Goal: Communication & Community: Share content

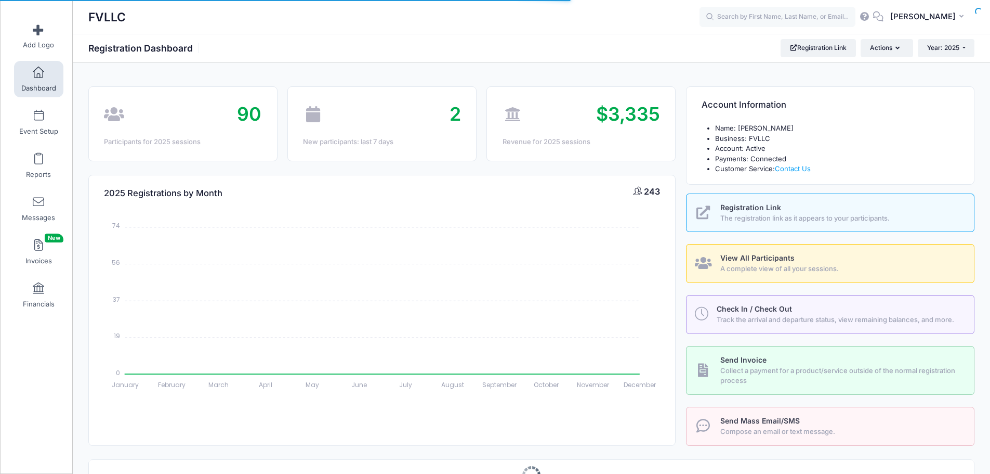
select select
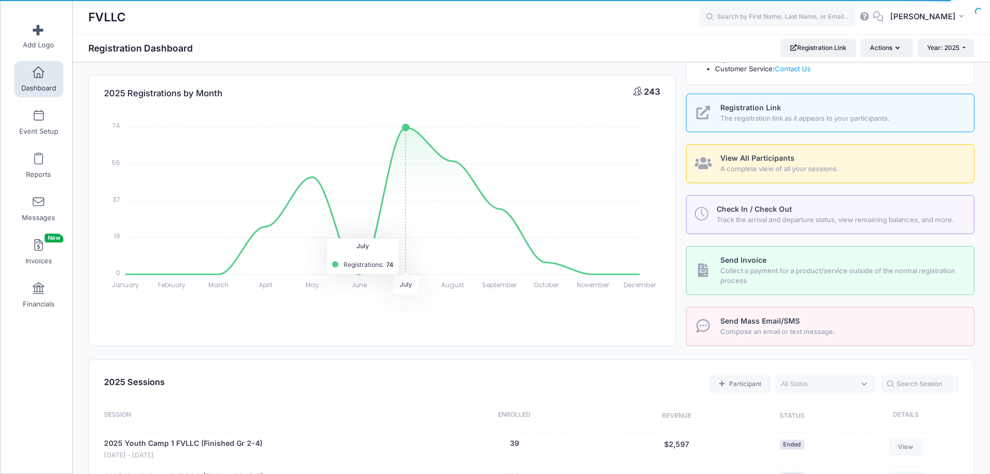
scroll to position [312, 0]
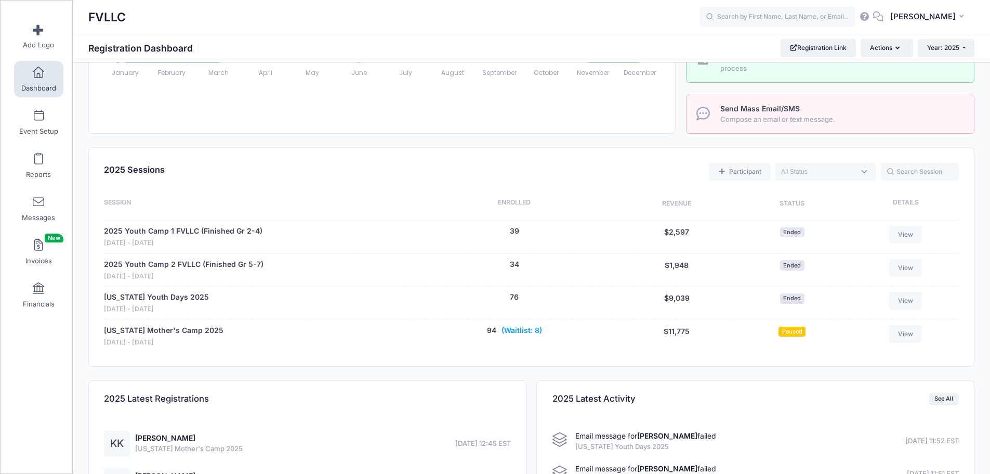
click at [511, 327] on button "(Waitlist: 8)" at bounding box center [522, 330] width 41 height 11
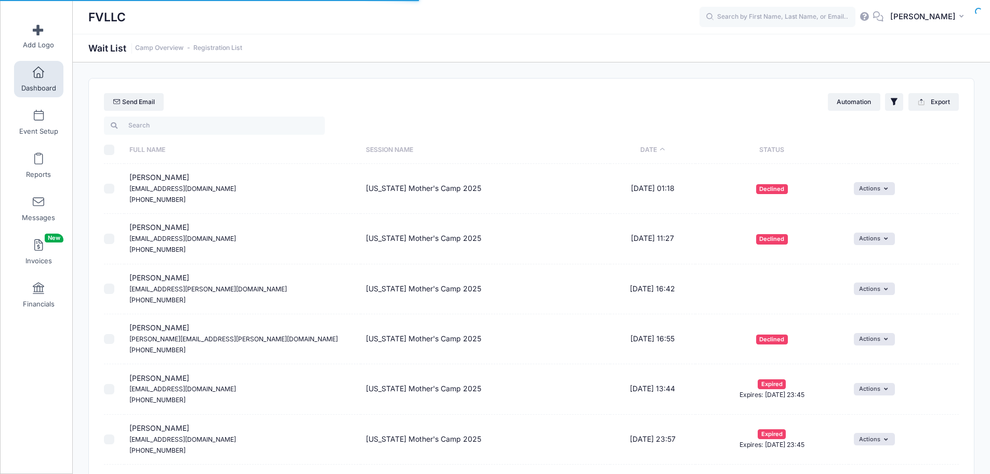
select select "50"
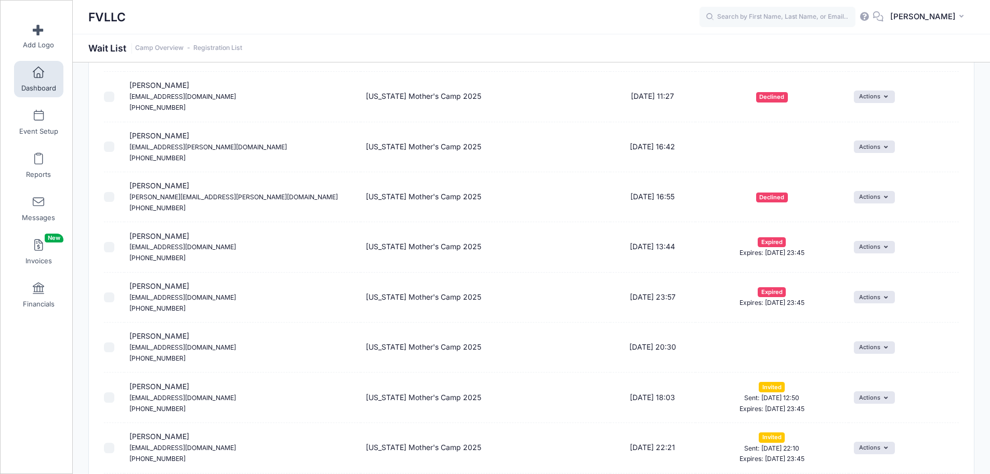
scroll to position [156, 0]
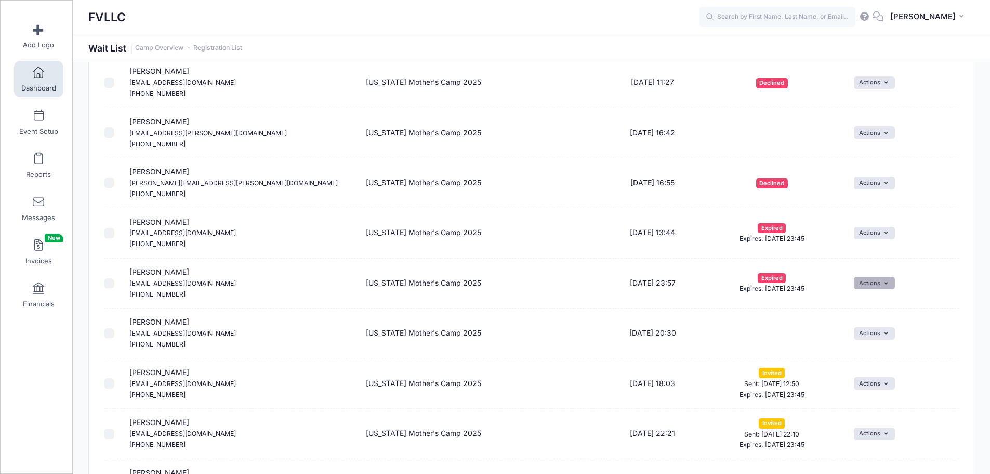
click at [893, 279] on button "Actions" at bounding box center [874, 283] width 41 height 12
click at [838, 347] on link "Uninvite" at bounding box center [846, 346] width 85 height 20
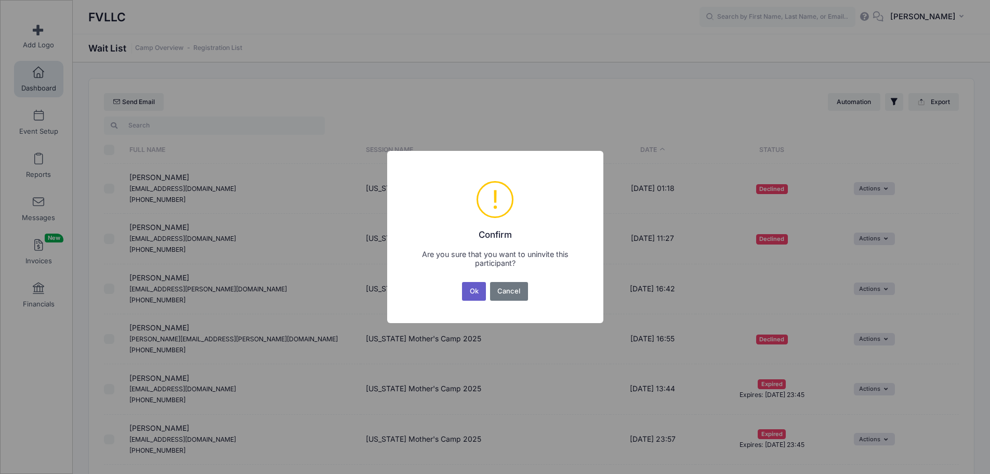
click at [469, 284] on button "Ok" at bounding box center [474, 291] width 24 height 19
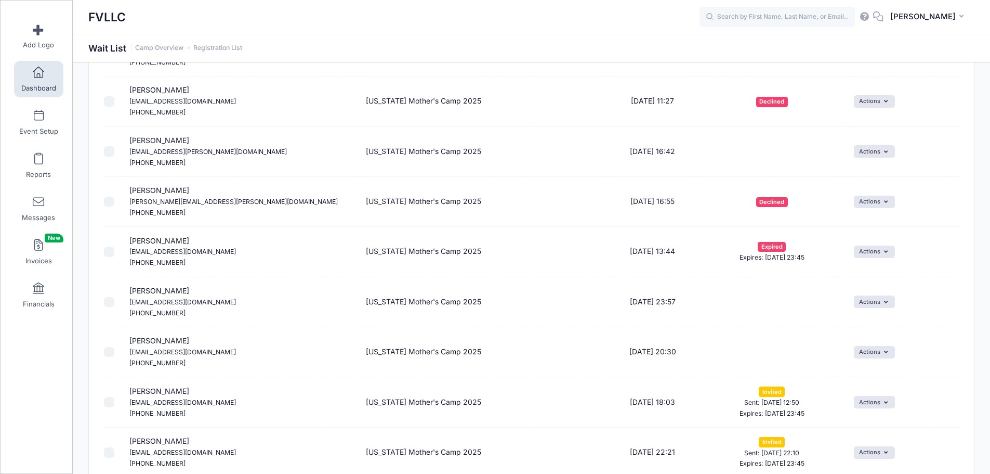
scroll to position [156, 0]
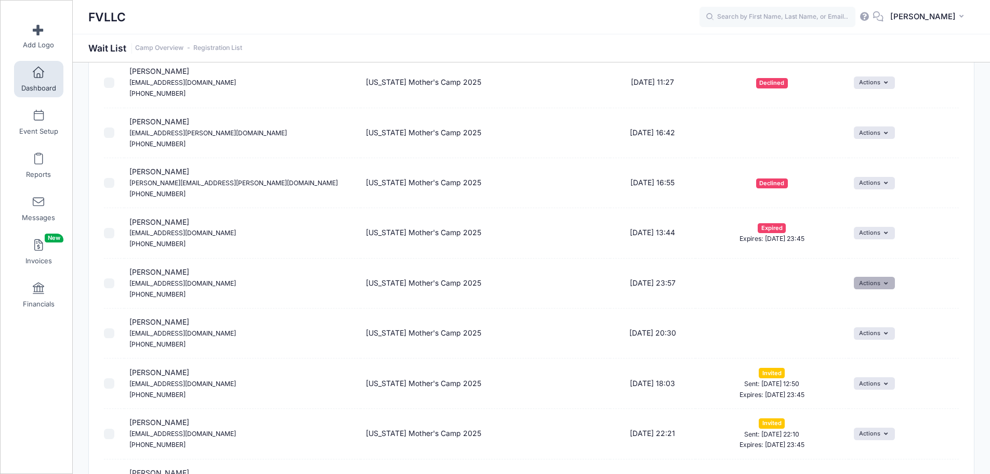
click at [872, 280] on button "Actions" at bounding box center [874, 283] width 41 height 12
click at [858, 325] on span at bounding box center [853, 325] width 9 height 7
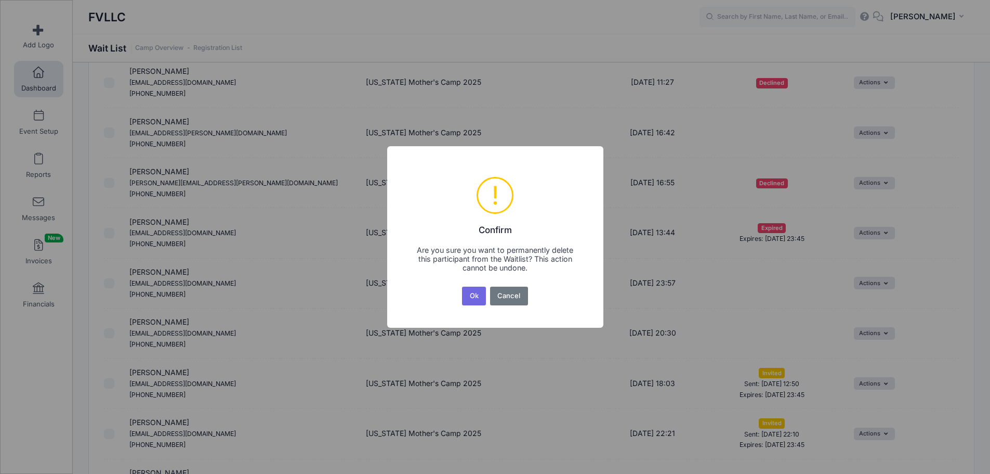
scroll to position [0, 0]
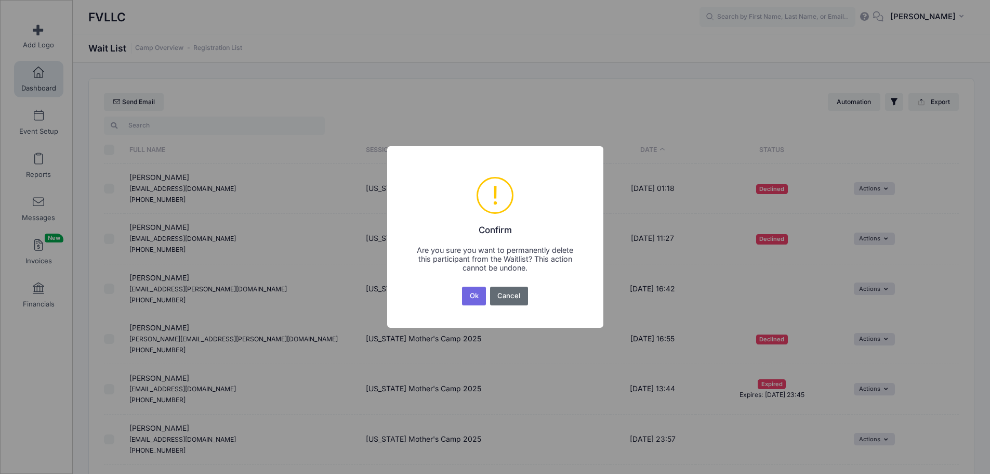
click at [513, 292] on button "Cancel" at bounding box center [509, 295] width 38 height 19
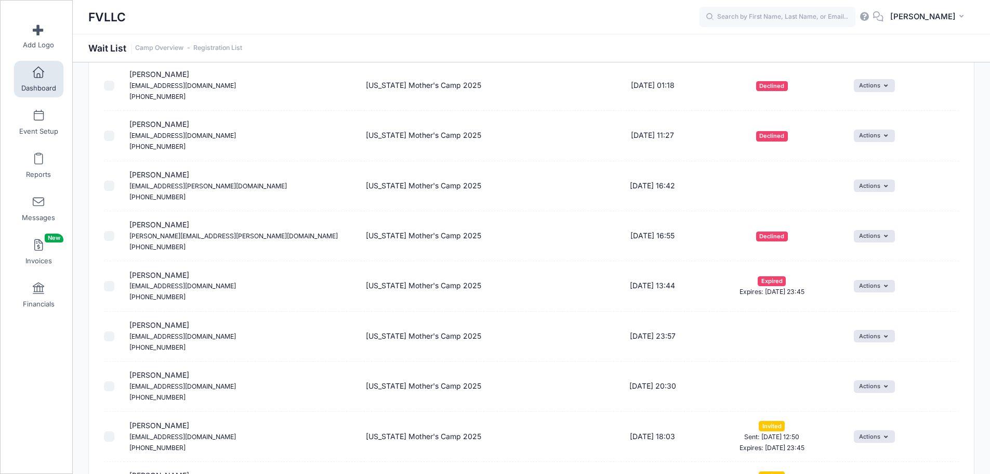
scroll to position [104, 0]
click at [880, 338] on button "Actions" at bounding box center [874, 335] width 41 height 12
click at [856, 376] on span at bounding box center [853, 377] width 9 height 7
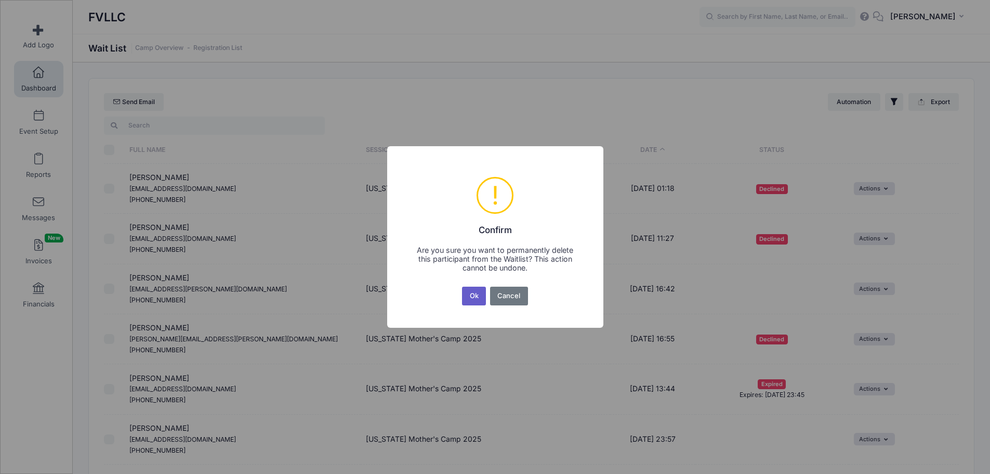
click at [473, 296] on button "Ok" at bounding box center [474, 295] width 24 height 19
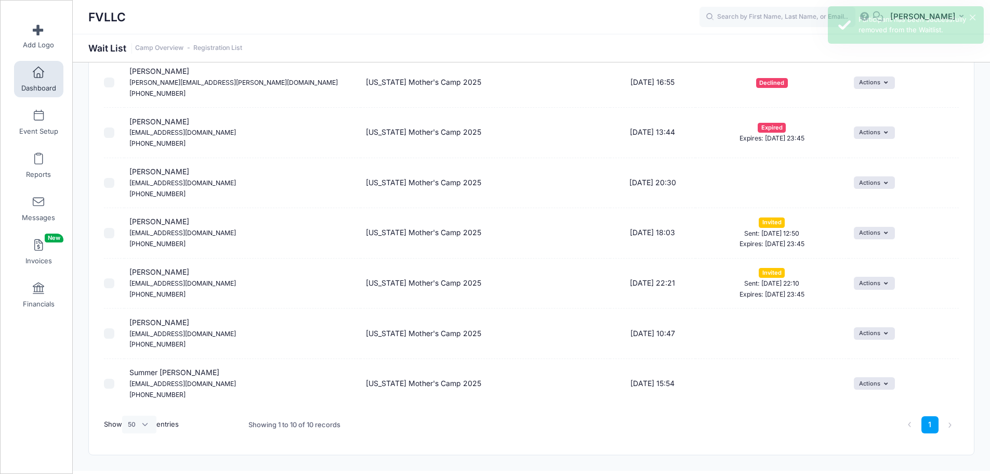
scroll to position [260, 0]
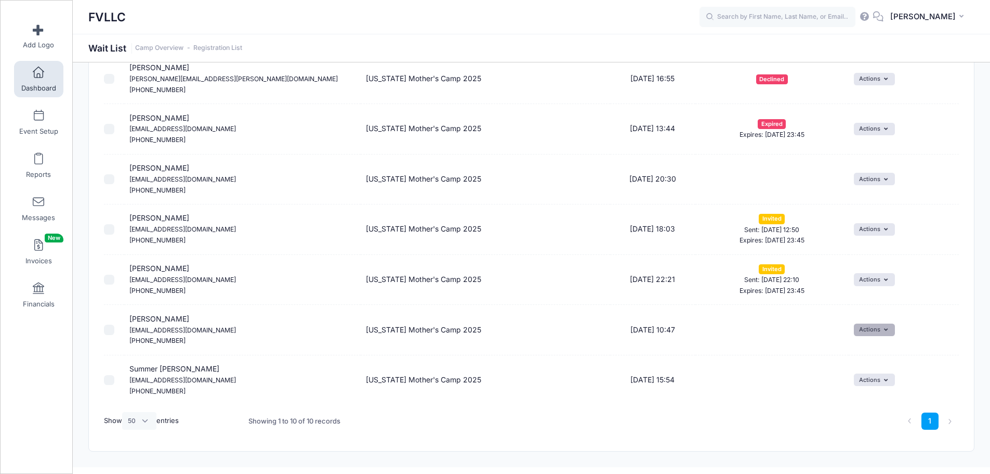
click at [871, 330] on button "Actions" at bounding box center [874, 329] width 41 height 12
click at [865, 352] on link "Invite" at bounding box center [866, 353] width 45 height 20
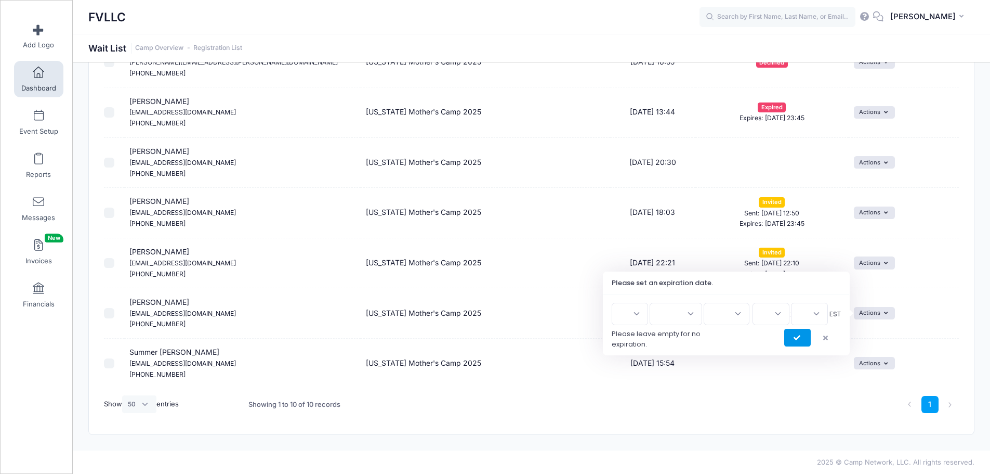
click at [799, 338] on icon "submit" at bounding box center [798, 338] width 8 height 0
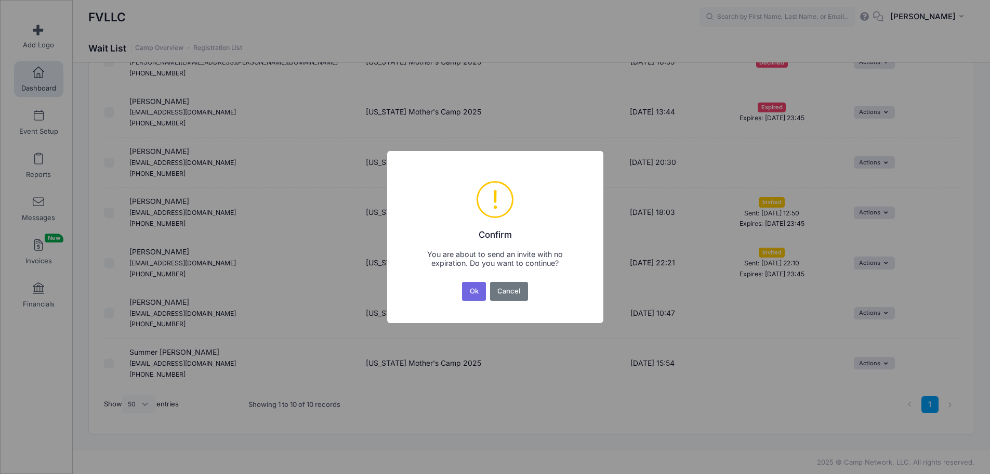
click at [470, 293] on button "Ok" at bounding box center [474, 291] width 24 height 19
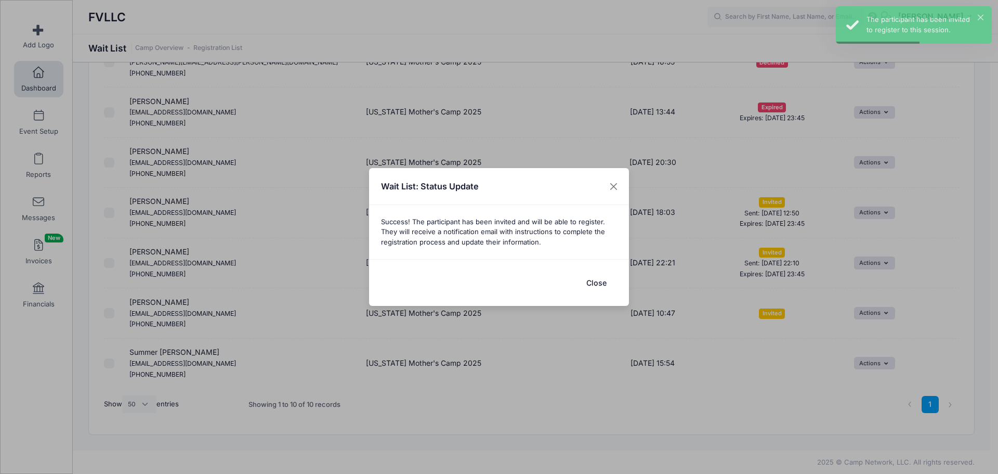
click at [588, 280] on button "Close" at bounding box center [596, 282] width 42 height 22
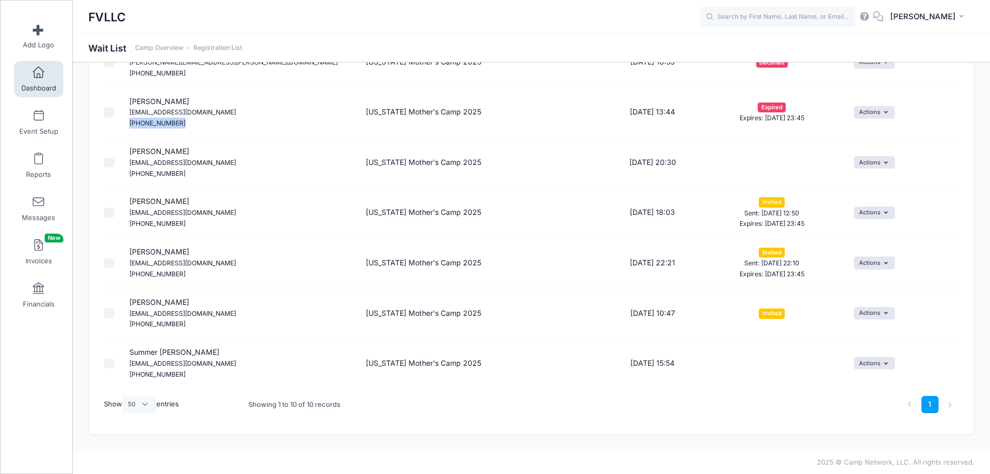
drag, startPoint x: 178, startPoint y: 118, endPoint x: 128, endPoint y: 124, distance: 50.2
click at [128, 124] on td "Abigail Grant abigail.simonson07@gmail.com (509) 724-1479" at bounding box center [242, 112] width 237 height 50
copy small "(509) 724-1479"
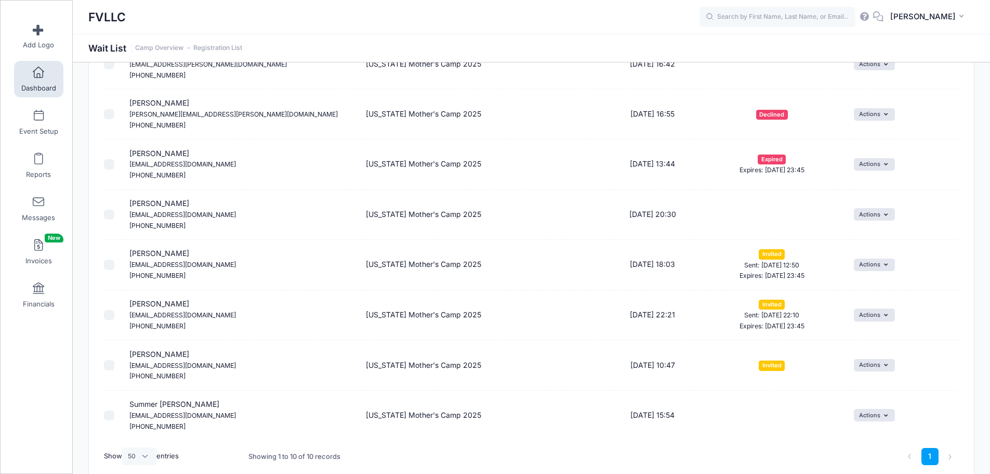
click at [177, 166] on small "abigail.simonson07@gmail.com" at bounding box center [182, 164] width 107 height 8
drag, startPoint x: 217, startPoint y: 167, endPoint x: 130, endPoint y: 166, distance: 87.3
click at [130, 166] on td "Abigail Grant abigail.simonson07@gmail.com (509) 724-1479" at bounding box center [242, 164] width 237 height 50
copy small "abigail.simonson07@gmail.com"
click at [876, 167] on button "Actions" at bounding box center [874, 164] width 41 height 12
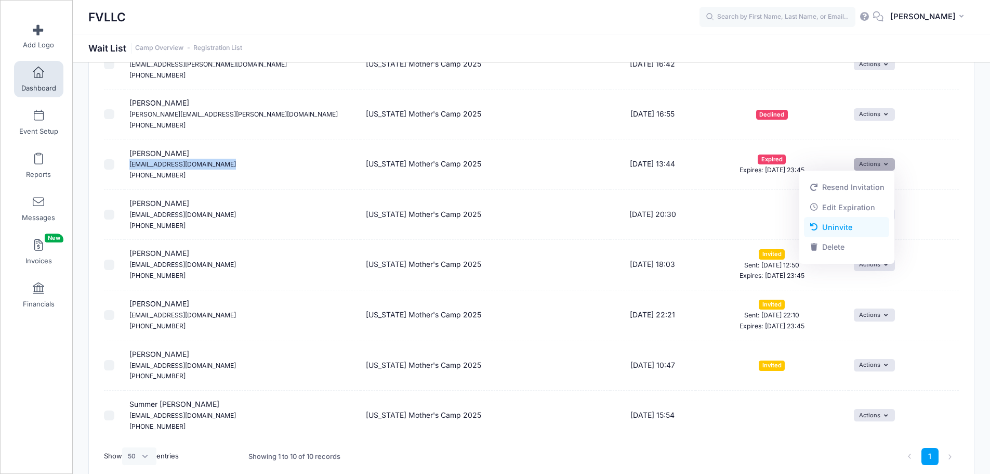
click at [835, 229] on link "Uninvite" at bounding box center [846, 227] width 85 height 20
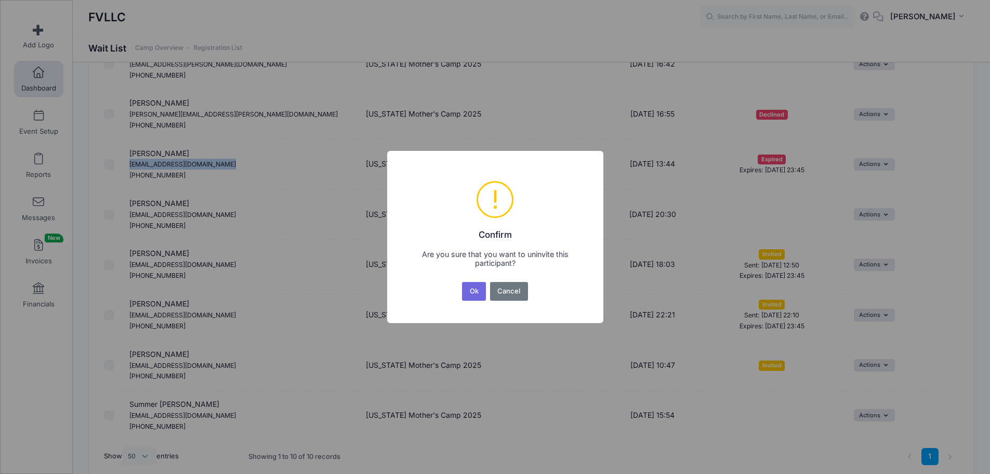
scroll to position [0, 0]
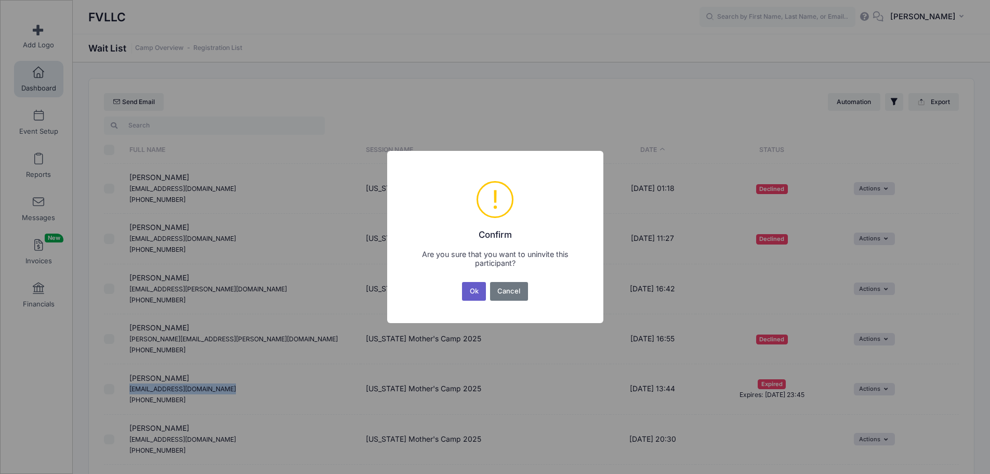
click at [468, 290] on button "Ok" at bounding box center [474, 291] width 24 height 19
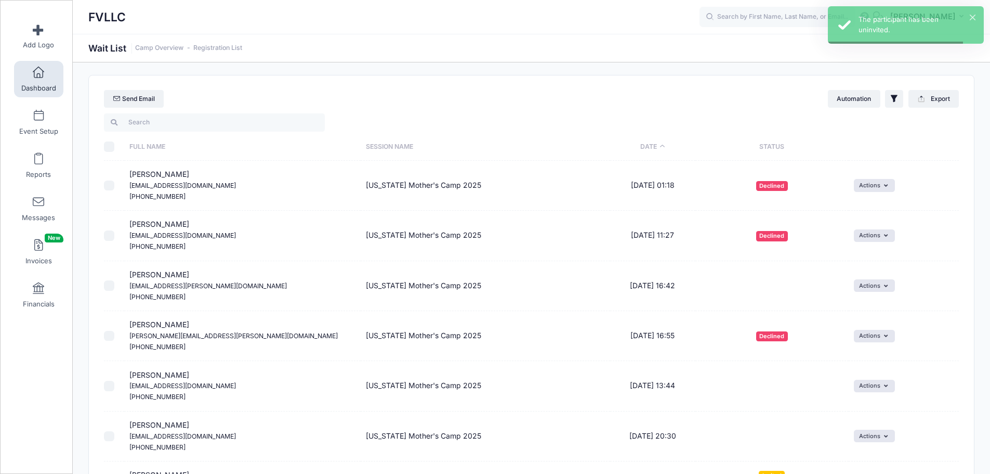
scroll to position [208, 0]
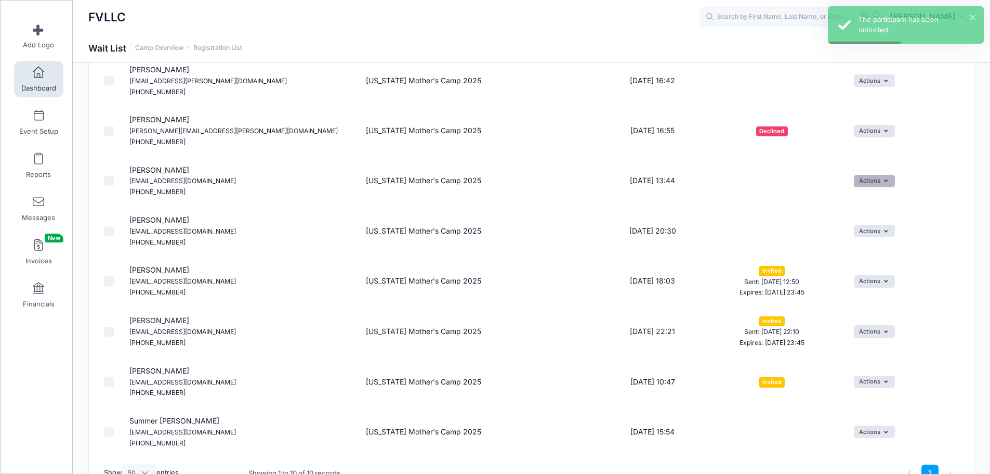
click at [870, 178] on button "Actions" at bounding box center [874, 181] width 41 height 12
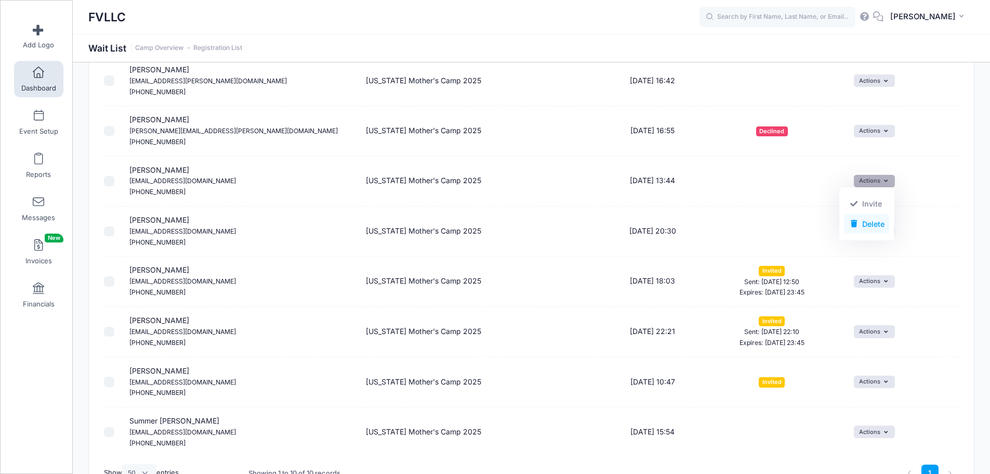
click at [873, 222] on link "Delete" at bounding box center [866, 224] width 45 height 20
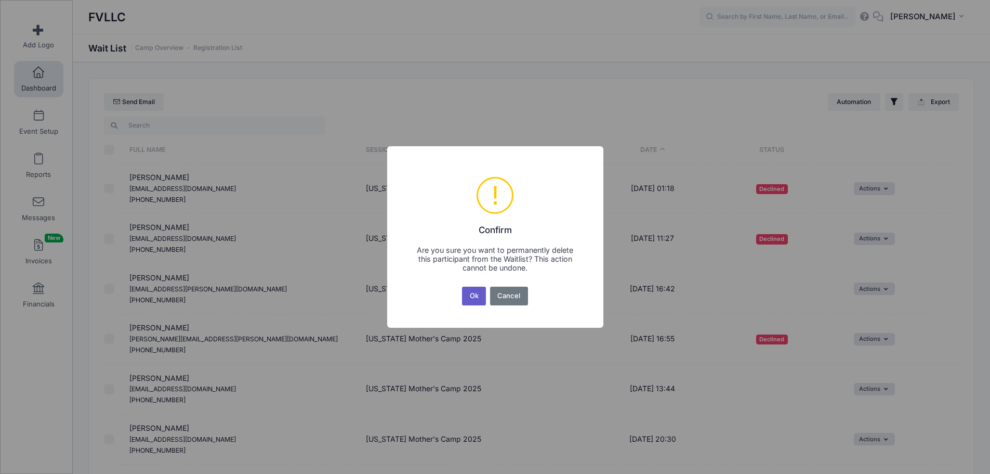
click at [470, 295] on button "Ok" at bounding box center [474, 295] width 24 height 19
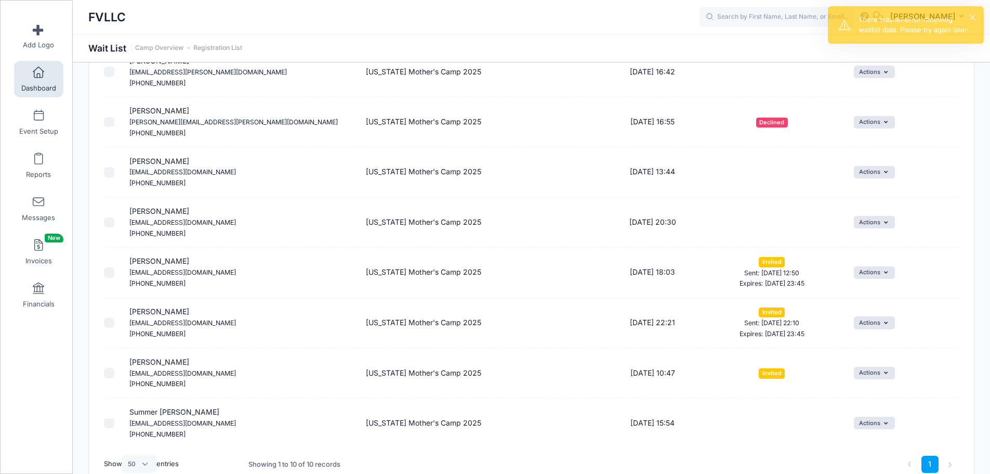
scroll to position [277, 0]
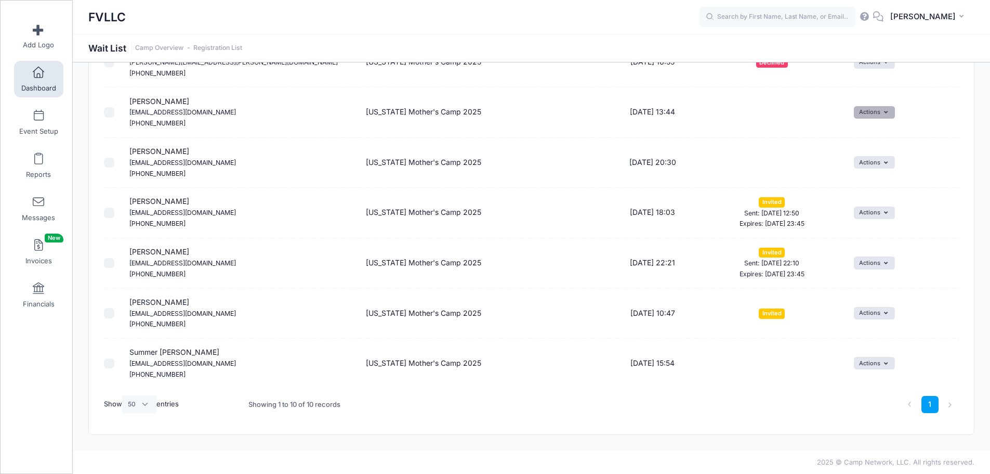
click at [875, 114] on button "Actions" at bounding box center [874, 112] width 41 height 12
click at [860, 157] on link "Delete" at bounding box center [866, 155] width 45 height 20
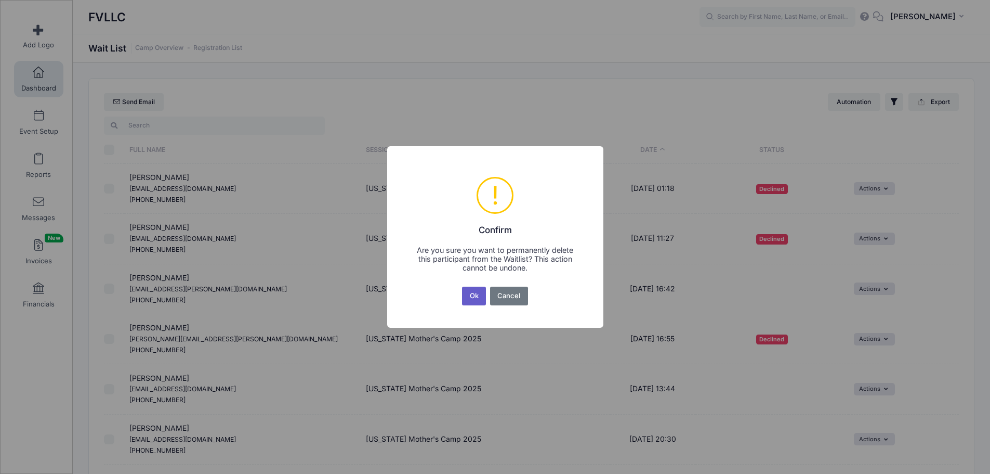
click at [479, 293] on button "Ok" at bounding box center [474, 295] width 24 height 19
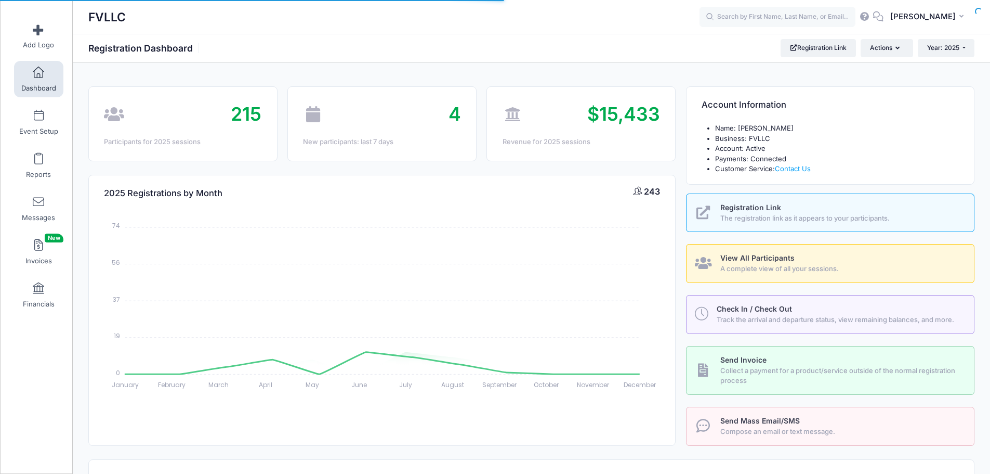
select select
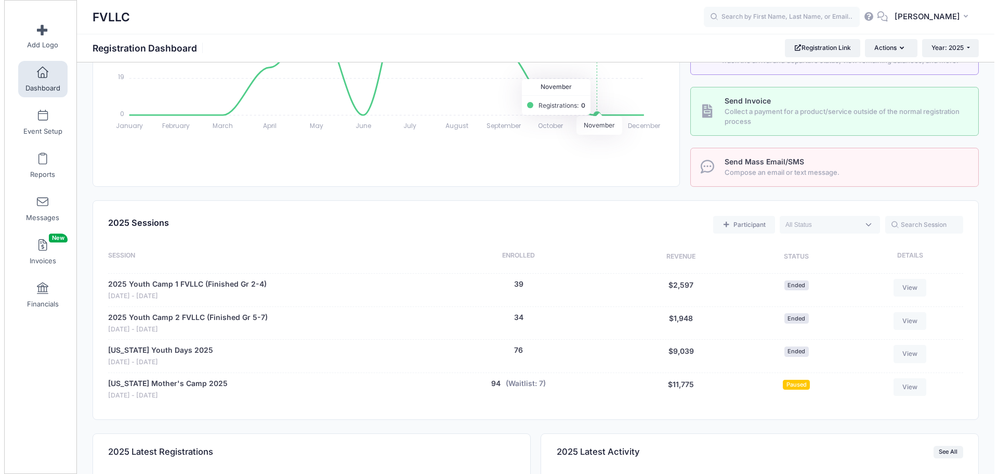
scroll to position [260, 0]
click at [759, 228] on link "Participant" at bounding box center [739, 224] width 61 height 18
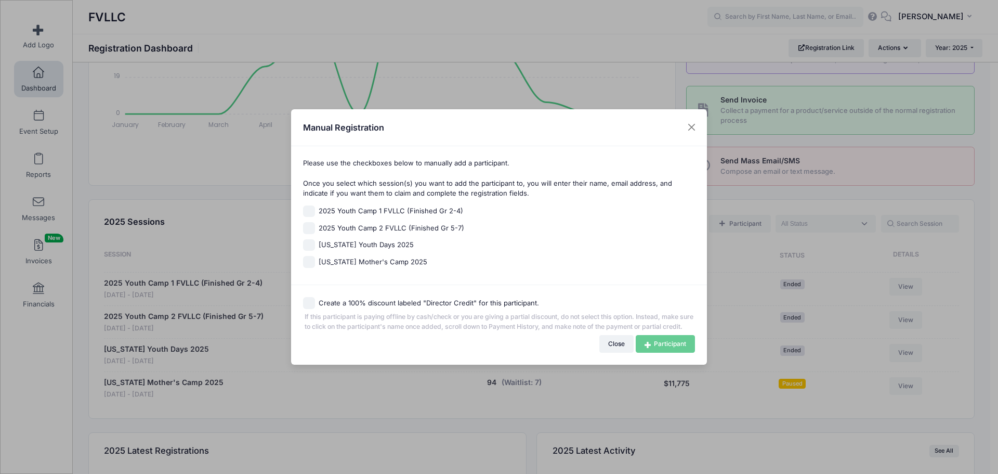
click at [342, 257] on span "[US_STATE] Mother's Camp 2025" at bounding box center [373, 262] width 109 height 10
click at [315, 256] on input "[US_STATE] Mother's Camp 2025" at bounding box center [309, 262] width 12 height 12
checkbox input "true"
click at [672, 347] on link "Participant" at bounding box center [665, 344] width 59 height 18
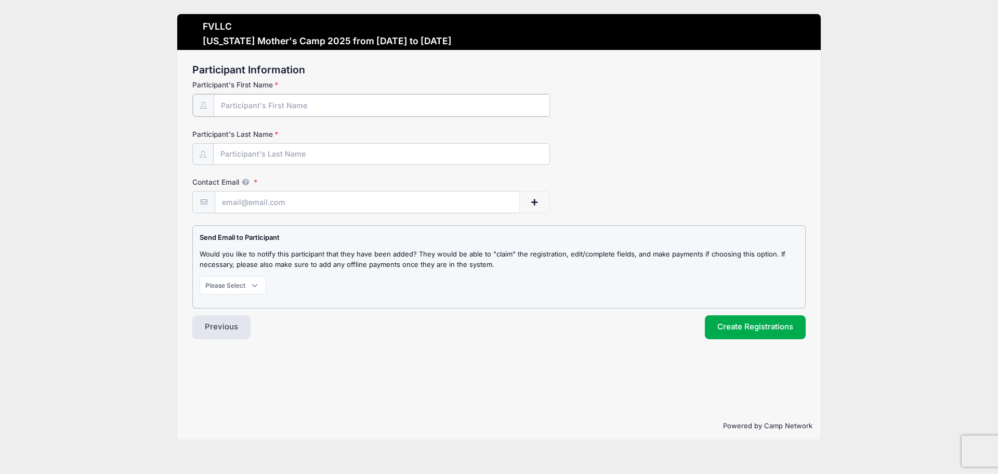
click at [284, 108] on input "Participant's First Name" at bounding box center [382, 105] width 336 height 22
type input "Abigail"
type input "Grant"
paste input "abigail.simonson07@gmail.com"
type input "abigail.simonson07@gmail.com"
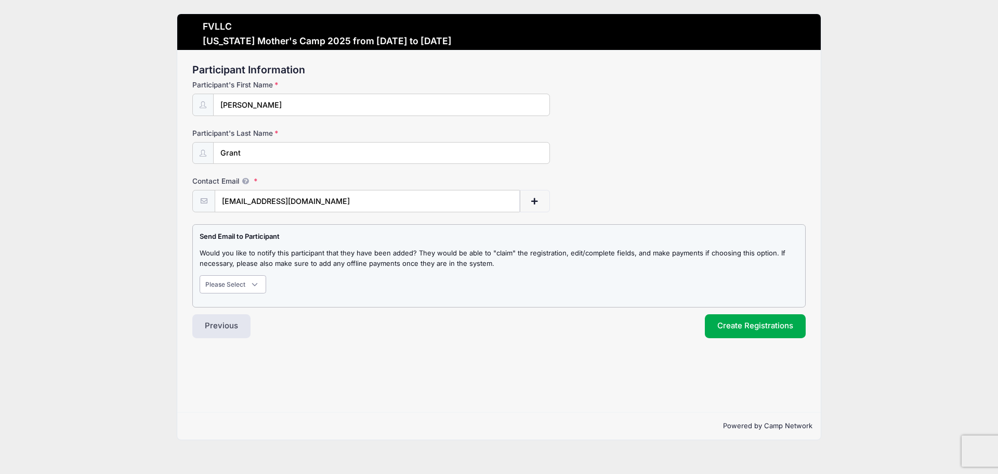
click at [252, 283] on select "Please Select Don't Notify Notify" at bounding box center [233, 284] width 67 height 18
select select "1"
click at [200, 275] on select "Please Select Don't Notify Notify" at bounding box center [233, 284] width 67 height 18
click at [729, 325] on button "Create Registrations" at bounding box center [755, 326] width 101 height 24
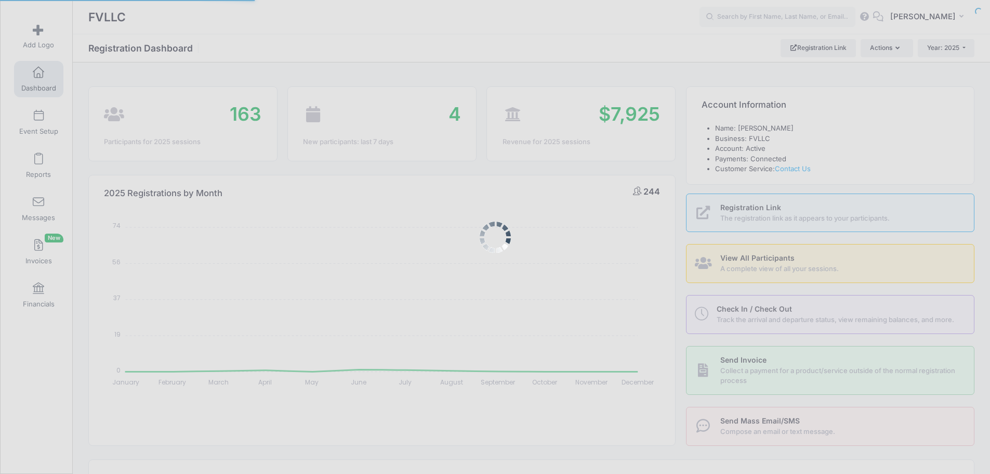
select select
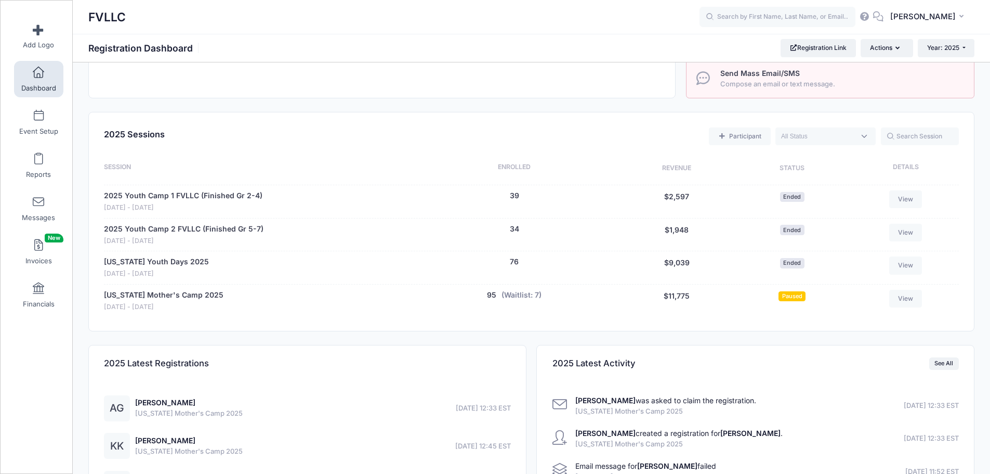
scroll to position [364, 0]
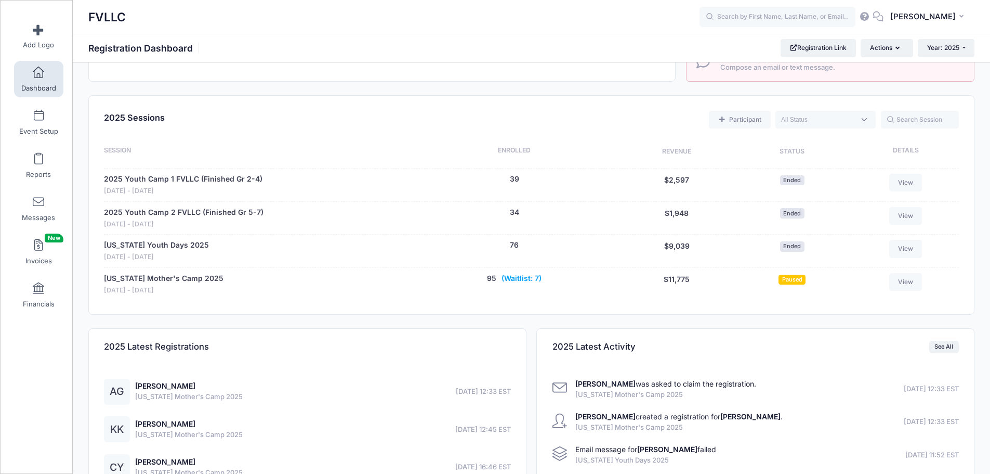
click at [516, 277] on button "(Waitlist: 7)" at bounding box center [522, 278] width 40 height 11
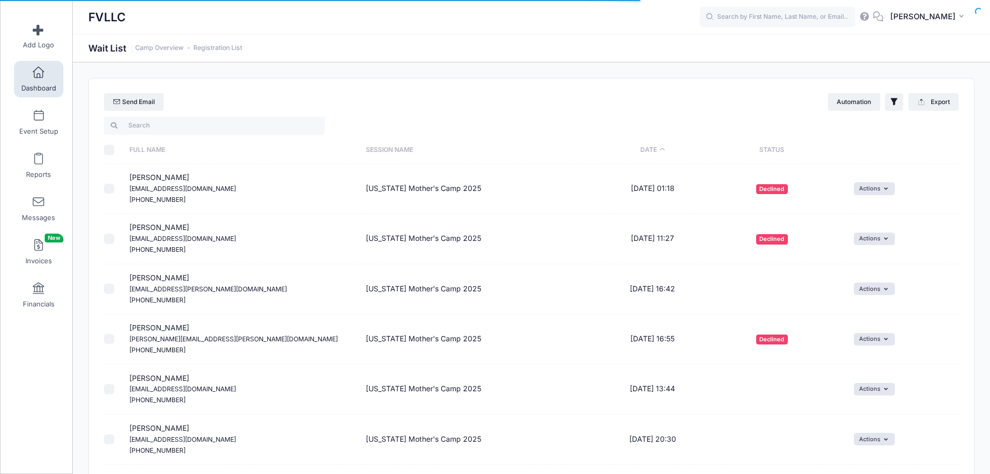
select select "50"
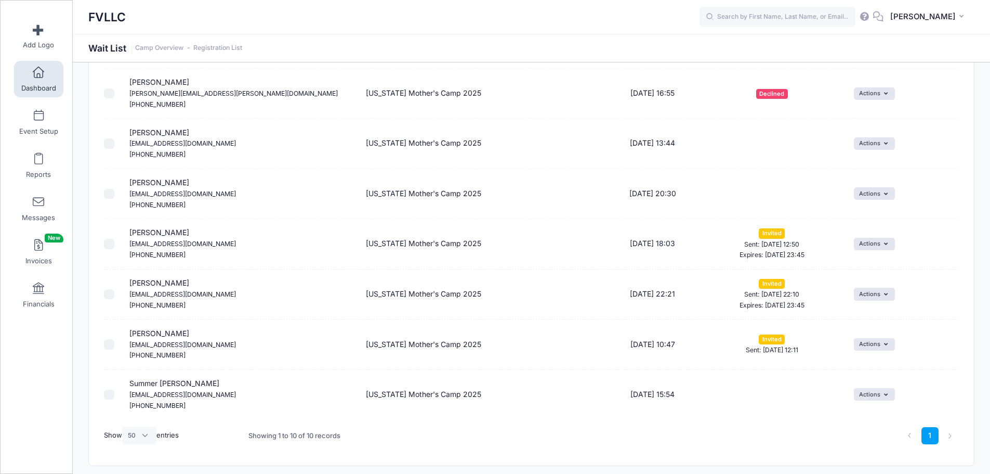
scroll to position [277, 0]
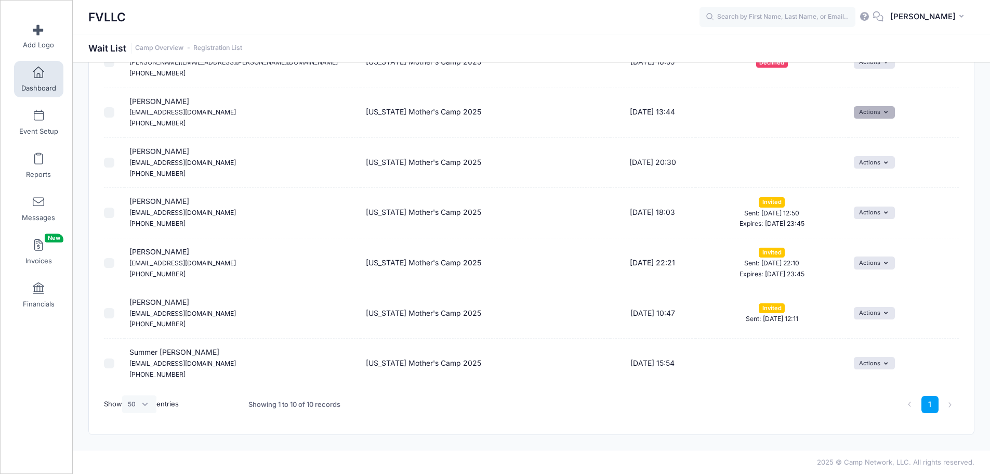
click at [876, 114] on button "Actions" at bounding box center [874, 112] width 41 height 12
click at [866, 152] on link "Delete" at bounding box center [866, 155] width 45 height 20
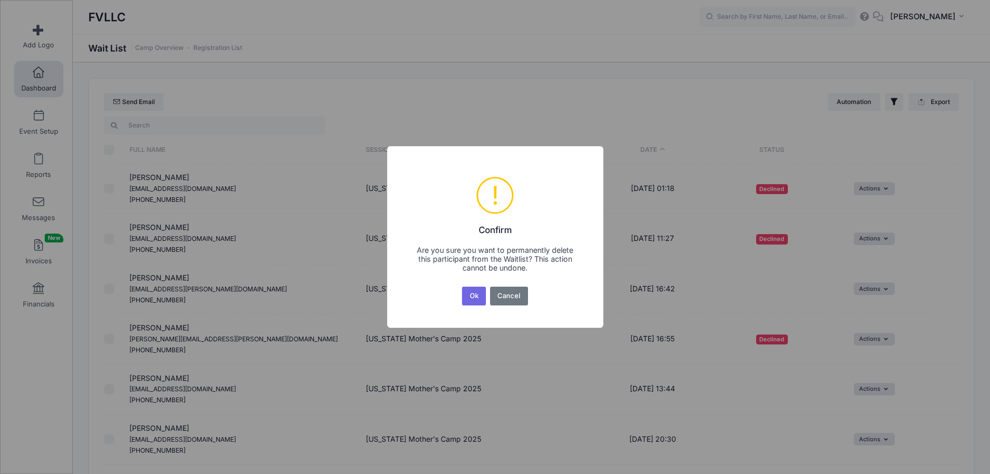
click at [472, 298] on button "Ok" at bounding box center [474, 295] width 24 height 19
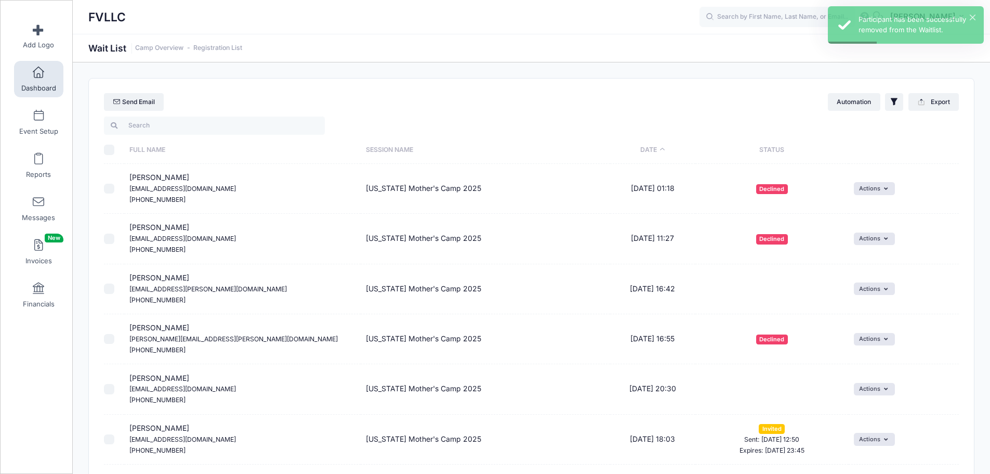
click at [36, 83] on link "Dashboard" at bounding box center [38, 79] width 49 height 36
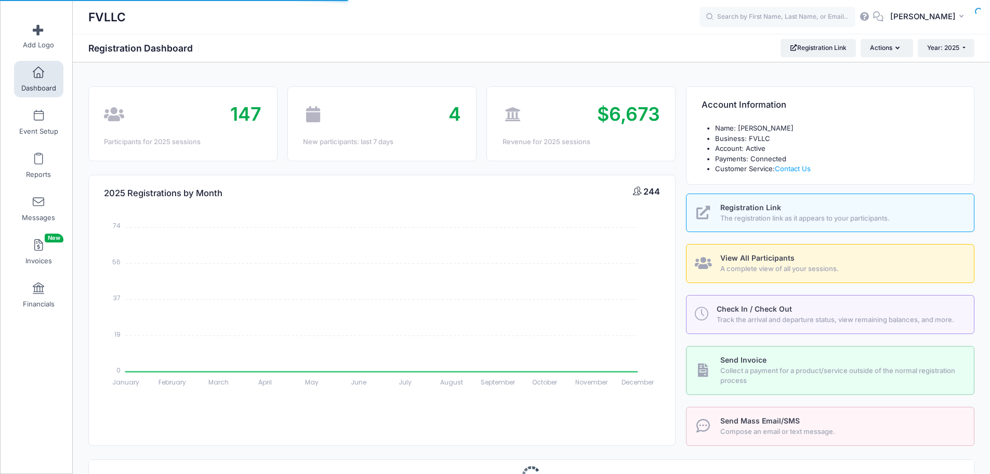
select select
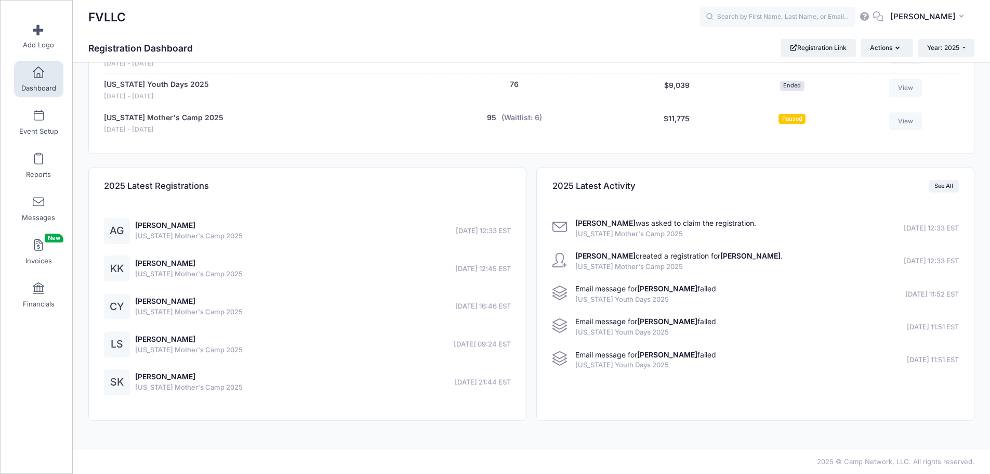
scroll to position [473, 0]
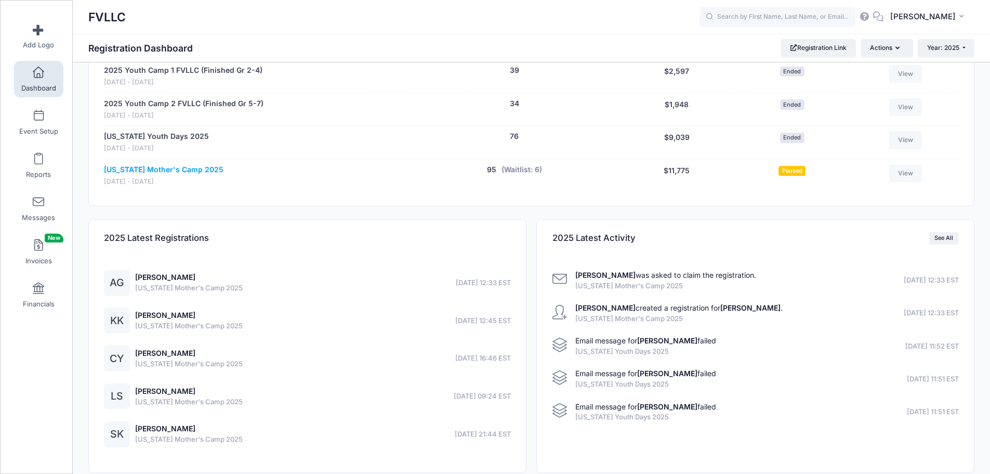
click at [193, 172] on link "[US_STATE] Mother's Camp 2025" at bounding box center [164, 169] width 120 height 11
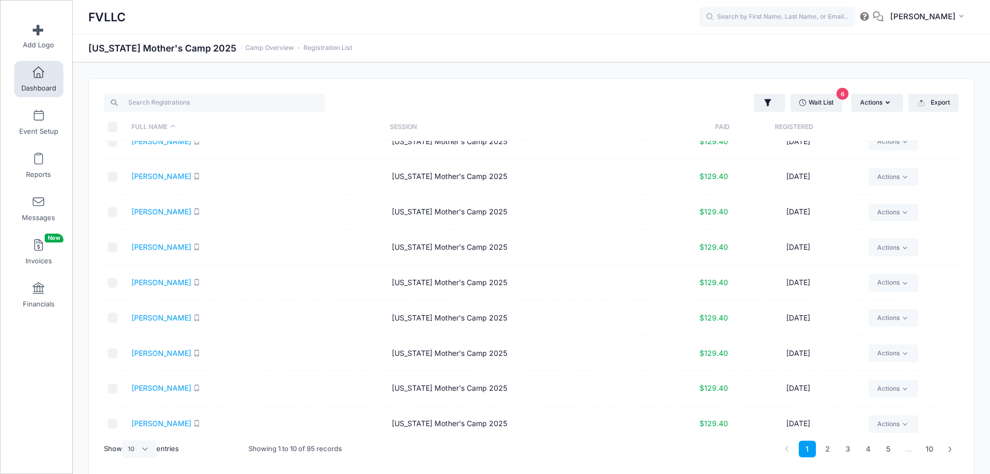
scroll to position [60, 0]
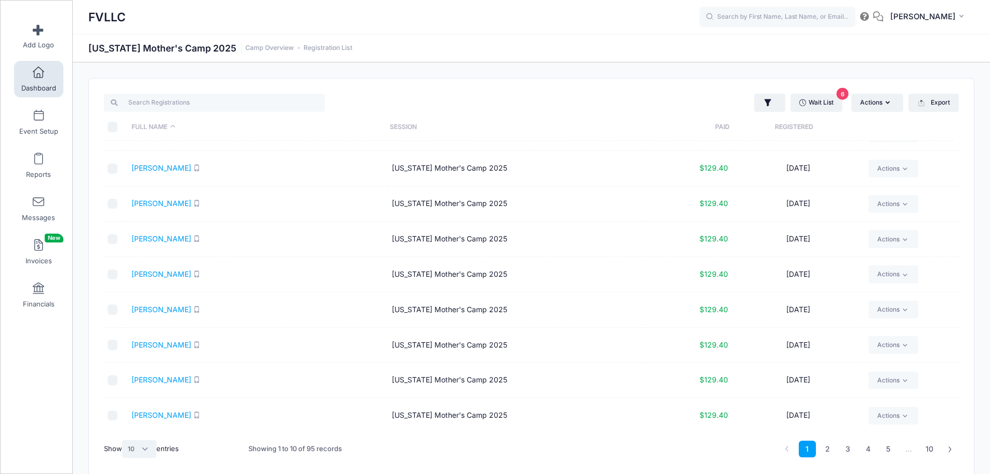
click at [144, 450] on select "All 10 25 50" at bounding box center [139, 449] width 34 height 18
select select "50"
click at [124, 440] on select "All 10 25 50" at bounding box center [139, 449] width 34 height 18
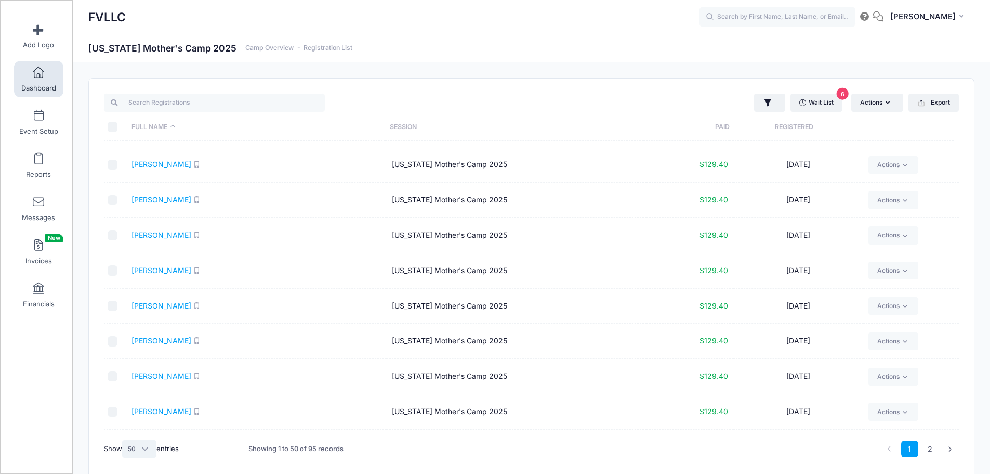
scroll to position [1152, 0]
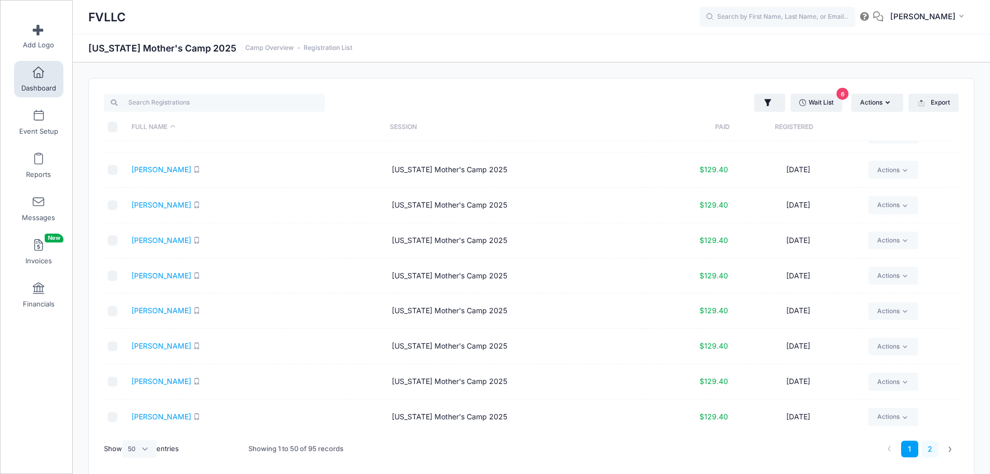
click at [929, 443] on link "2" at bounding box center [930, 448] width 17 height 17
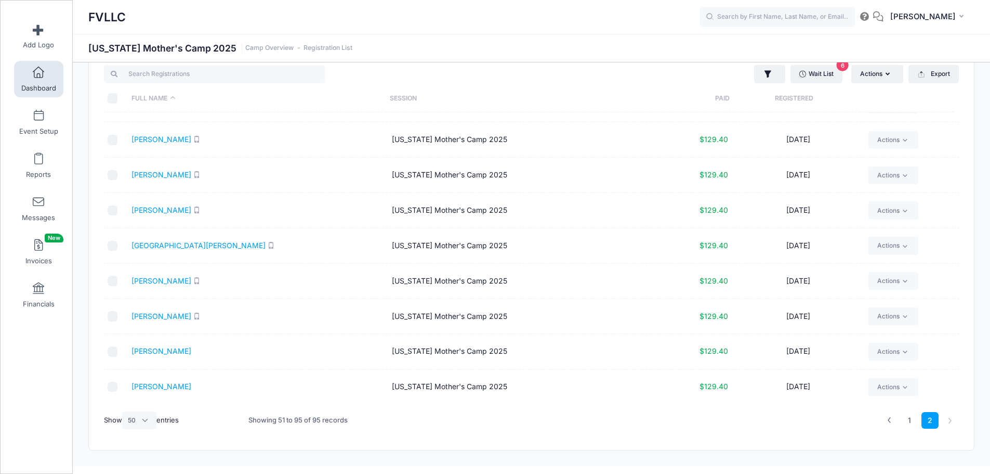
scroll to position [45, 0]
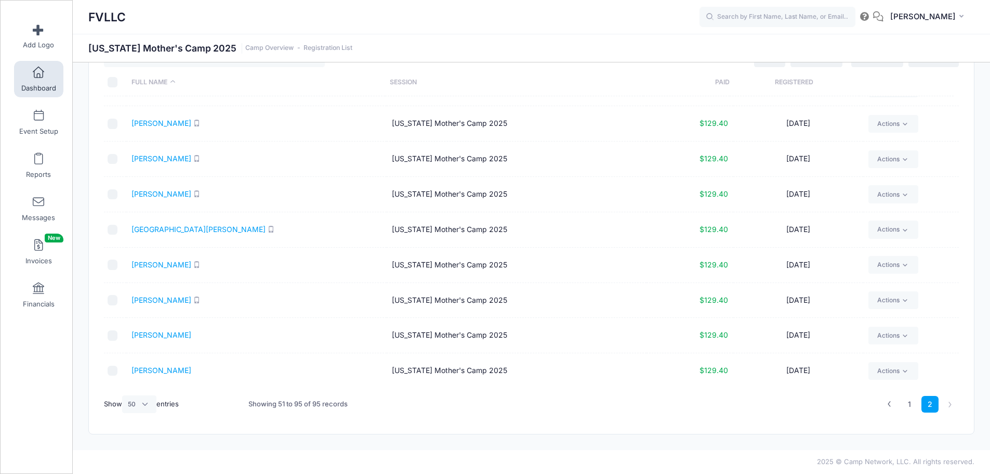
click at [36, 83] on link "Dashboard" at bounding box center [38, 79] width 49 height 36
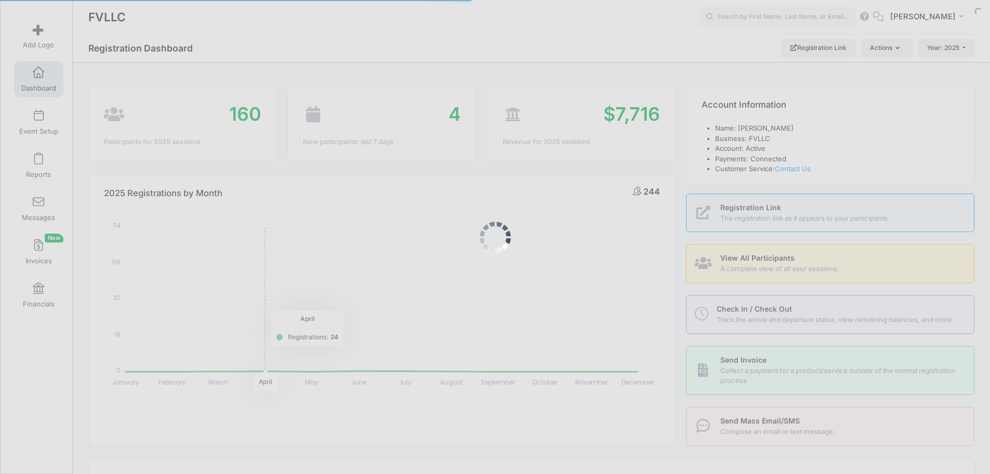
select select
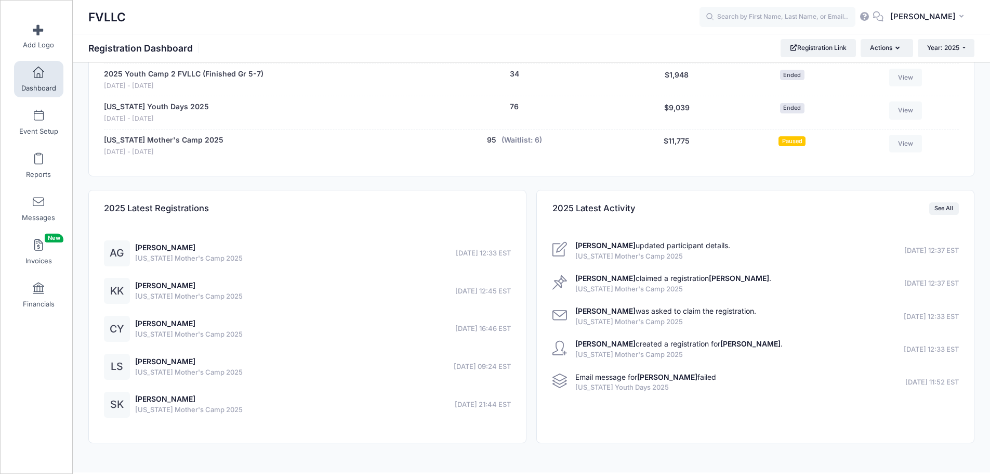
scroll to position [524, 0]
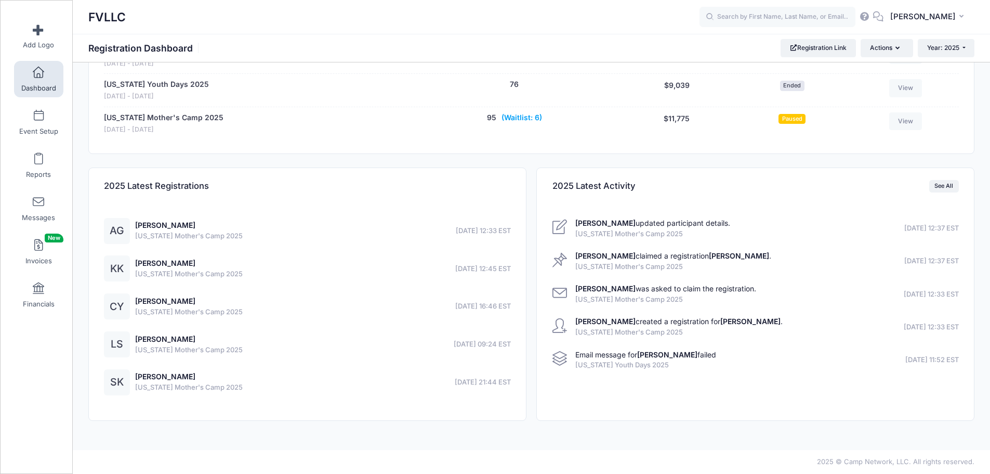
click at [534, 120] on button "(Waitlist: 6)" at bounding box center [522, 117] width 41 height 11
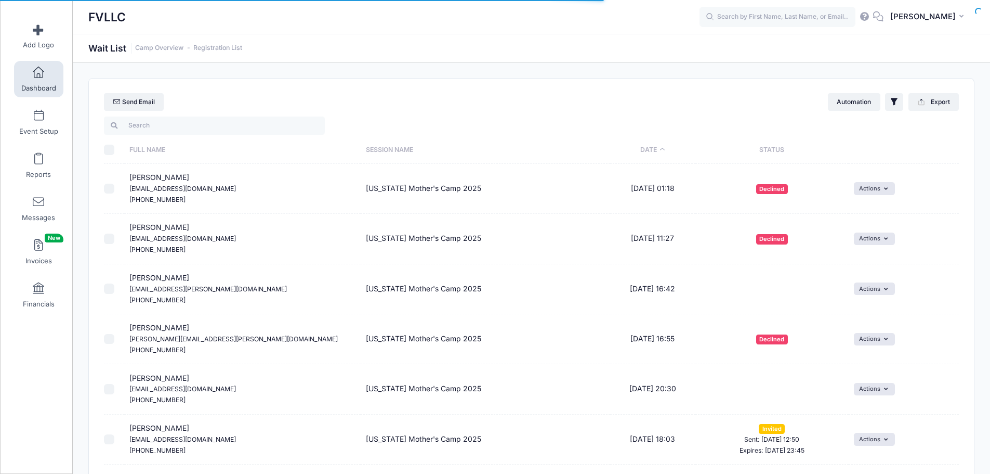
select select "50"
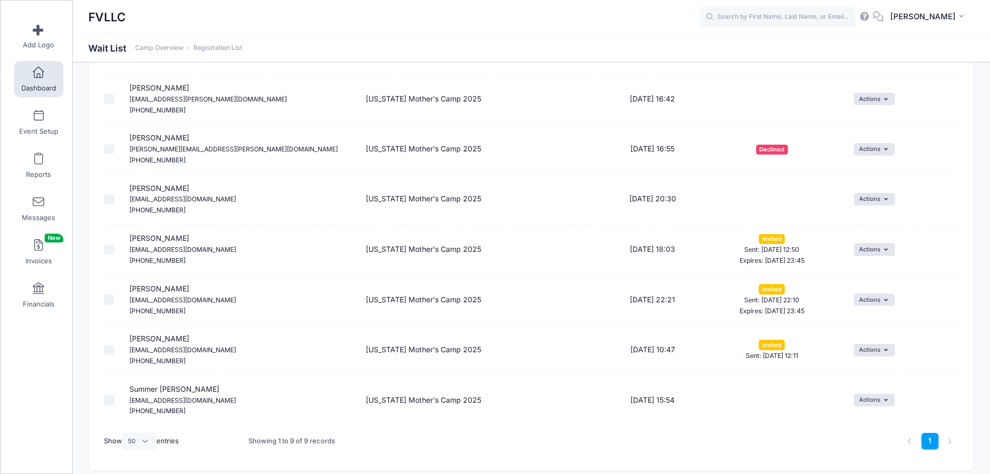
scroll to position [208, 0]
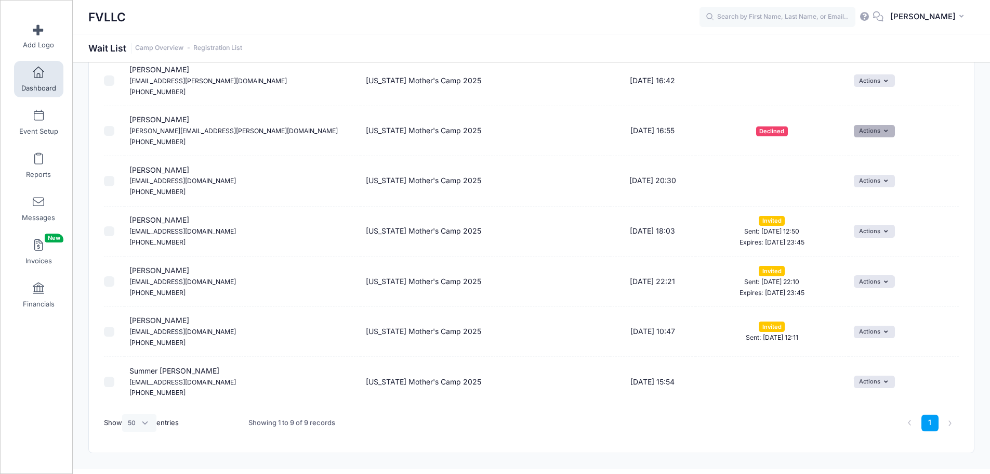
click at [866, 134] on button "Actions" at bounding box center [874, 131] width 41 height 12
click at [869, 132] on button "Actions" at bounding box center [874, 131] width 41 height 12
click at [777, 133] on span "Declined" at bounding box center [772, 131] width 32 height 10
click at [874, 132] on button "Actions" at bounding box center [874, 131] width 41 height 12
click at [889, 132] on button "Actions" at bounding box center [874, 131] width 41 height 12
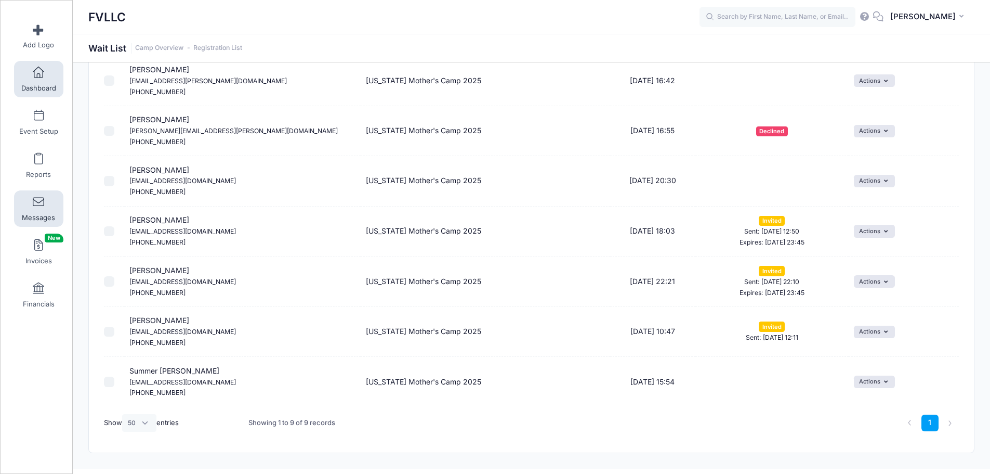
click at [28, 199] on link "Messages" at bounding box center [38, 208] width 49 height 36
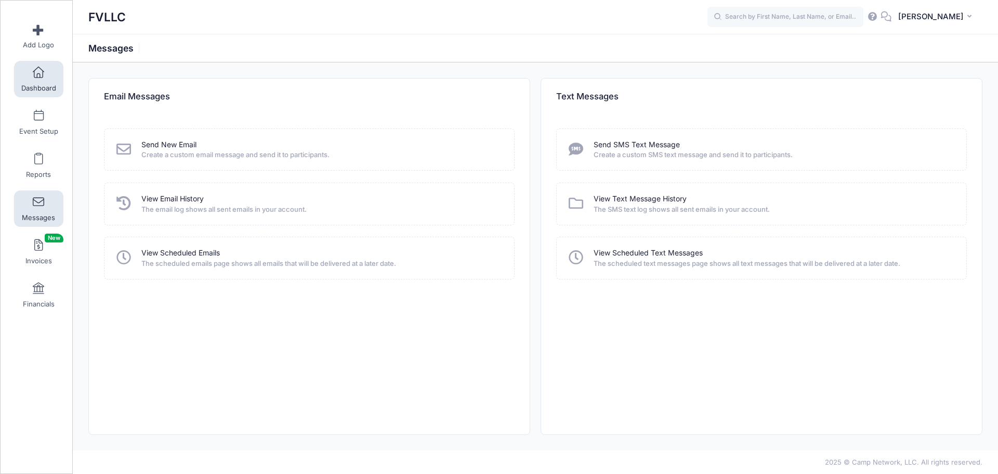
click at [28, 78] on link "Dashboard" at bounding box center [38, 79] width 49 height 36
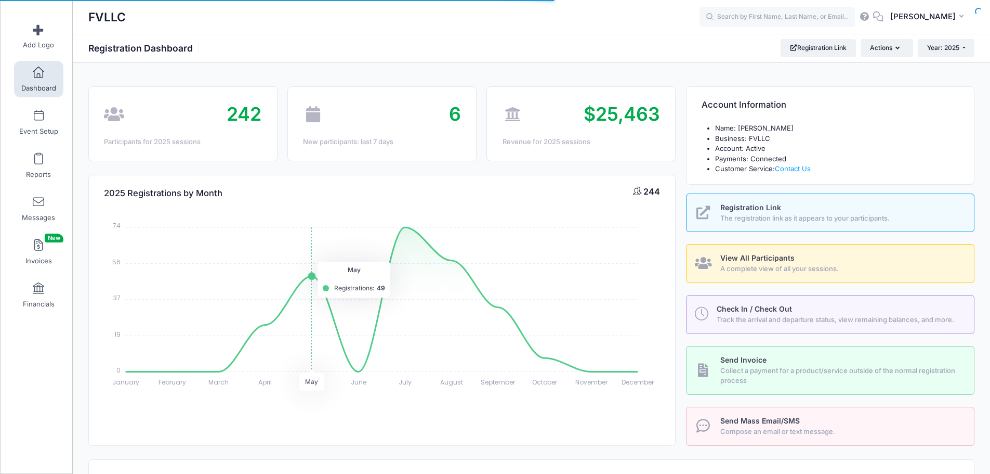
select select
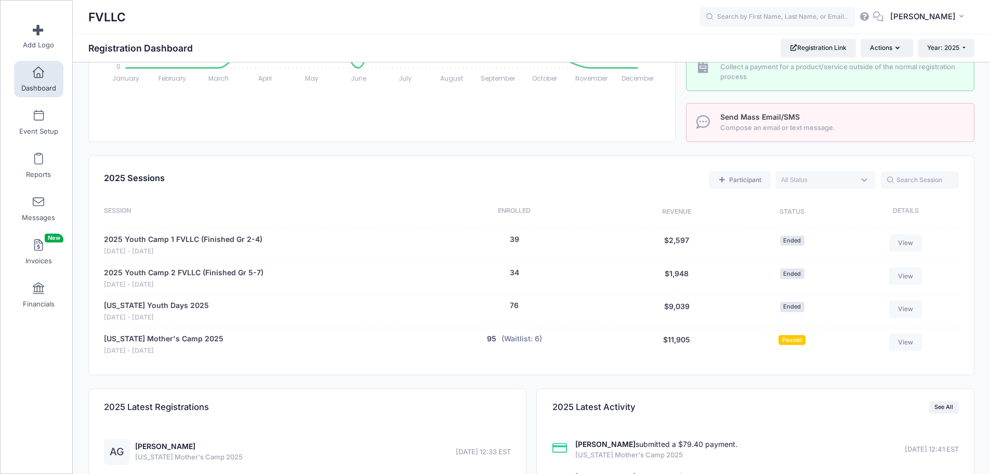
scroll to position [364, 0]
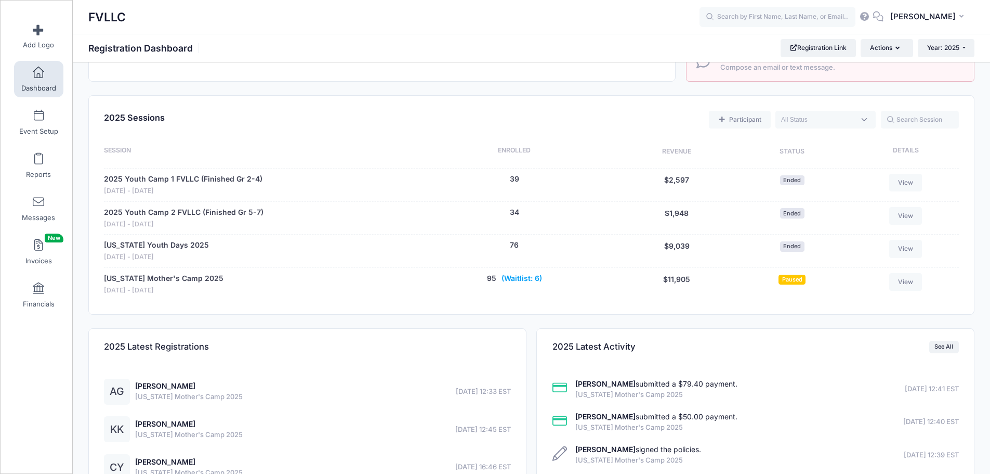
click at [516, 274] on button "(Waitlist: 6)" at bounding box center [522, 278] width 41 height 11
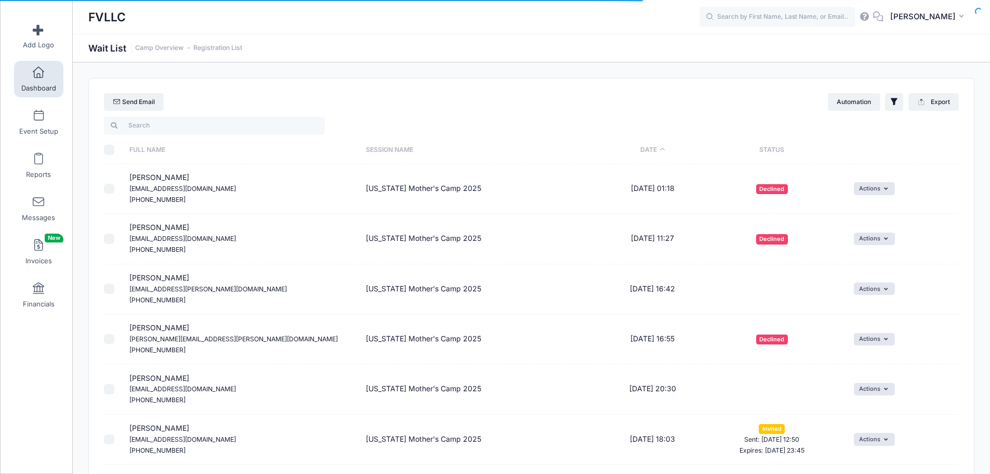
select select "50"
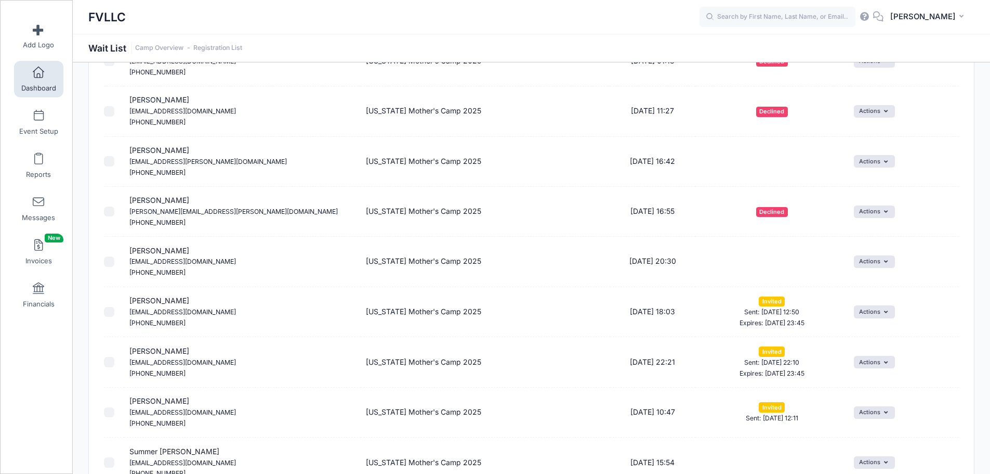
scroll to position [227, 0]
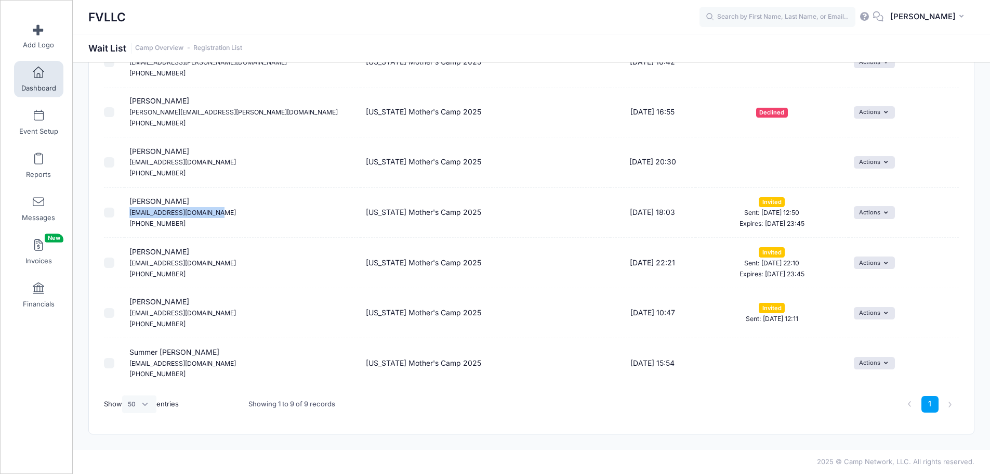
drag, startPoint x: 212, startPoint y: 213, endPoint x: 123, endPoint y: 212, distance: 88.4
click at [125, 211] on td "Liisa Tarnanen liisatarnanen@hotmail.com (763) 300-8631" at bounding box center [242, 213] width 237 height 50
copy small "liisatarnanen@hotmail.com"
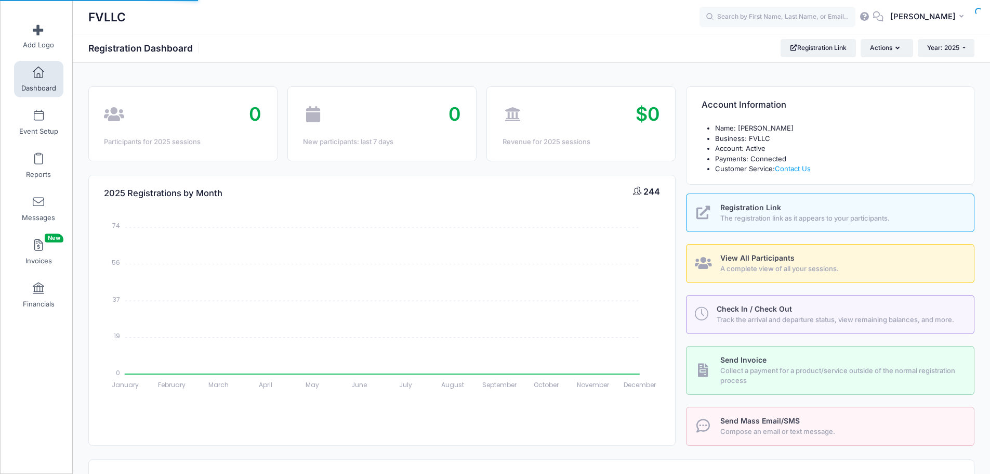
select select
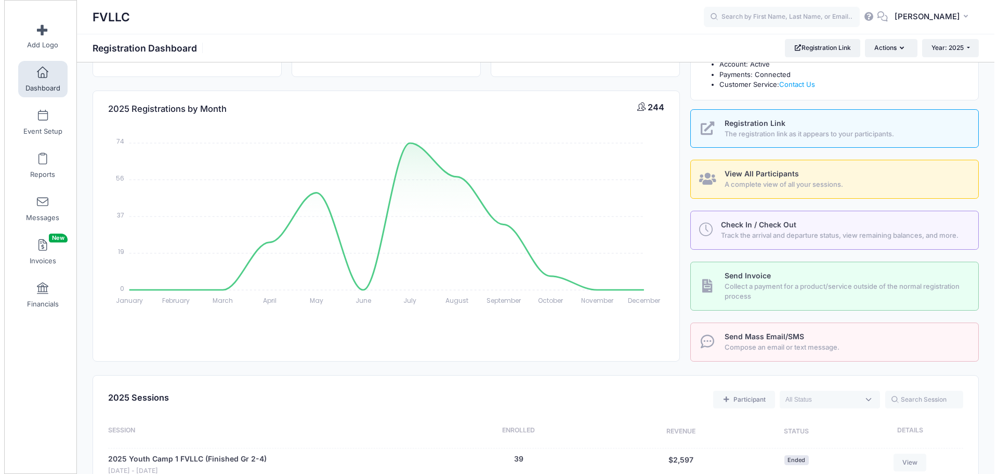
scroll to position [208, 0]
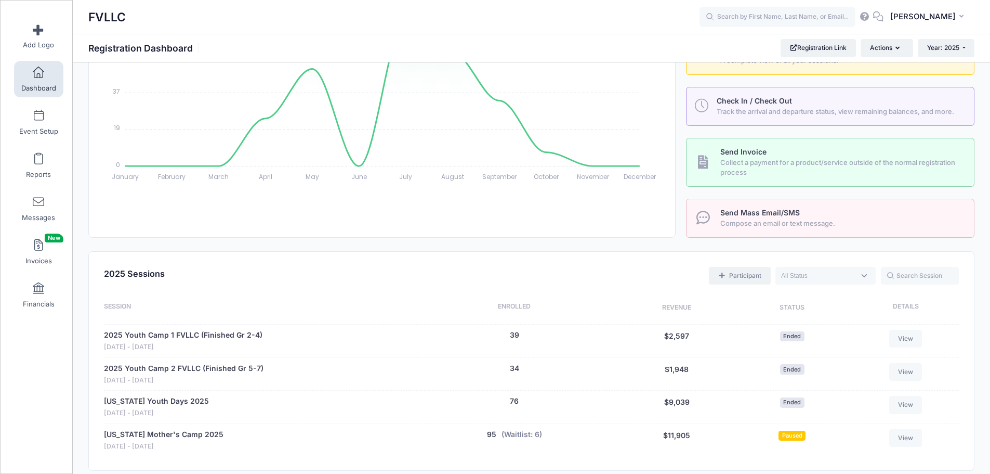
click at [726, 274] on span at bounding box center [722, 275] width 8 height 6
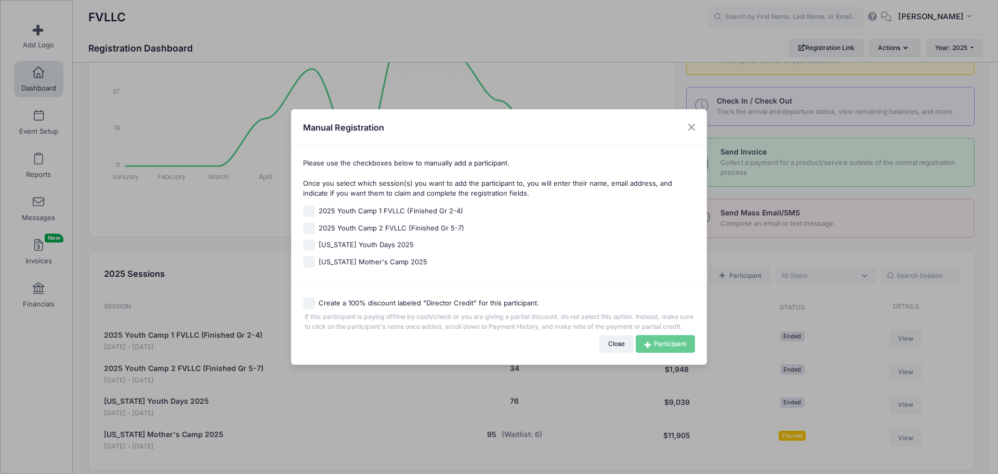
click at [367, 257] on span "[US_STATE] Mother's Camp 2025" at bounding box center [373, 262] width 109 height 10
click at [315, 256] on input "[US_STATE] Mother's Camp 2025" at bounding box center [309, 262] width 12 height 12
checkbox input "true"
click at [653, 347] on link "Participant" at bounding box center [665, 344] width 59 height 18
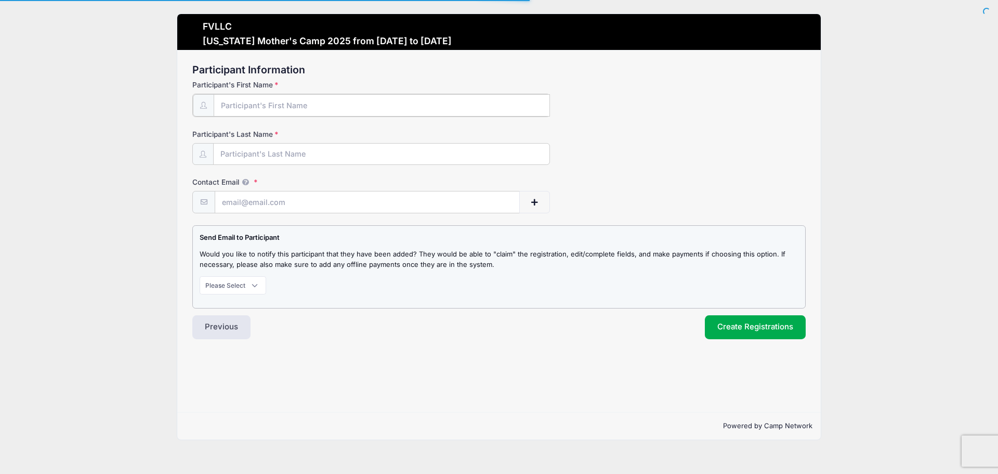
click at [273, 105] on input "Participant's First Name" at bounding box center [382, 105] width 336 height 22
type input "Liisa"
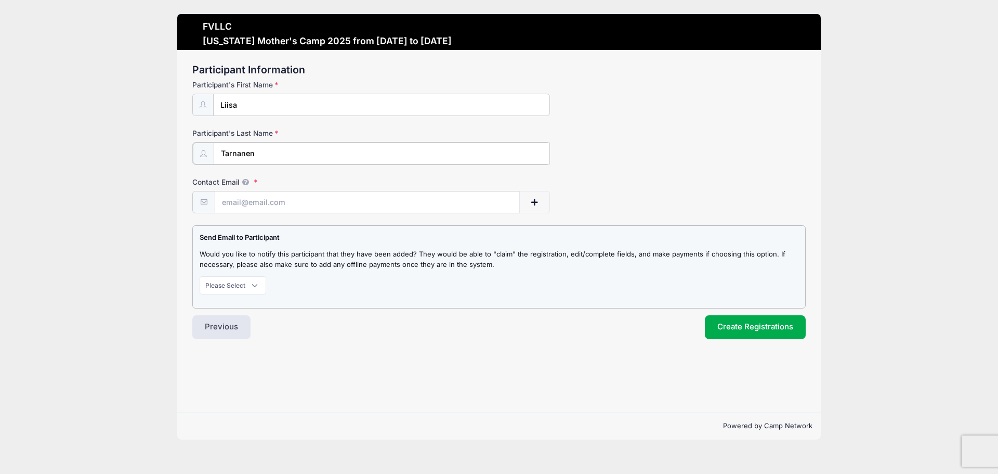
type input "Tarnanen"
click at [312, 202] on input "Contact Email" at bounding box center [367, 201] width 305 height 22
paste input "liisatarnanen@hotmail.com"
type input "liisatarnanen@hotmail.com"
click at [254, 284] on select "Please Select Don't Notify Notify" at bounding box center [233, 284] width 67 height 18
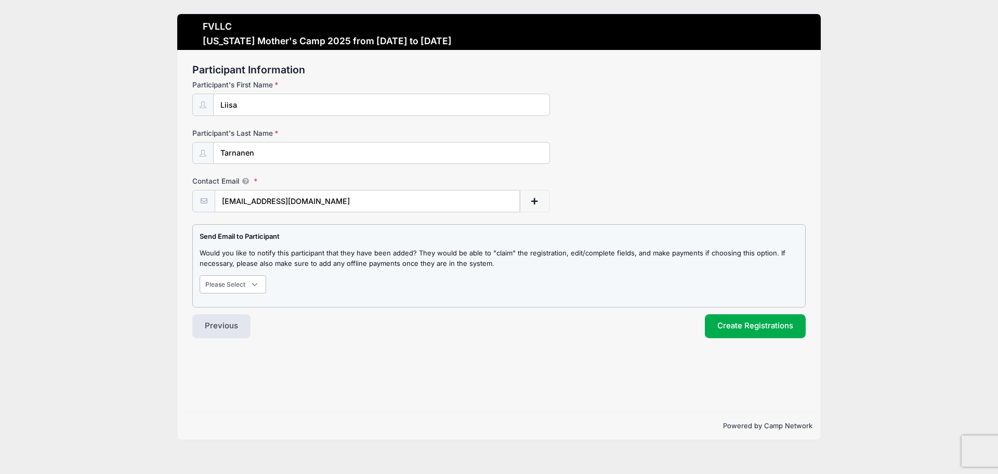
select select "1"
click at [200, 275] on select "Please Select Don't Notify Notify" at bounding box center [233, 284] width 67 height 18
click at [728, 327] on button "Create Registrations" at bounding box center [755, 326] width 101 height 24
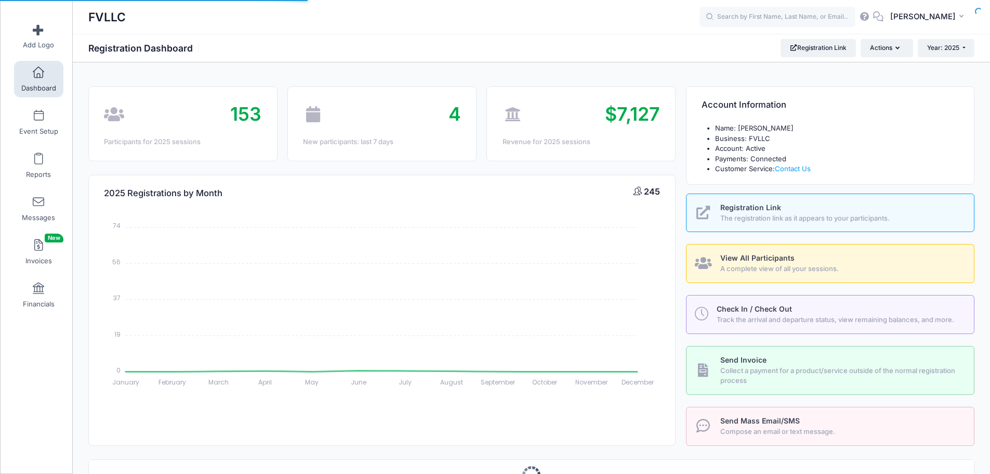
select select
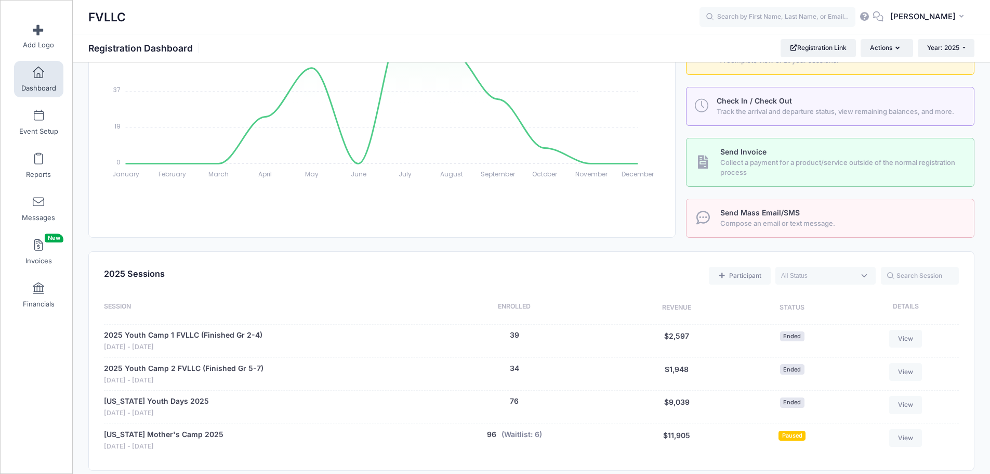
scroll to position [416, 0]
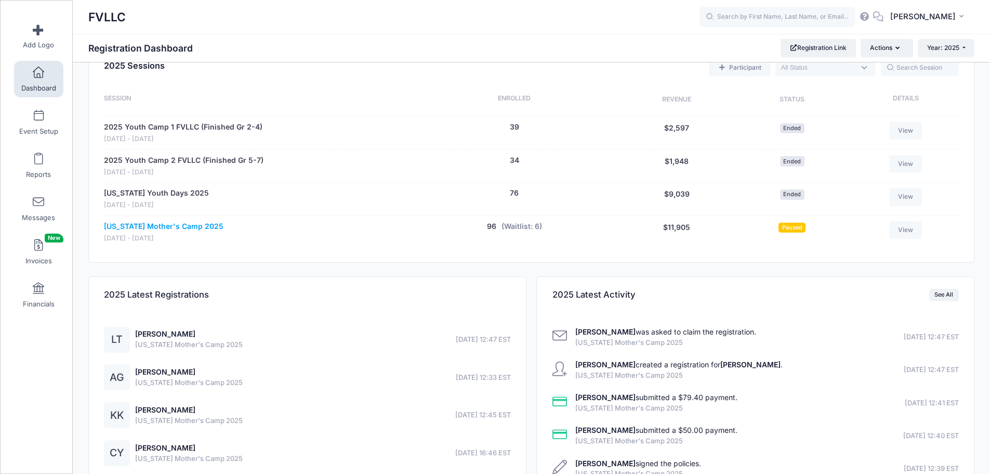
click at [172, 227] on link "[US_STATE] Mother's Camp 2025" at bounding box center [164, 226] width 120 height 11
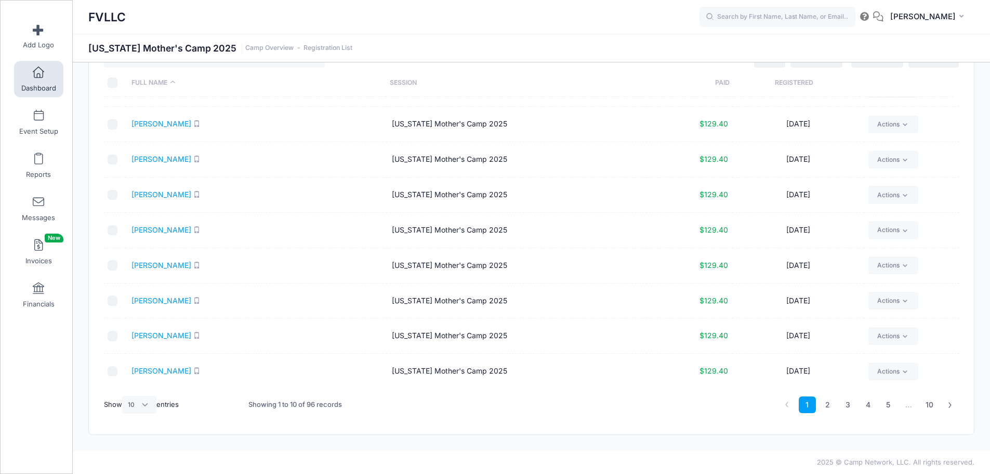
scroll to position [45, 0]
click at [153, 402] on select "All 10 25 50" at bounding box center [139, 404] width 34 height 18
select select "50"
click at [124, 395] on select "All 10 25 50" at bounding box center [139, 404] width 34 height 18
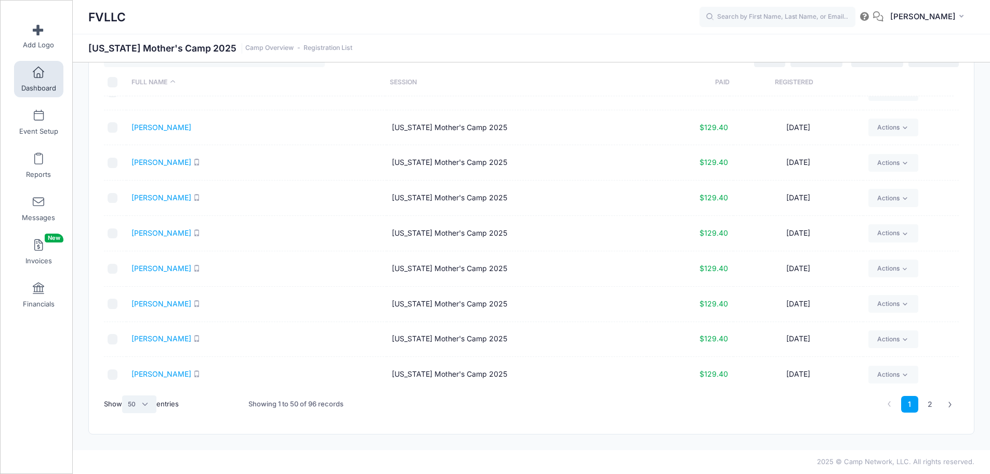
scroll to position [684, 0]
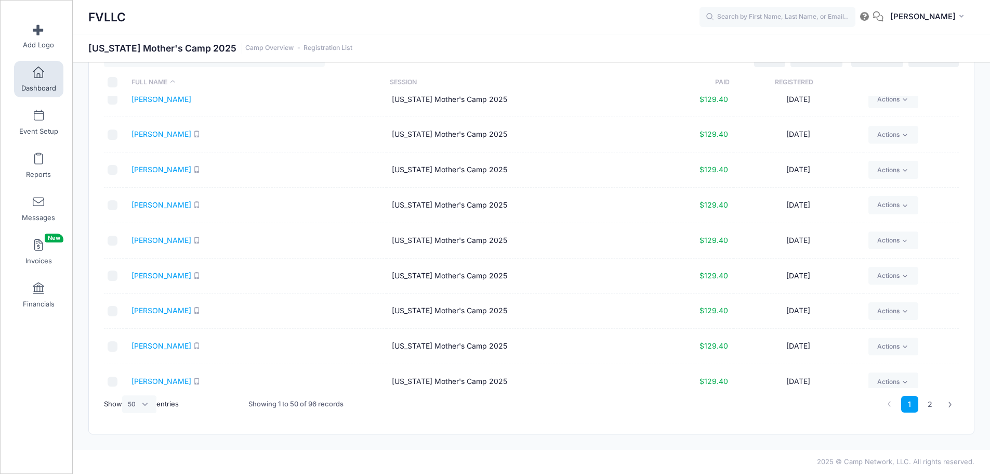
click at [38, 70] on span at bounding box center [38, 72] width 0 height 11
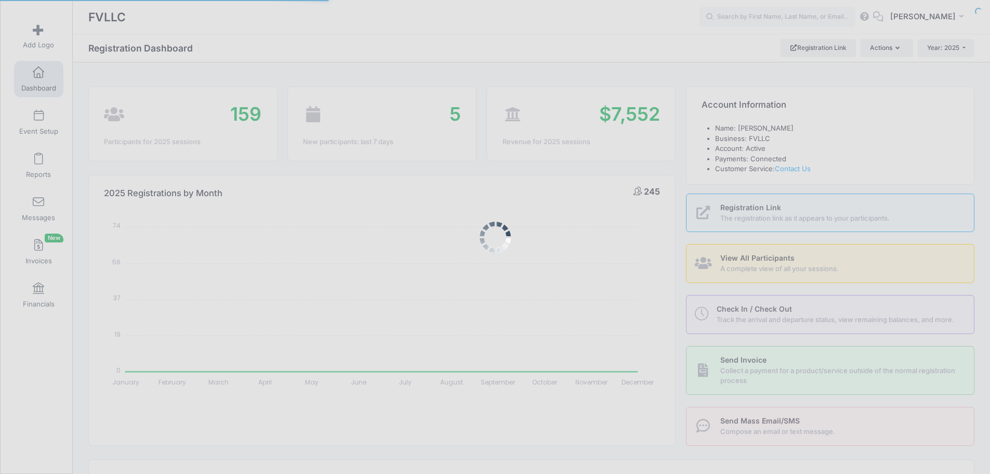
select select
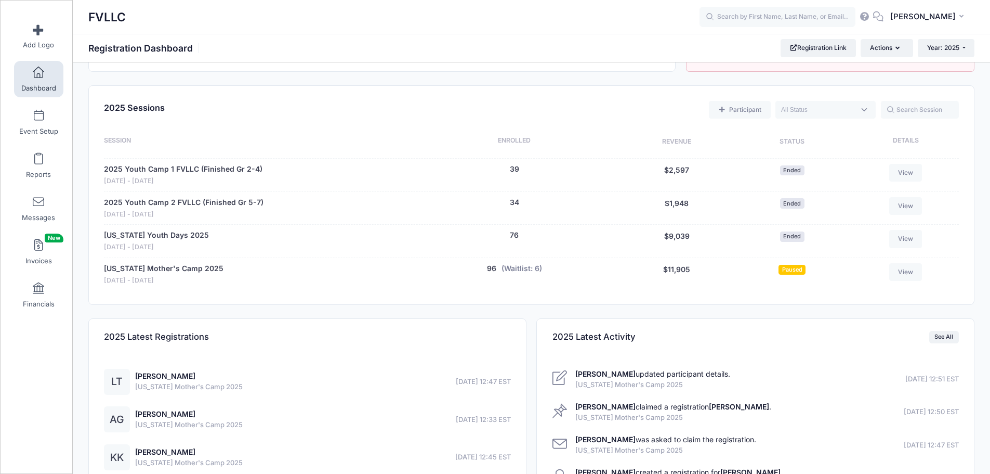
scroll to position [416, 0]
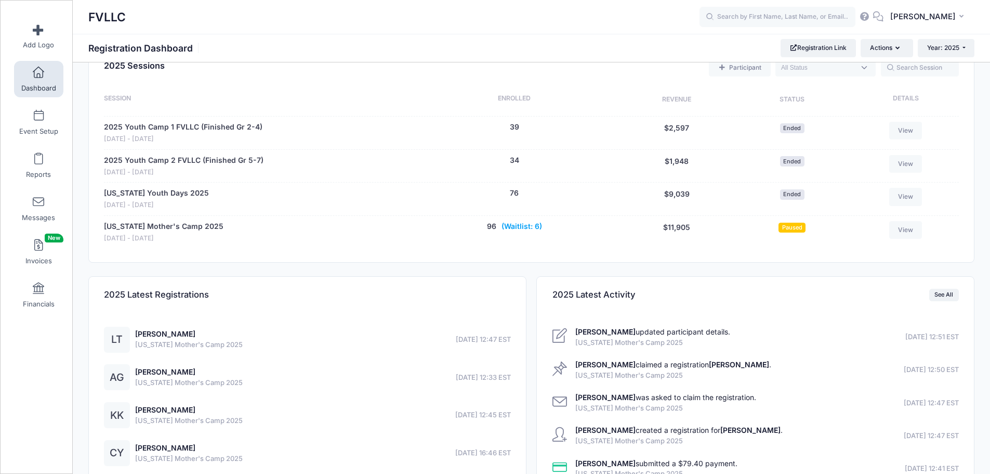
click at [516, 228] on button "(Waitlist: 6)" at bounding box center [522, 226] width 41 height 11
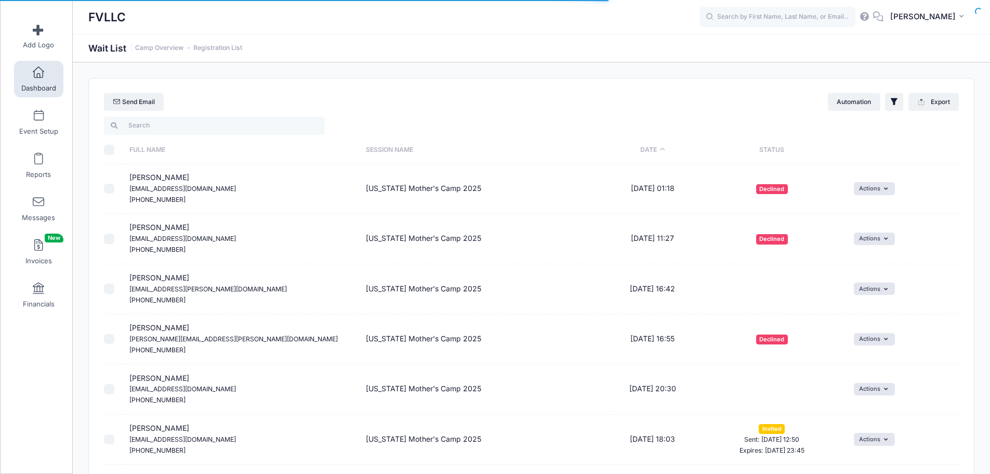
select select "50"
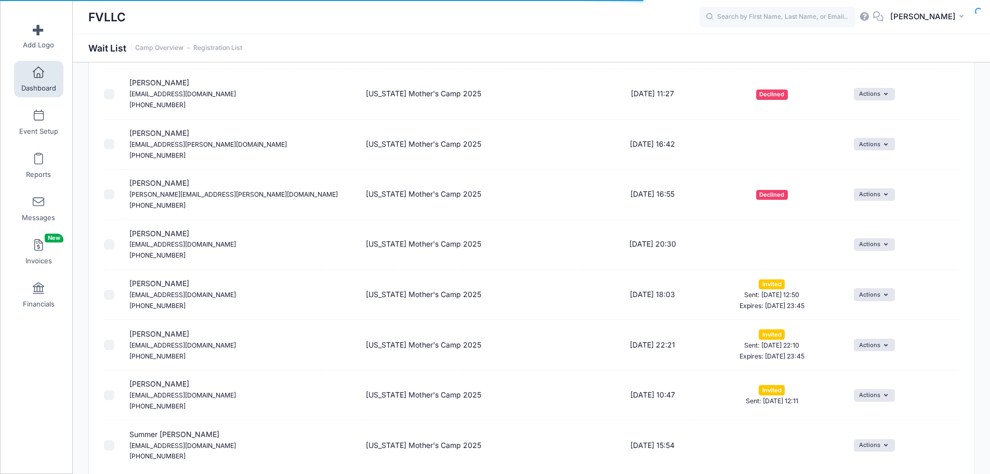
scroll to position [227, 0]
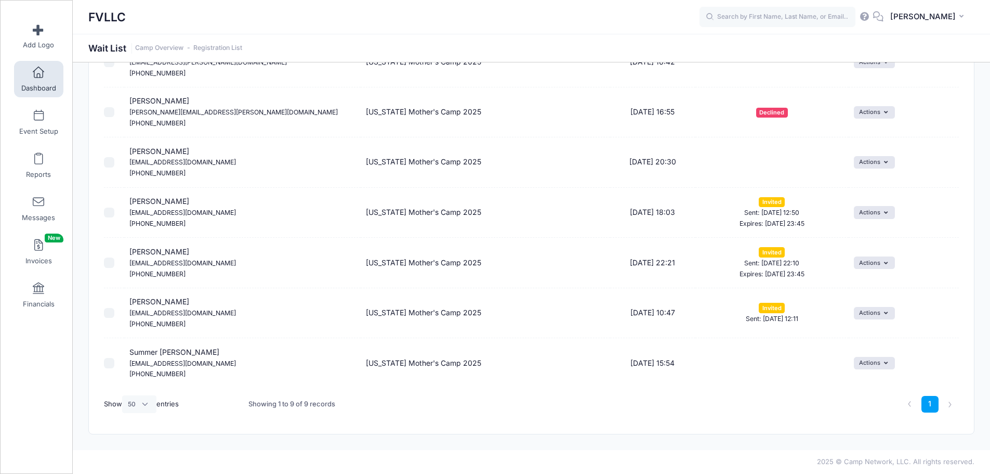
click at [899, 209] on div "Actions Invite Resend Invitation Edit Expiration Uninvite" at bounding box center [904, 212] width 100 height 12
click at [872, 215] on button "Actions" at bounding box center [874, 212] width 41 height 12
click at [838, 272] on link "Uninvite" at bounding box center [846, 275] width 85 height 20
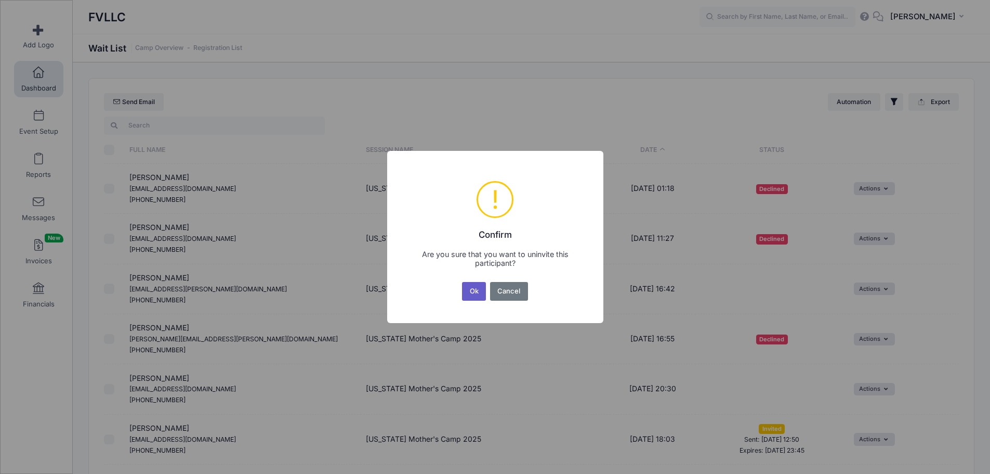
click at [470, 287] on button "Ok" at bounding box center [474, 291] width 24 height 19
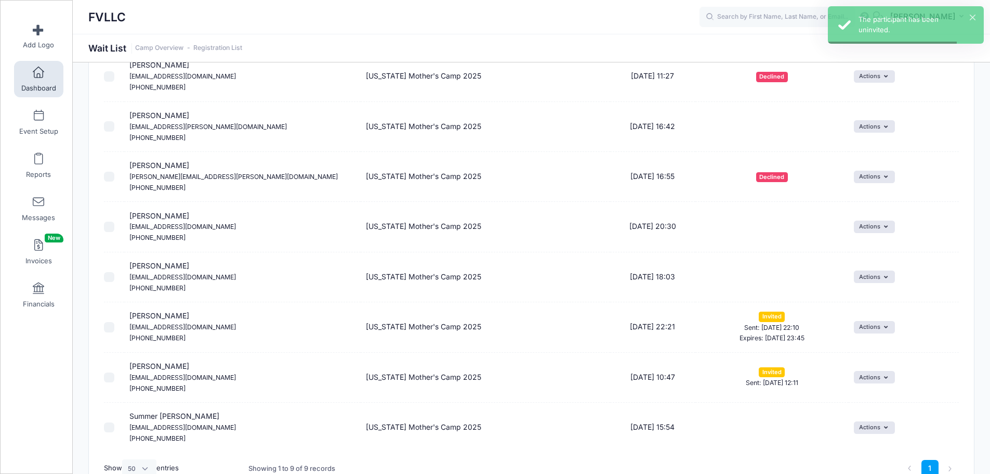
scroll to position [226, 0]
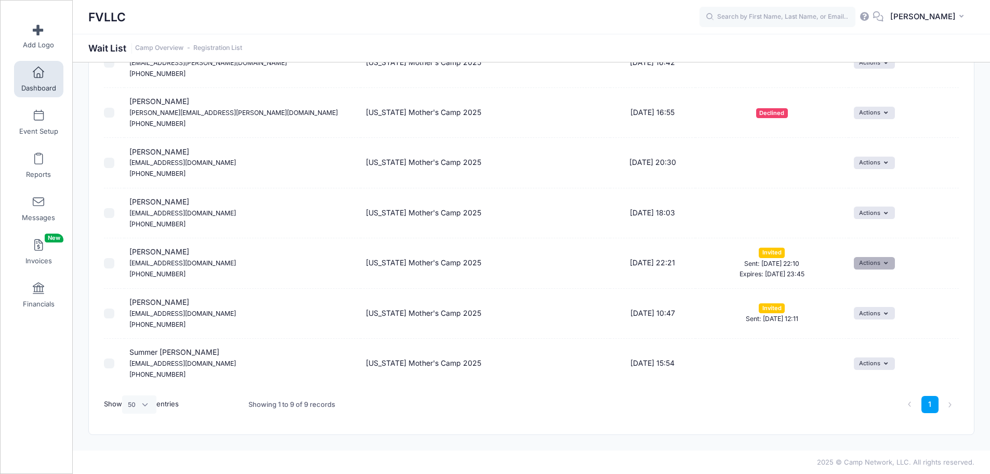
click at [863, 263] on button "Actions" at bounding box center [874, 263] width 41 height 12
click at [830, 329] on link "Uninvite" at bounding box center [846, 326] width 85 height 20
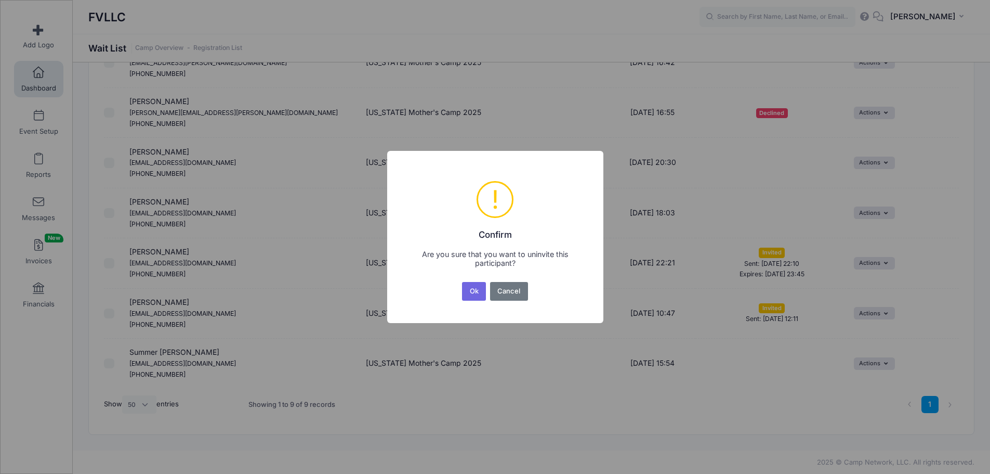
scroll to position [0, 0]
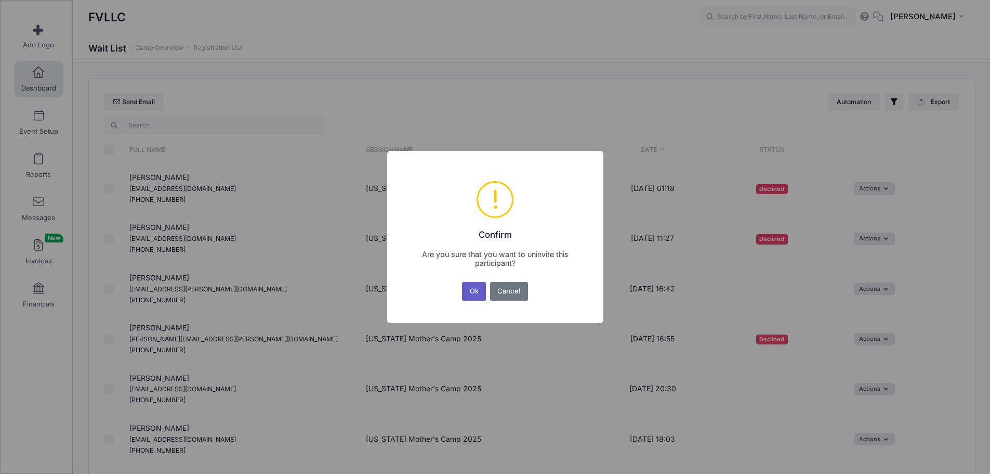
click at [466, 290] on button "Ok" at bounding box center [474, 291] width 24 height 19
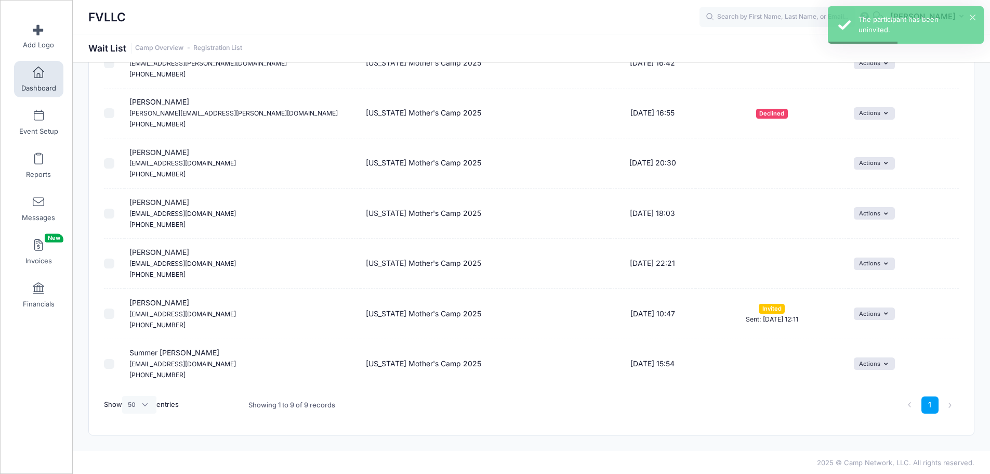
scroll to position [226, 0]
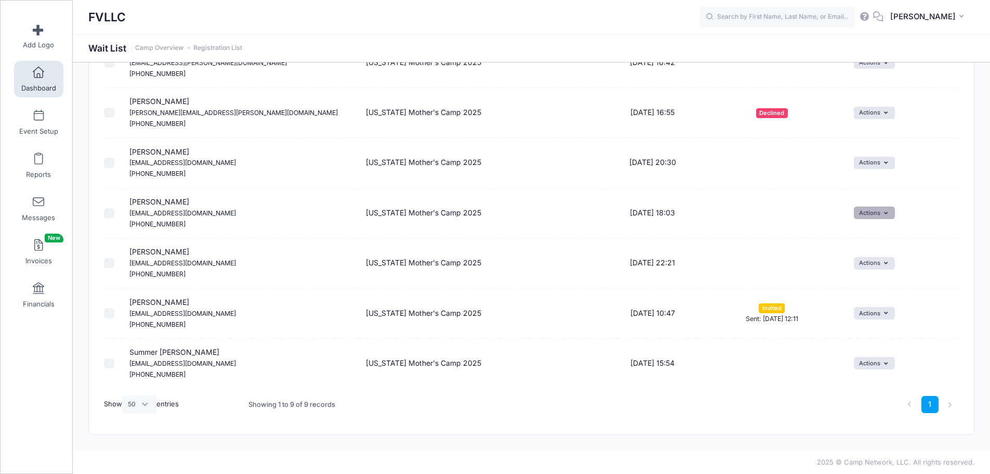
click at [881, 213] on button "Actions" at bounding box center [874, 212] width 41 height 12
click at [857, 238] on span at bounding box center [856, 235] width 9 height 7
click at [828, 238] on button "button" at bounding box center [828, 237] width 27 height 18
click at [48, 83] on link "Dashboard" at bounding box center [38, 79] width 49 height 36
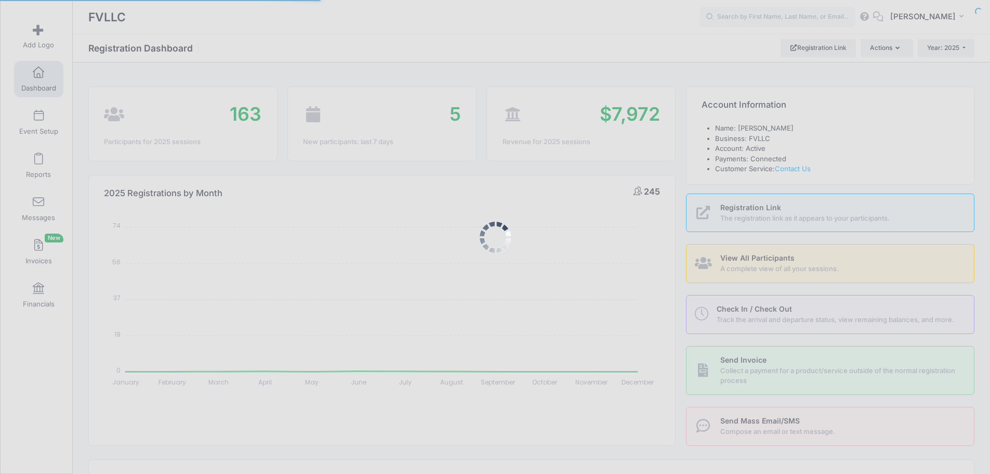
select select
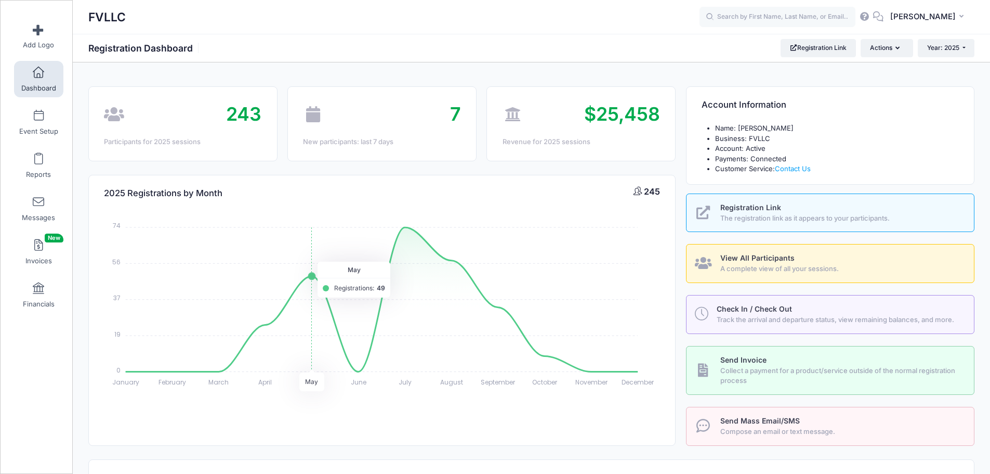
scroll to position [312, 0]
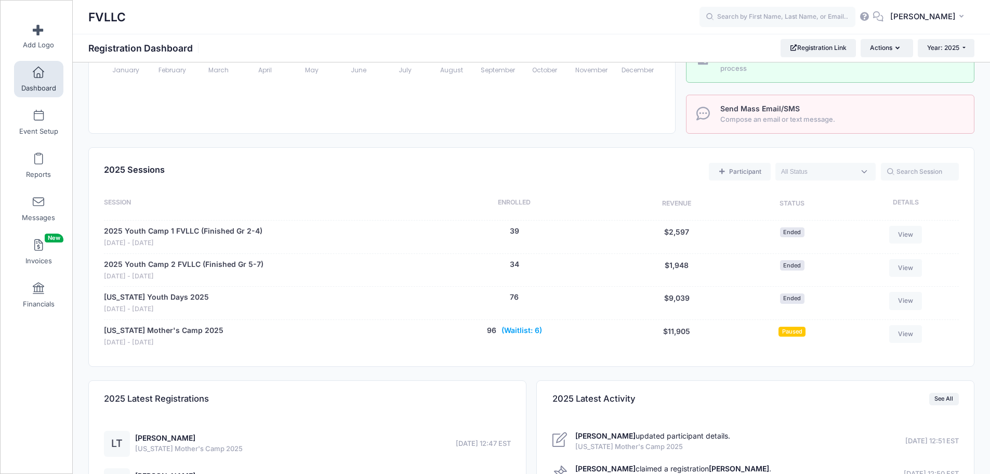
click at [516, 332] on button "(Waitlist: 6)" at bounding box center [522, 330] width 41 height 11
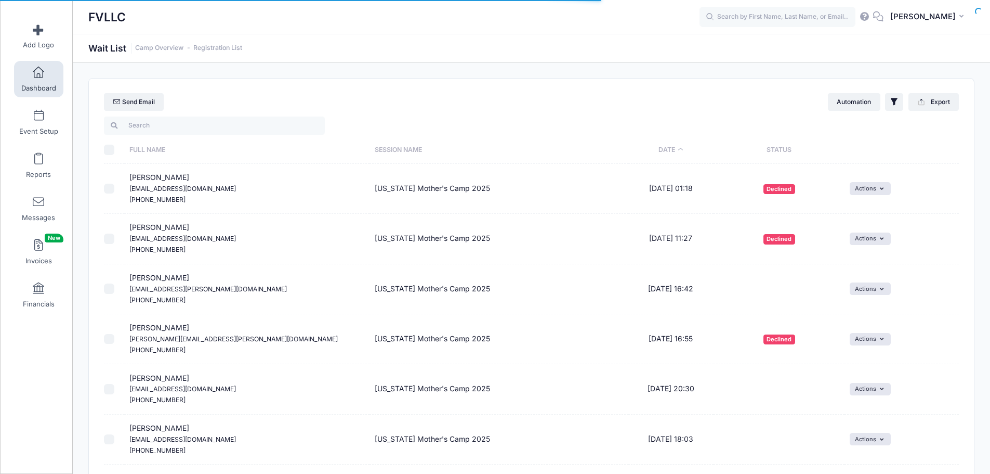
select select "50"
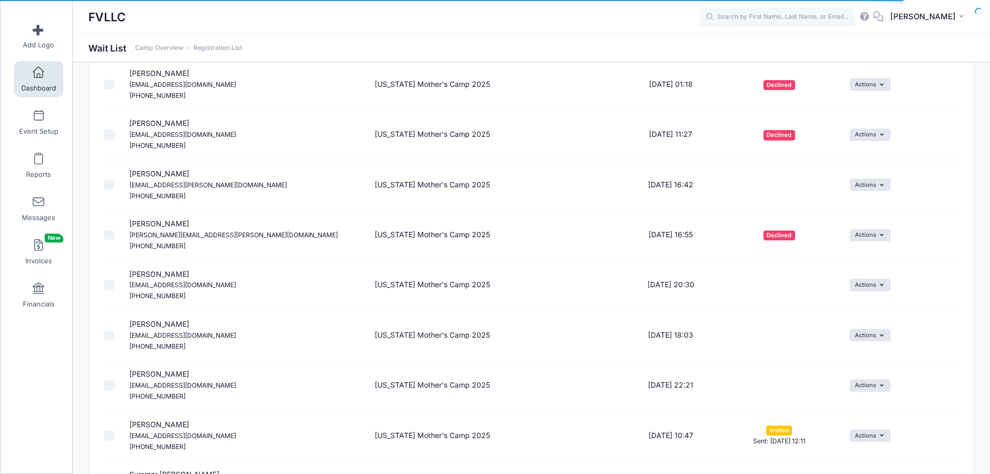
scroll to position [226, 0]
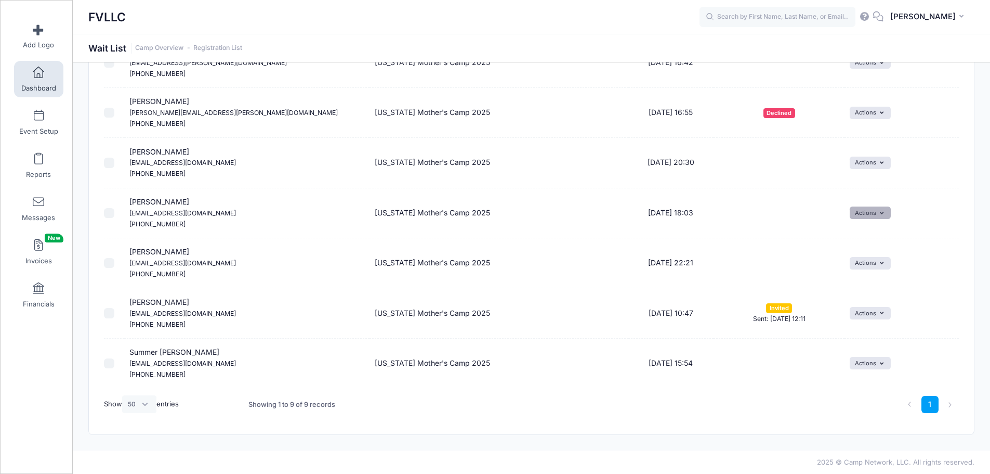
click at [881, 216] on button "Actions" at bounding box center [870, 212] width 41 height 12
click at [856, 256] on link "Delete" at bounding box center [862, 255] width 45 height 20
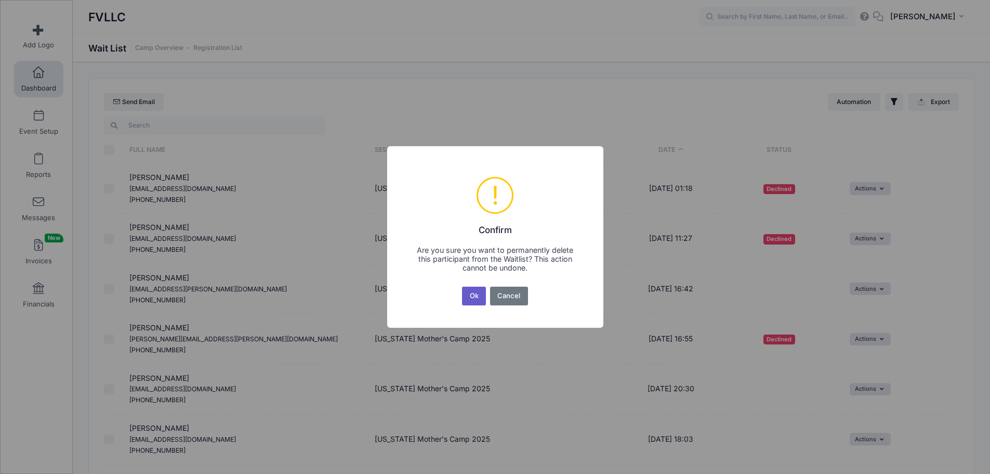
click at [469, 294] on button "Ok" at bounding box center [474, 295] width 24 height 19
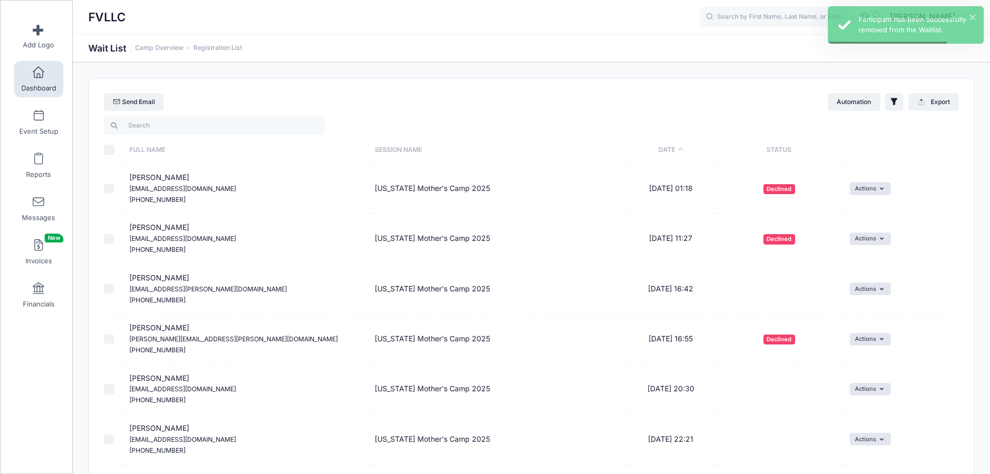
scroll to position [176, 0]
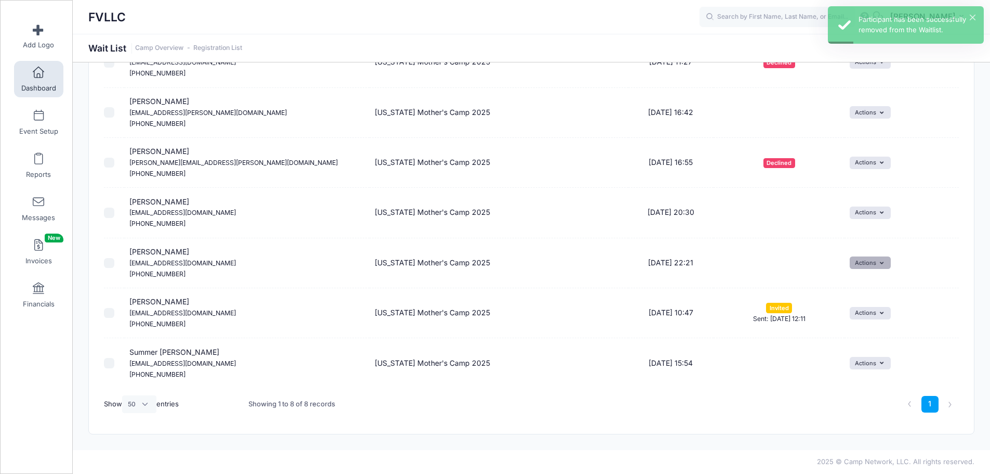
click at [862, 265] on button "Actions" at bounding box center [870, 262] width 41 height 12
click at [862, 302] on link "Delete" at bounding box center [862, 305] width 45 height 20
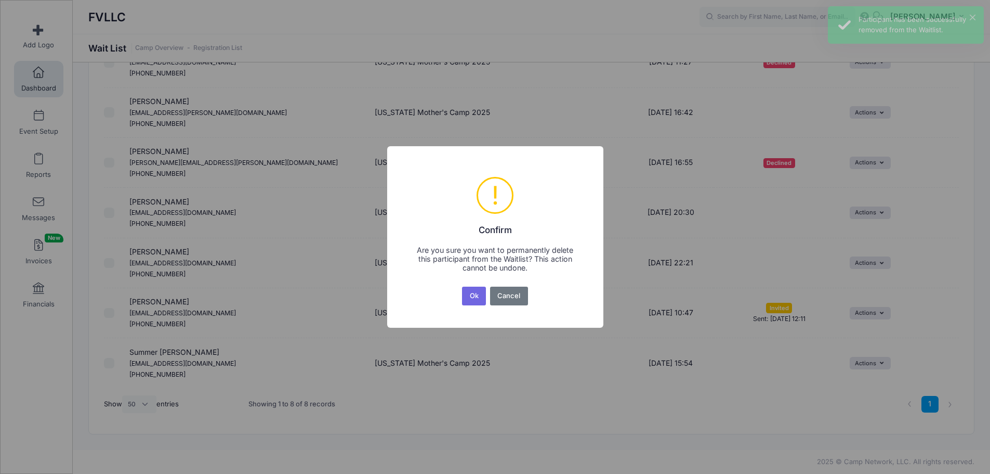
scroll to position [0, 0]
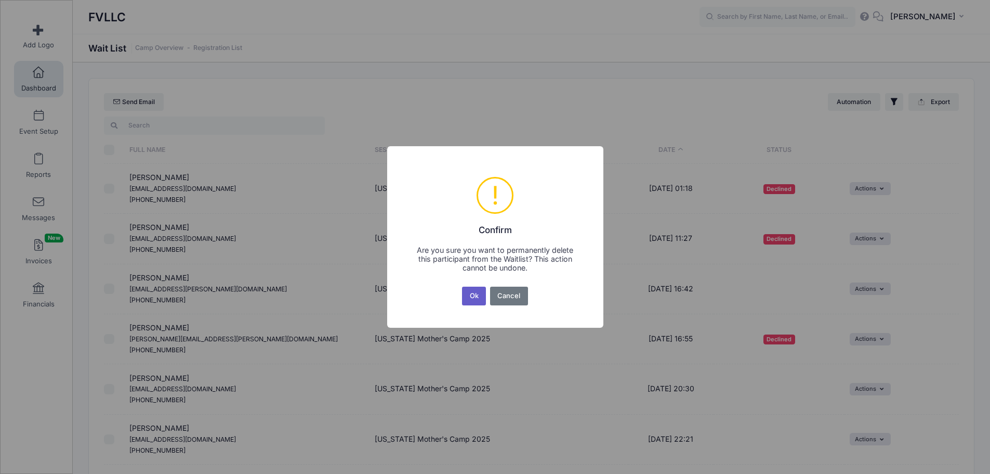
click at [471, 297] on button "Ok" at bounding box center [474, 295] width 24 height 19
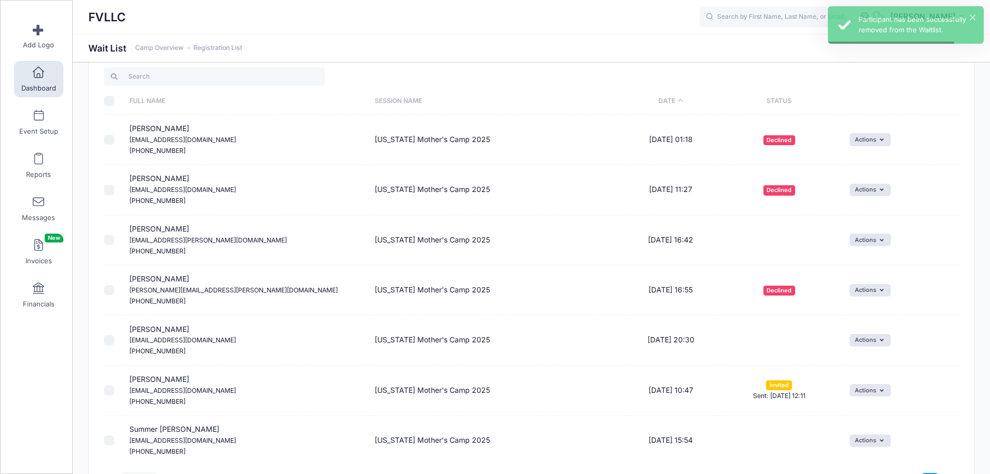
scroll to position [126, 0]
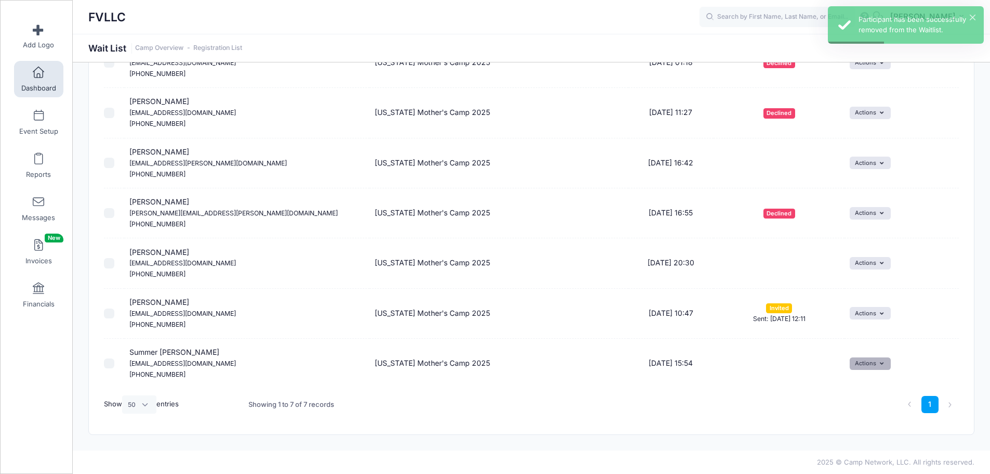
click at [864, 364] on button "Actions" at bounding box center [870, 363] width 41 height 12
click at [860, 386] on link "Invite" at bounding box center [862, 386] width 45 height 20
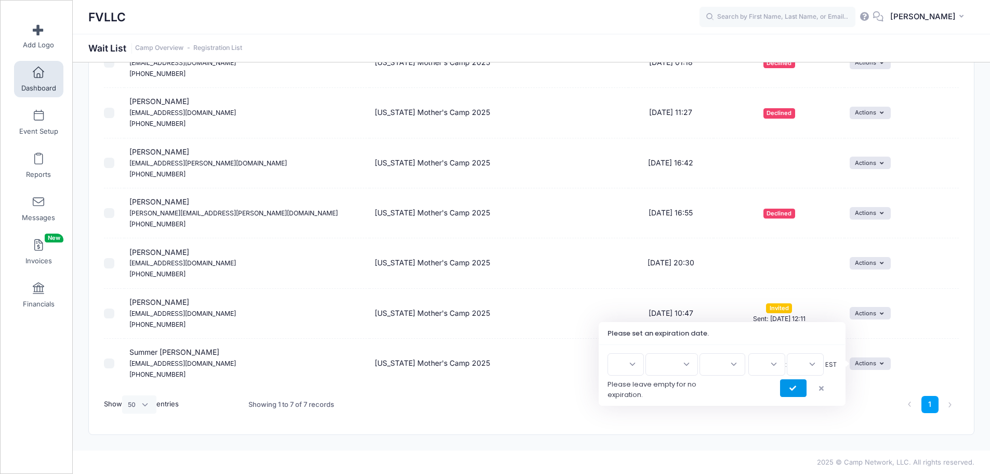
click at [790, 388] on icon "submit" at bounding box center [794, 388] width 8 height 0
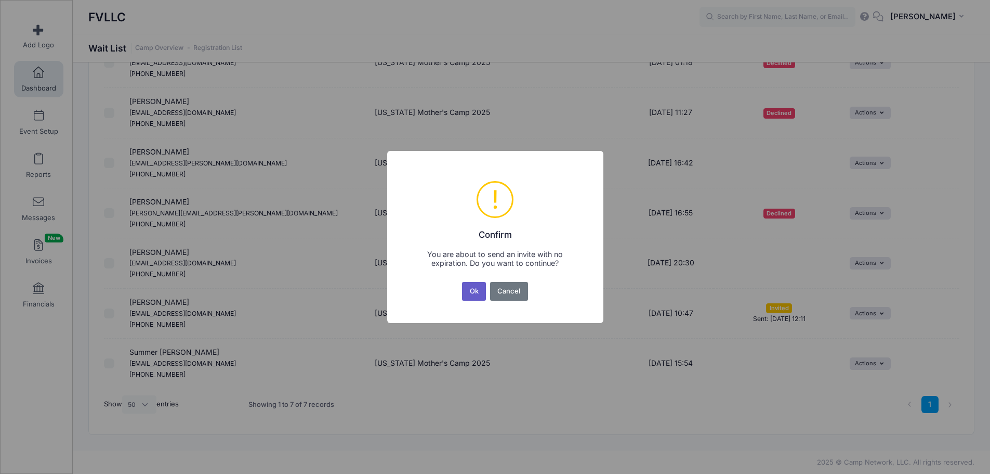
click at [478, 290] on button "Ok" at bounding box center [474, 291] width 24 height 19
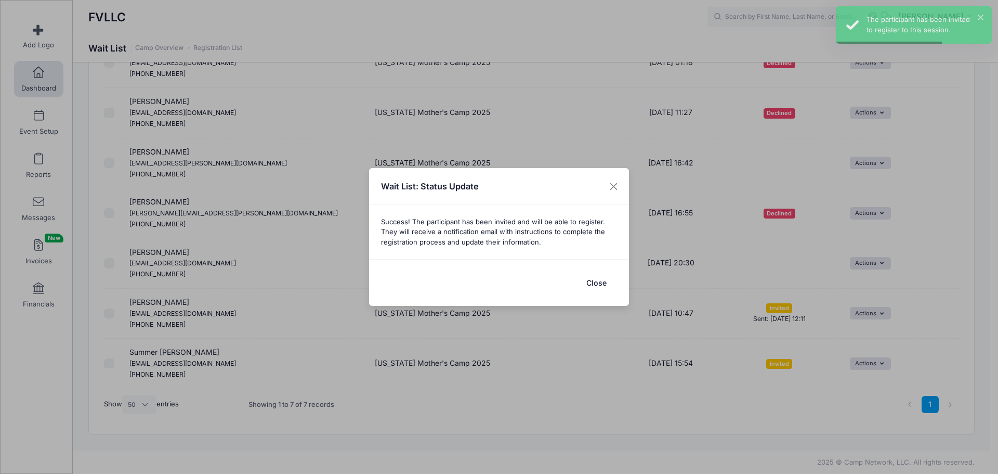
click at [596, 280] on button "Close" at bounding box center [596, 282] width 42 height 22
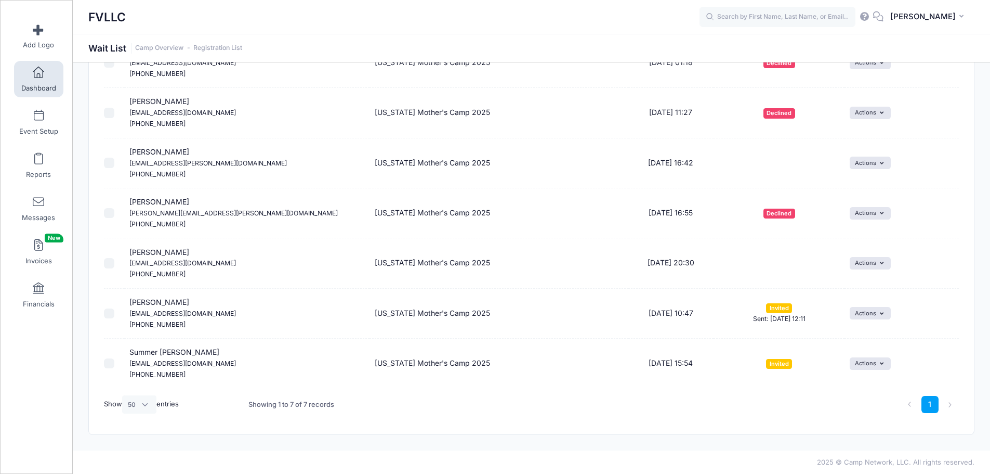
scroll to position [0, 0]
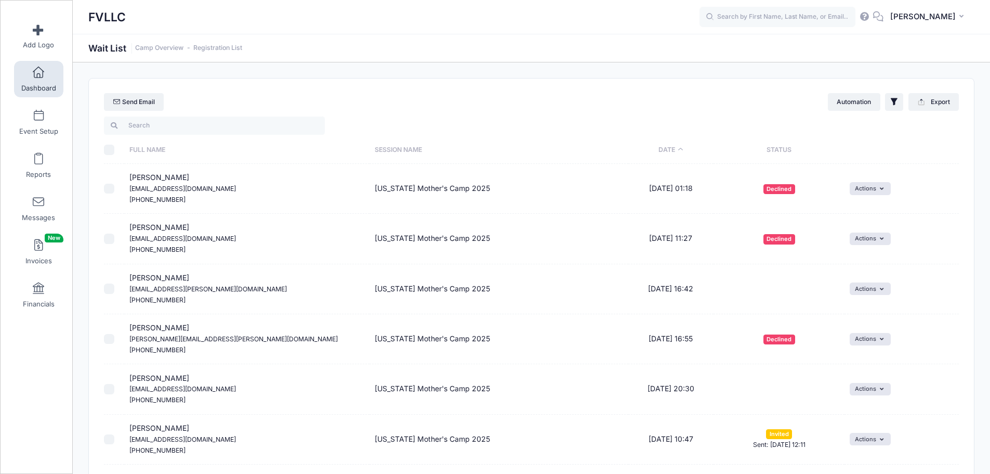
click at [42, 85] on span "Dashboard" at bounding box center [38, 88] width 35 height 9
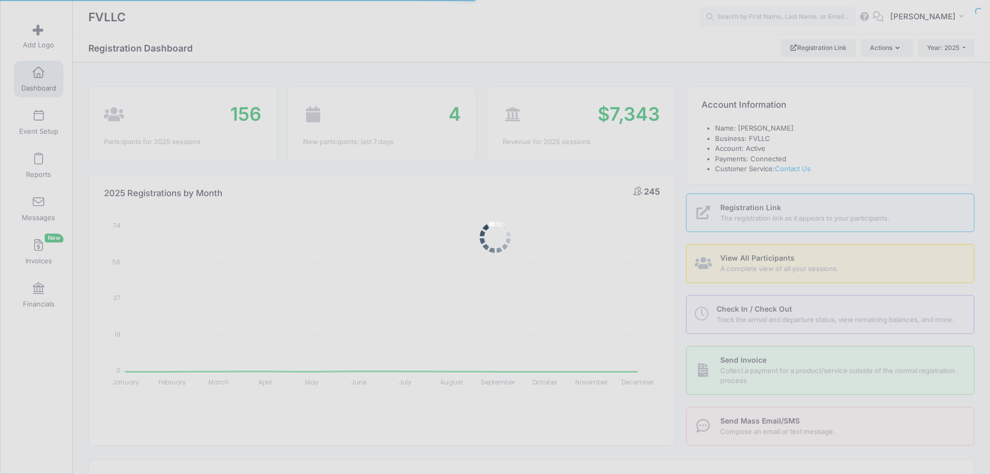
select select
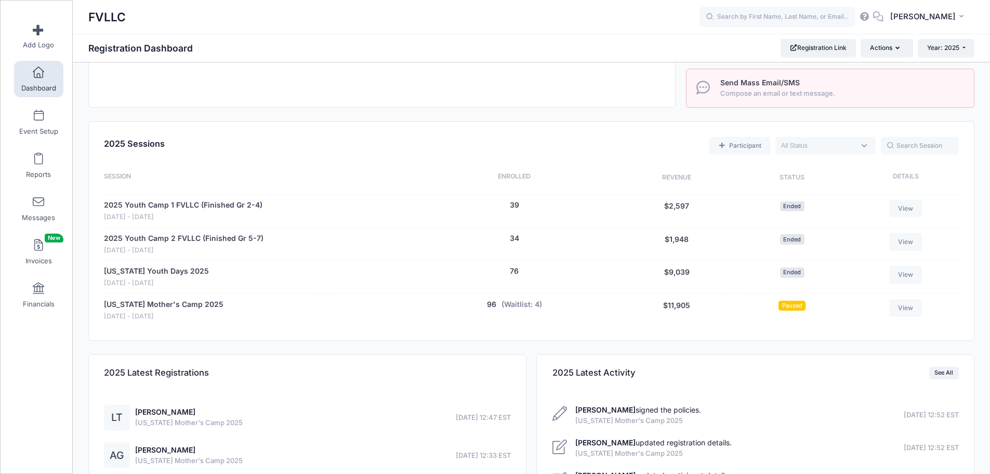
scroll to position [364, 0]
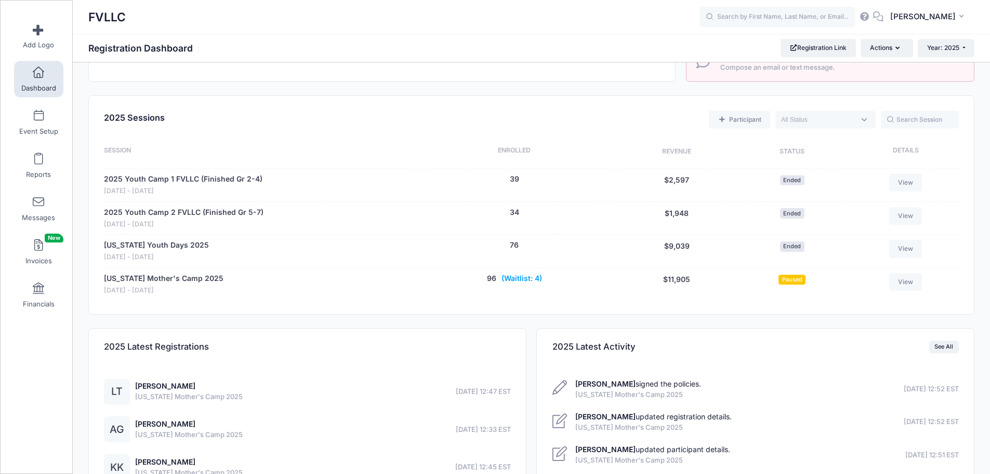
click at [515, 277] on button "(Waitlist: 4)" at bounding box center [522, 278] width 41 height 11
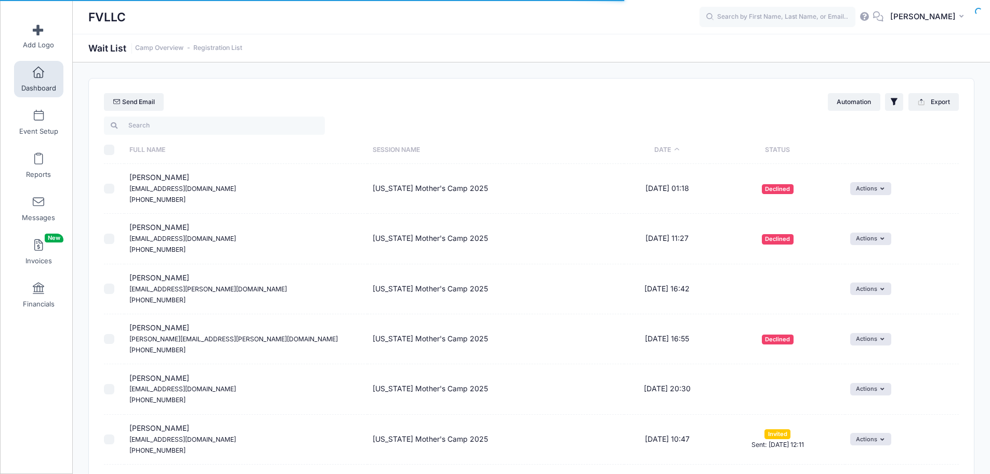
select select "50"
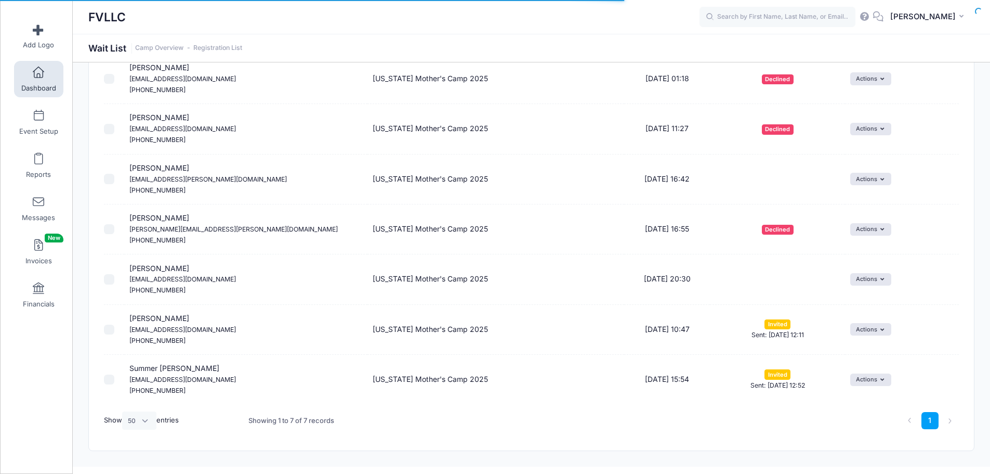
scroll to position [126, 0]
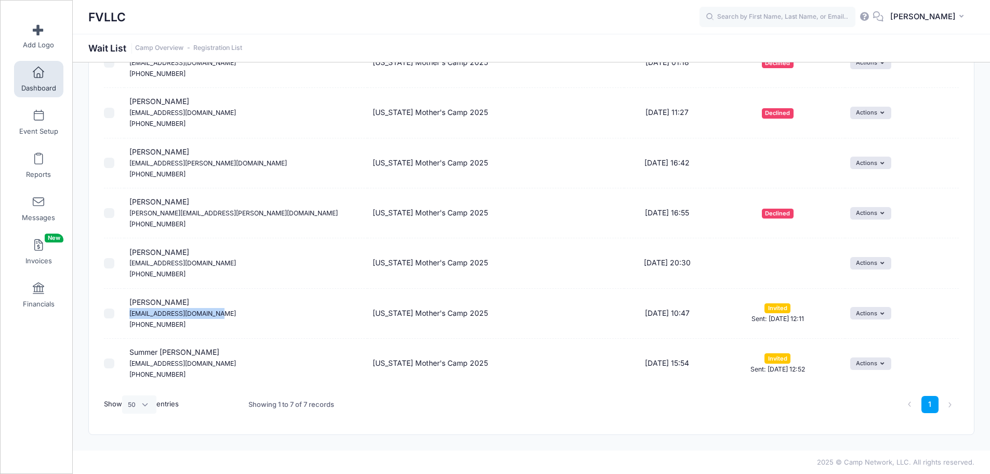
drag, startPoint x: 215, startPoint y: 313, endPoint x: 129, endPoint y: 313, distance: 85.8
click at [129, 313] on small "Pepperandtrisha@gmail.com" at bounding box center [182, 313] width 107 height 8
copy small "Pepperandtrisha@gmail.com"
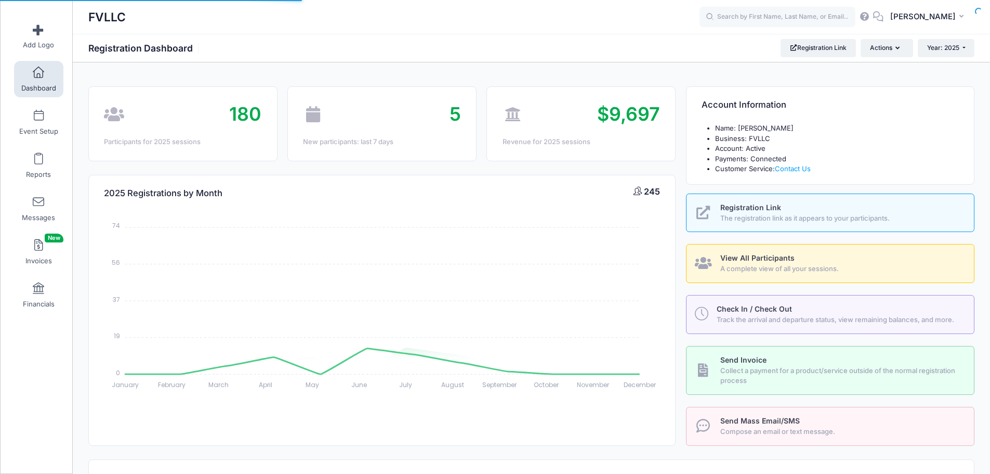
select select
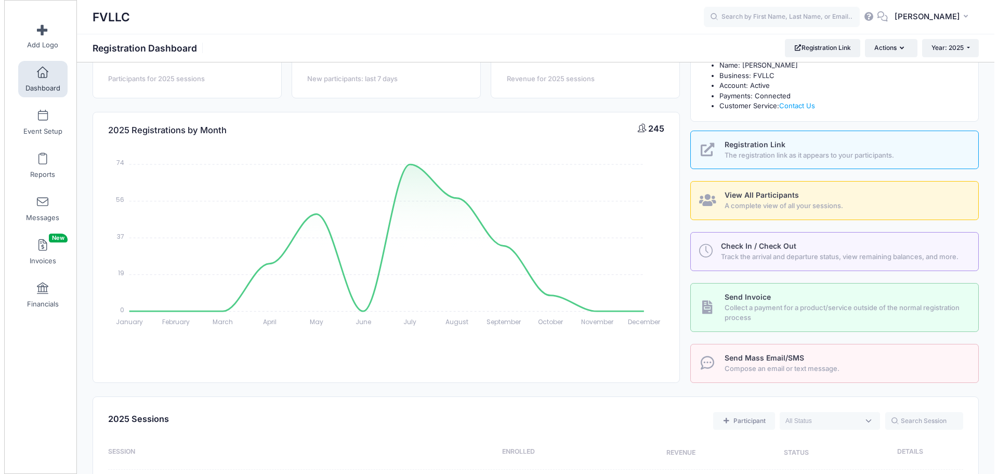
scroll to position [208, 0]
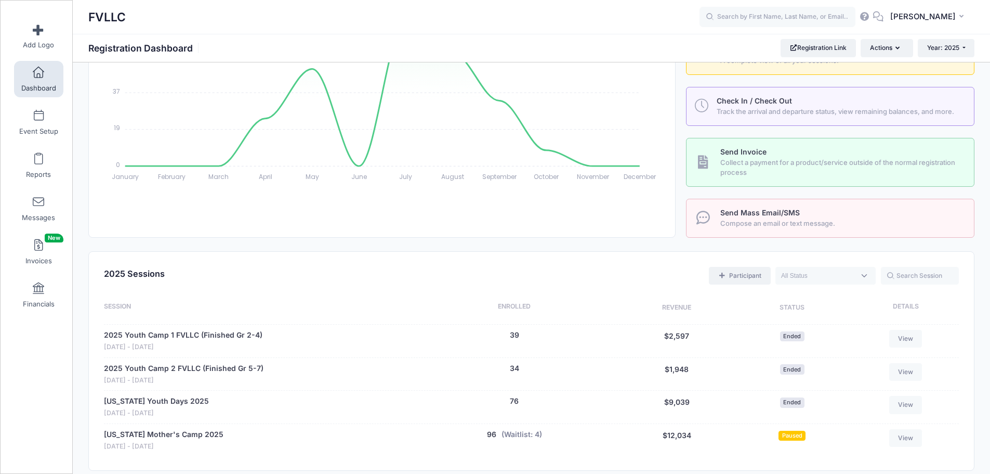
click at [746, 274] on link "Participant" at bounding box center [739, 276] width 61 height 18
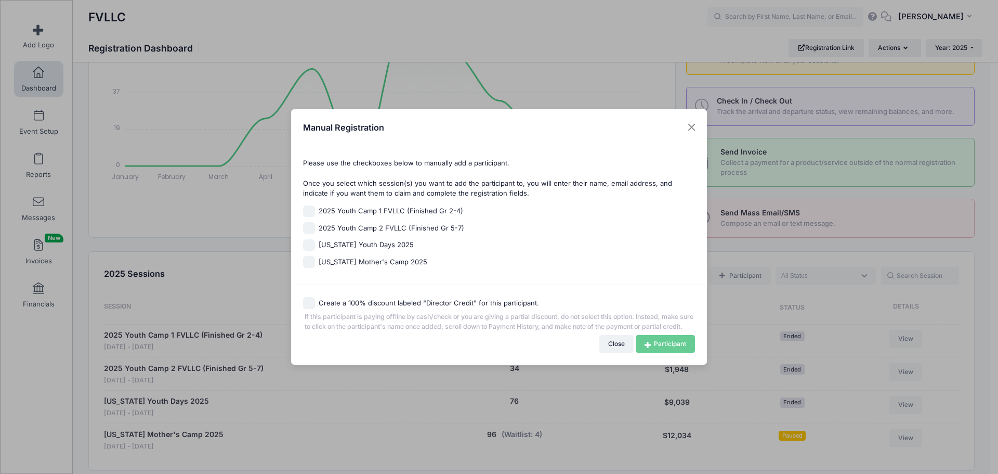
click at [353, 257] on span "[US_STATE] Mother's Camp 2025" at bounding box center [373, 262] width 109 height 10
click at [315, 256] on input "[US_STATE] Mother's Camp 2025" at bounding box center [309, 262] width 12 height 12
checkbox input "true"
click at [659, 352] on link "Participant" at bounding box center [665, 344] width 59 height 18
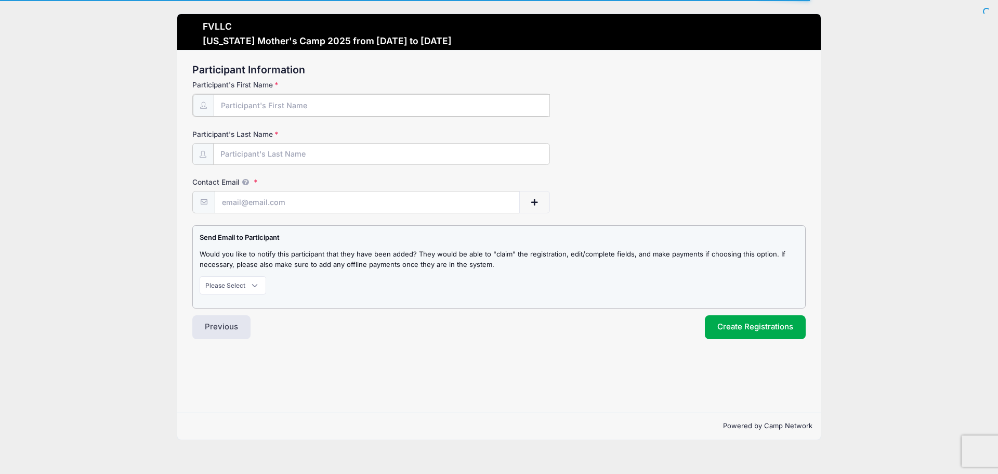
click at [281, 106] on input "Participant's First Name" at bounding box center [382, 105] width 336 height 22
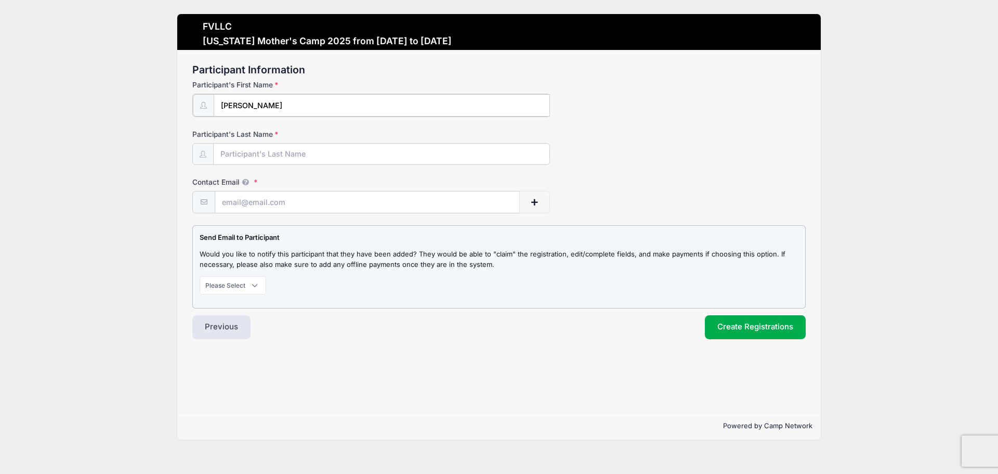
type input "Trisha"
type input "Wannamaker"
drag, startPoint x: 267, startPoint y: 200, endPoint x: 264, endPoint y: 195, distance: 5.4
click at [267, 200] on input "Contact Email" at bounding box center [367, 201] width 304 height 22
paste input "[EMAIL_ADDRESS][DOMAIN_NAME]"
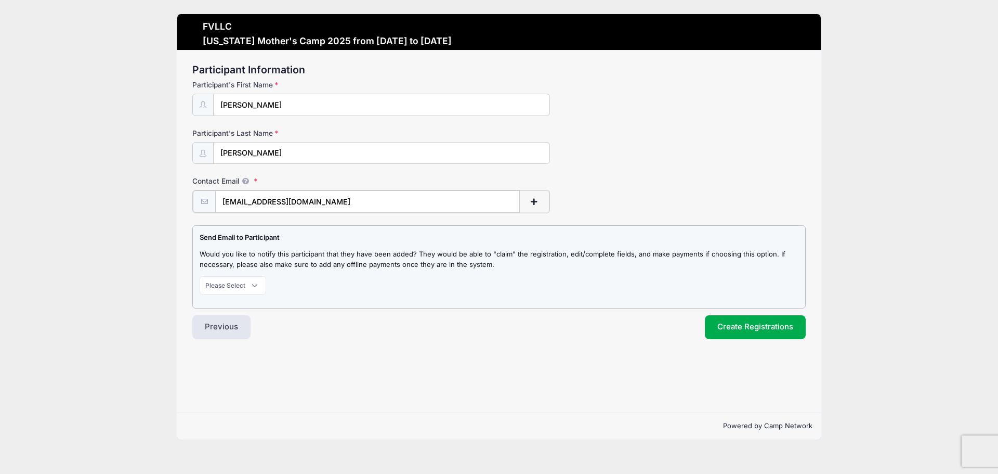
type input "[EMAIL_ADDRESS][DOMAIN_NAME]"
click at [258, 283] on select "Please Select Don't Notify Notify" at bounding box center [233, 284] width 67 height 18
select select "1"
click at [200, 275] on select "Please Select Don't Notify Notify" at bounding box center [233, 284] width 67 height 18
click at [728, 326] on button "Create Registrations" at bounding box center [755, 326] width 101 height 24
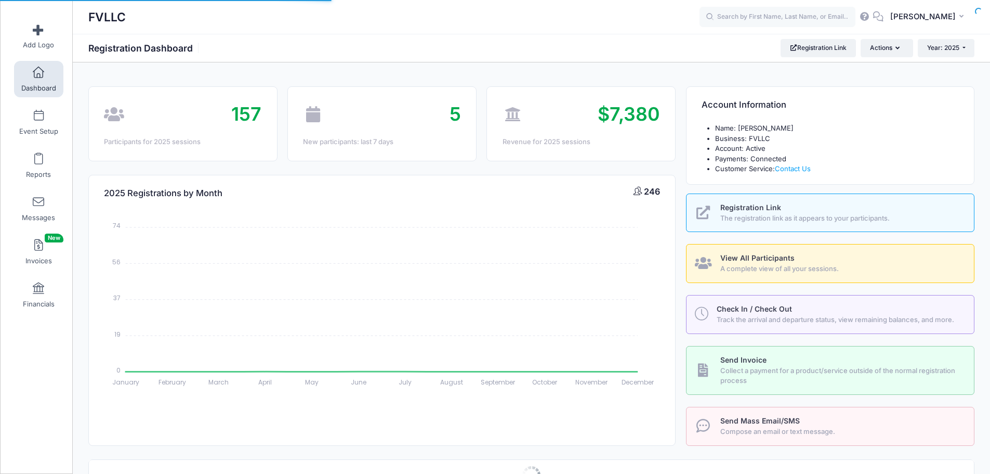
select select
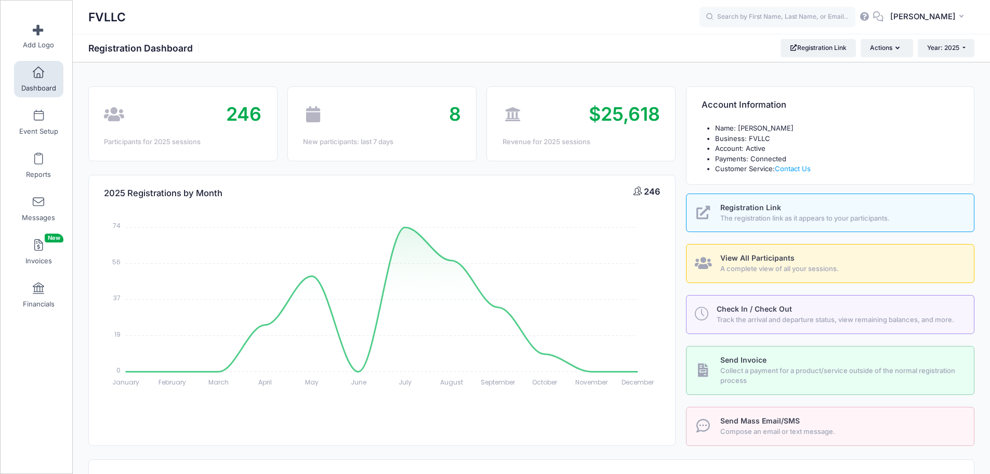
scroll to position [260, 0]
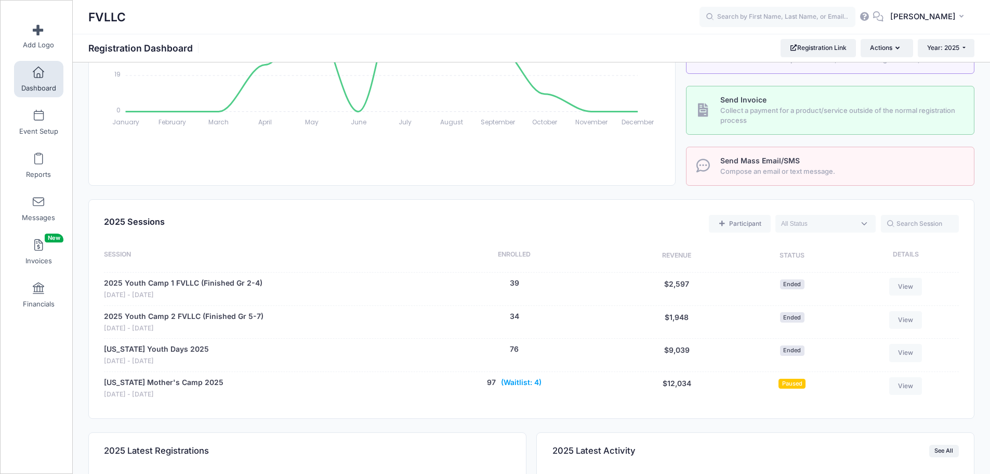
click at [522, 381] on button "(Waitlist: 4)" at bounding box center [521, 382] width 41 height 11
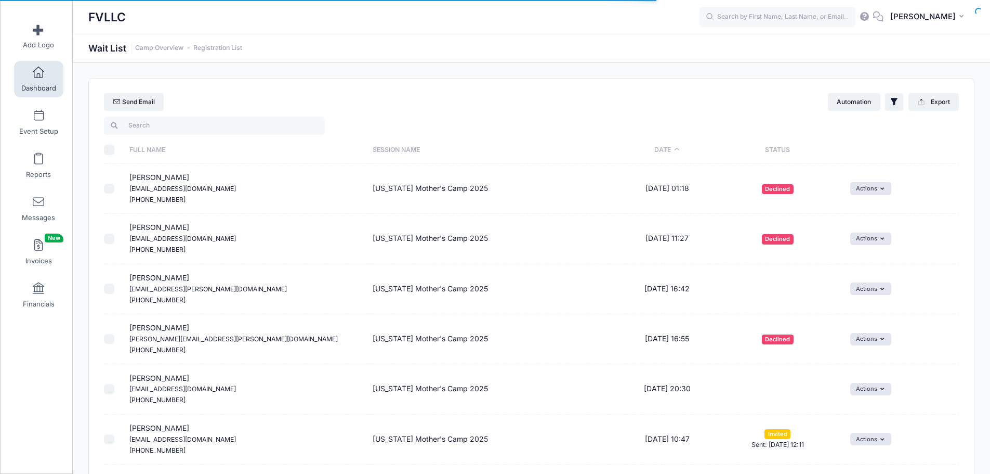
select select "50"
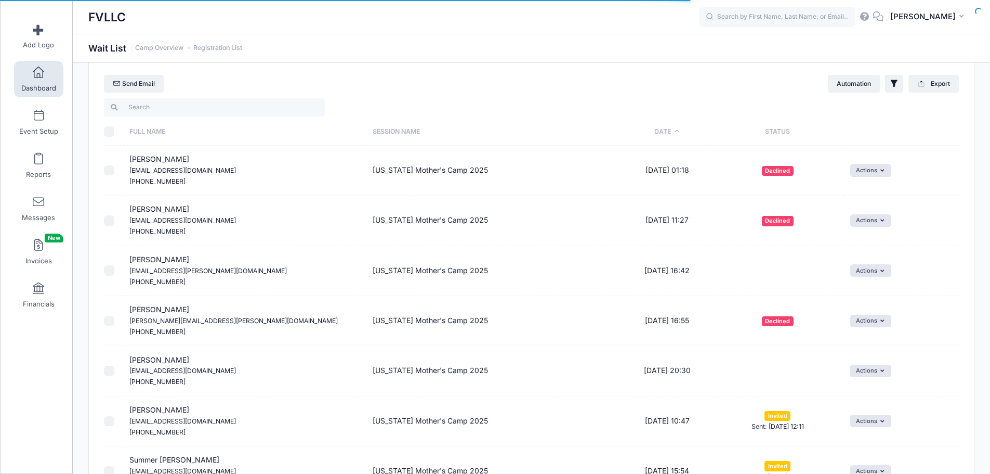
scroll to position [126, 0]
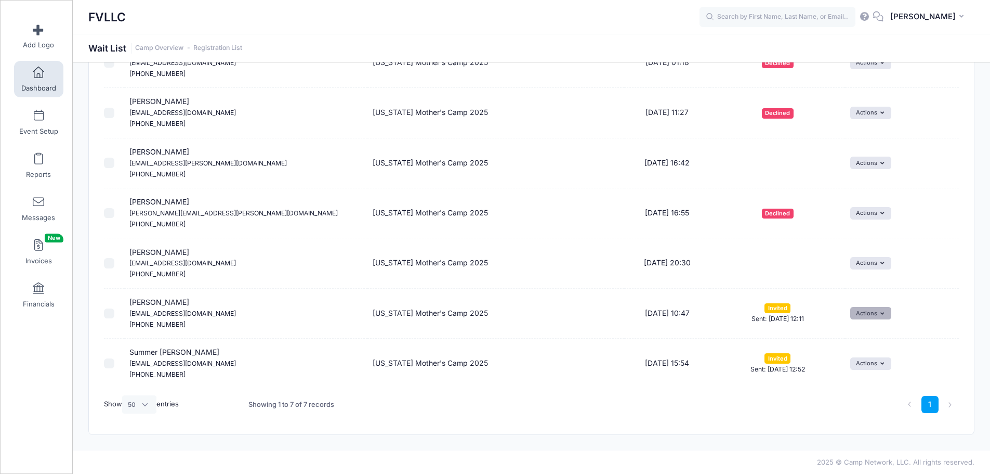
click at [876, 315] on button "Actions" at bounding box center [870, 313] width 41 height 12
click at [833, 375] on link "Uninvite" at bounding box center [843, 376] width 85 height 20
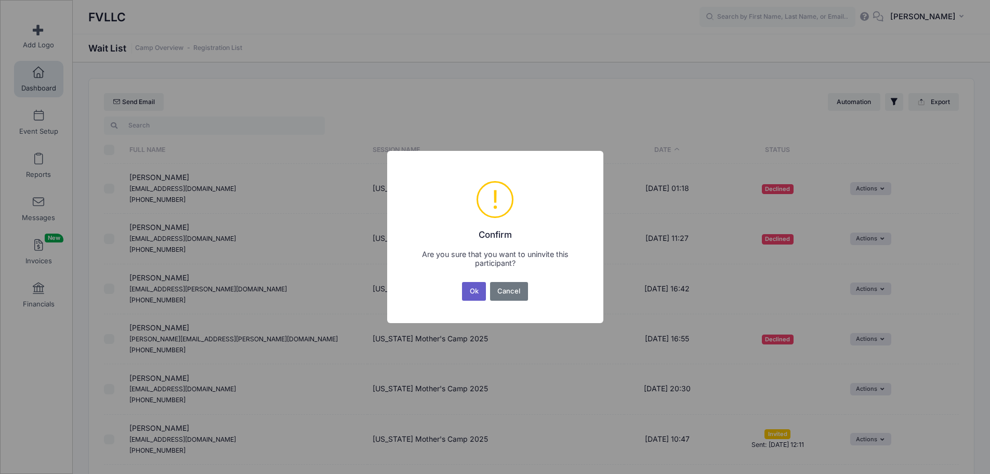
click at [468, 292] on button "Ok" at bounding box center [474, 291] width 24 height 19
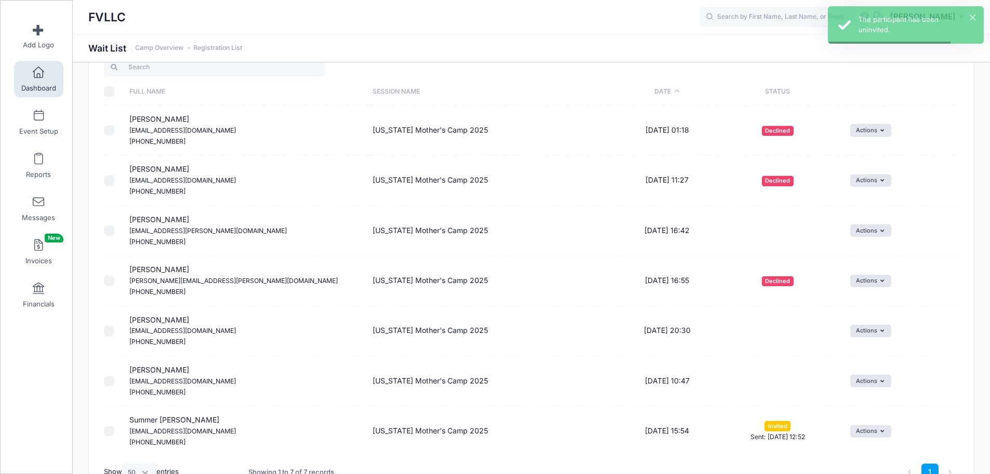
scroll to position [126, 0]
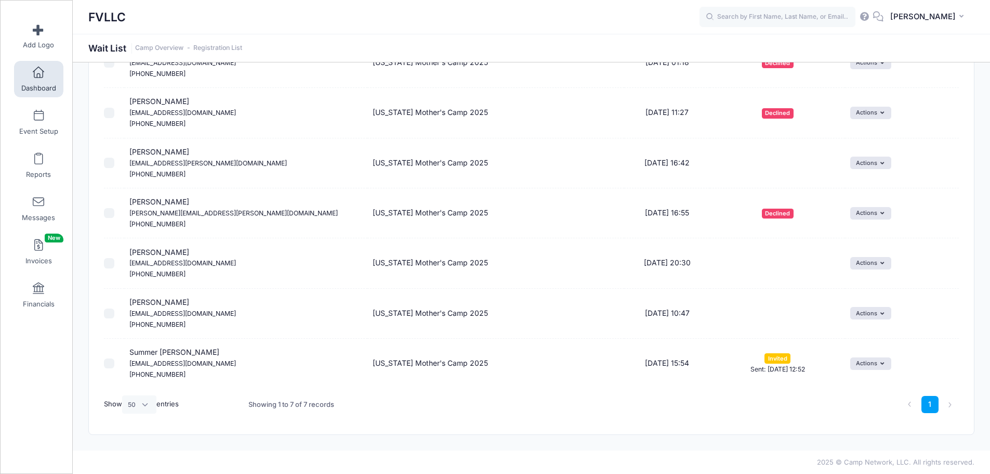
click at [38, 75] on span at bounding box center [38, 72] width 0 height 11
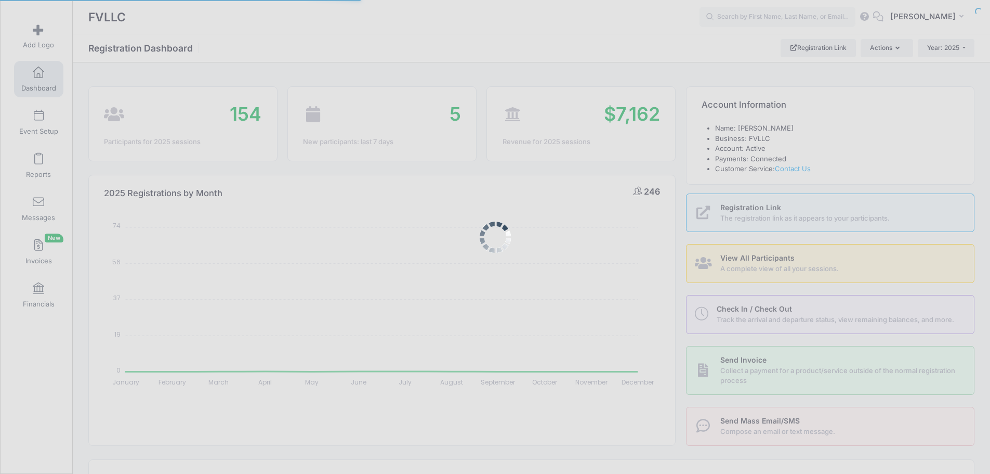
select select
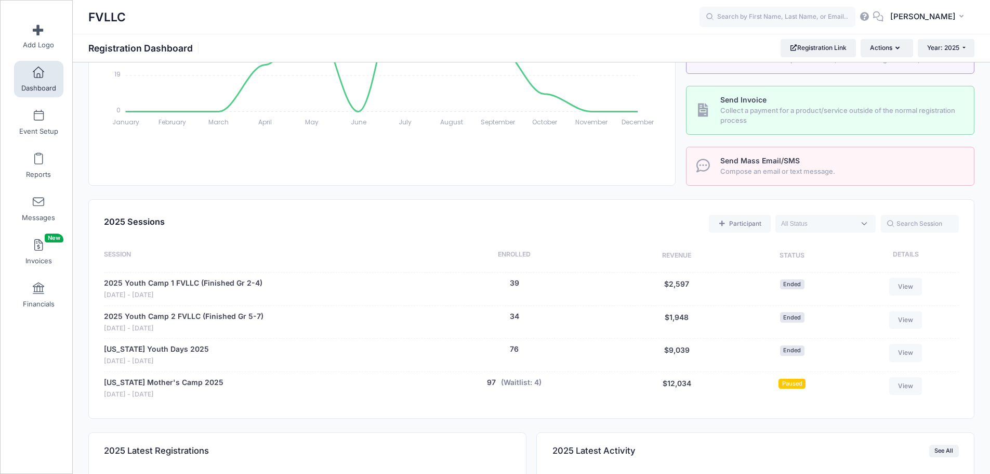
scroll to position [416, 0]
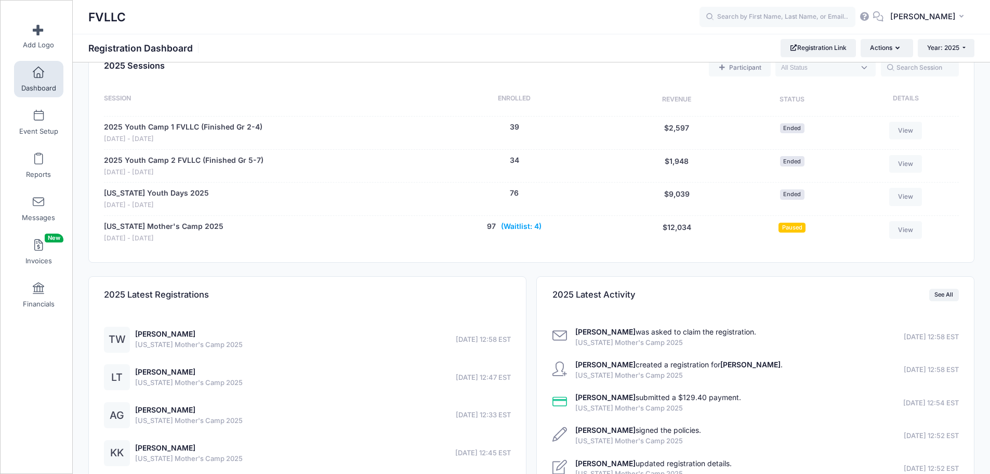
click at [531, 228] on button "(Waitlist: 4)" at bounding box center [521, 226] width 41 height 11
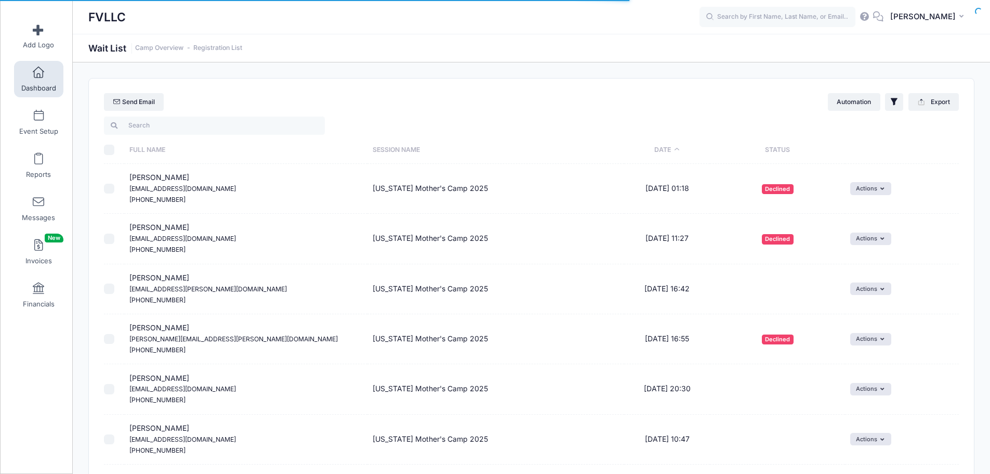
select select "50"
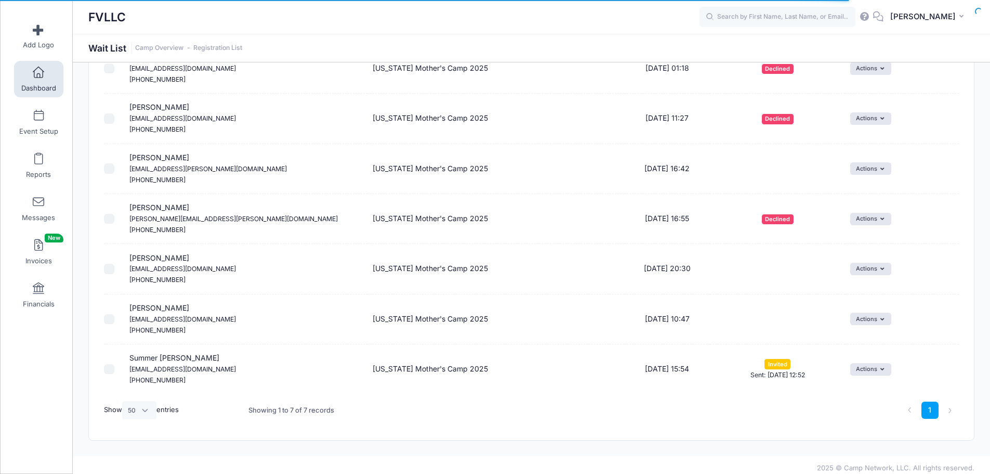
scroll to position [126, 0]
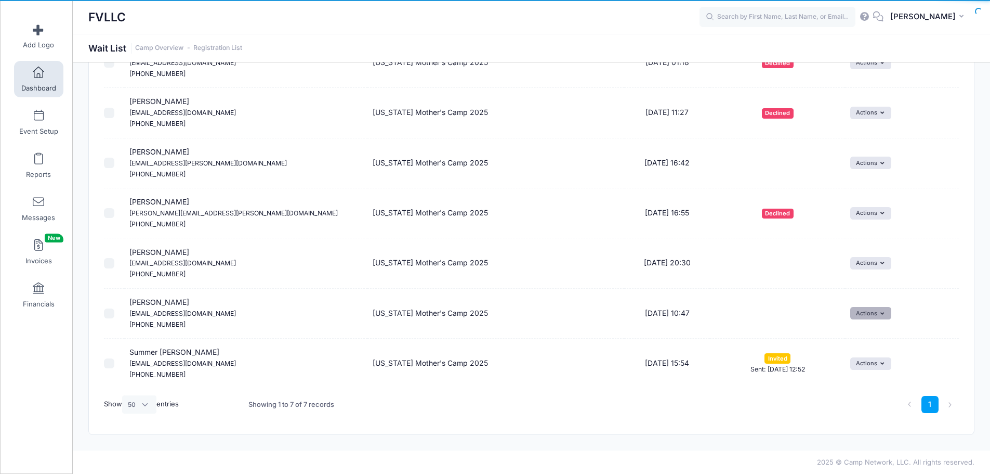
click at [889, 318] on button "Actions" at bounding box center [870, 313] width 41 height 12
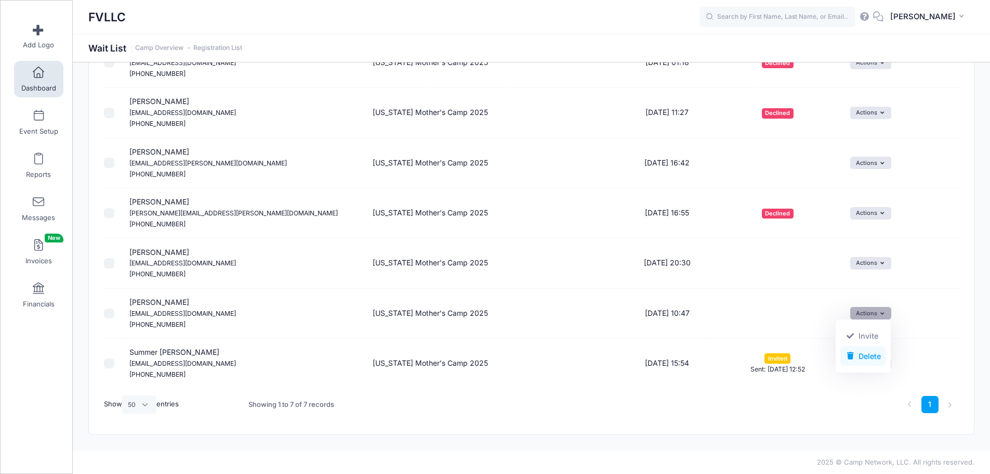
click at [864, 354] on link "Delete" at bounding box center [863, 356] width 45 height 20
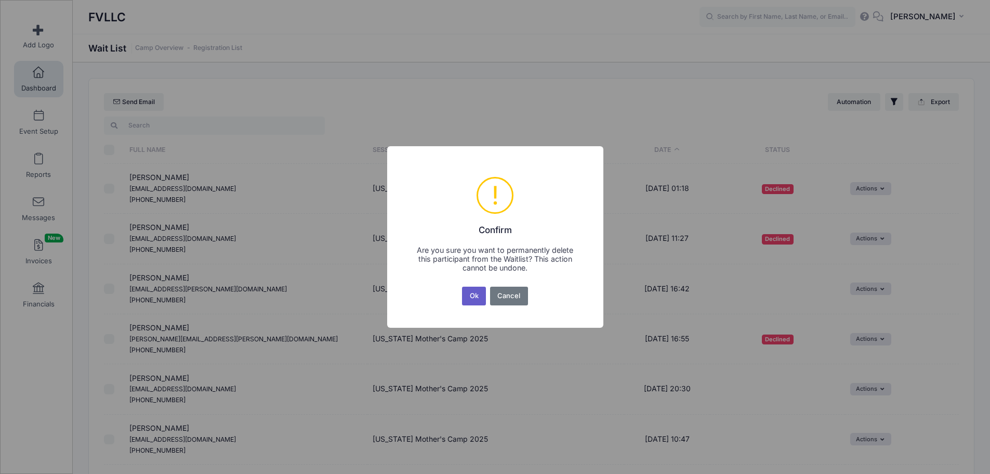
click at [469, 295] on button "Ok" at bounding box center [474, 295] width 24 height 19
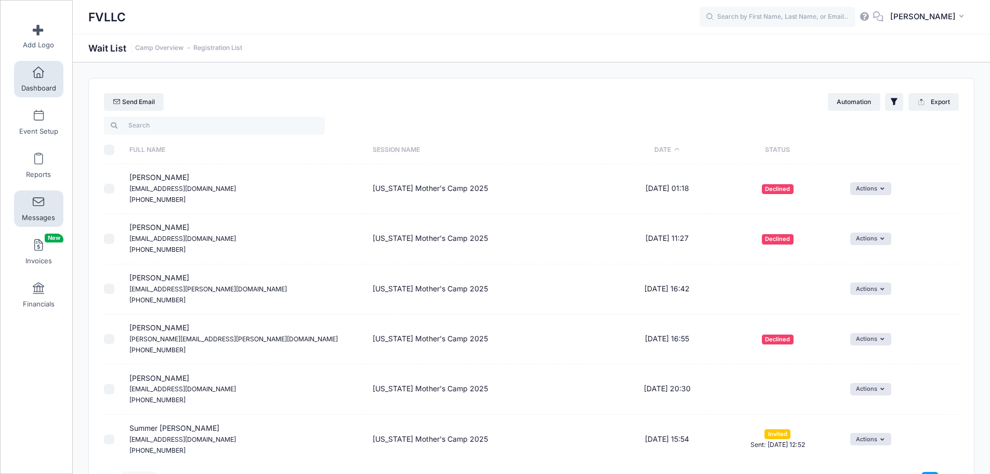
click at [46, 206] on link "Messages" at bounding box center [38, 208] width 49 height 36
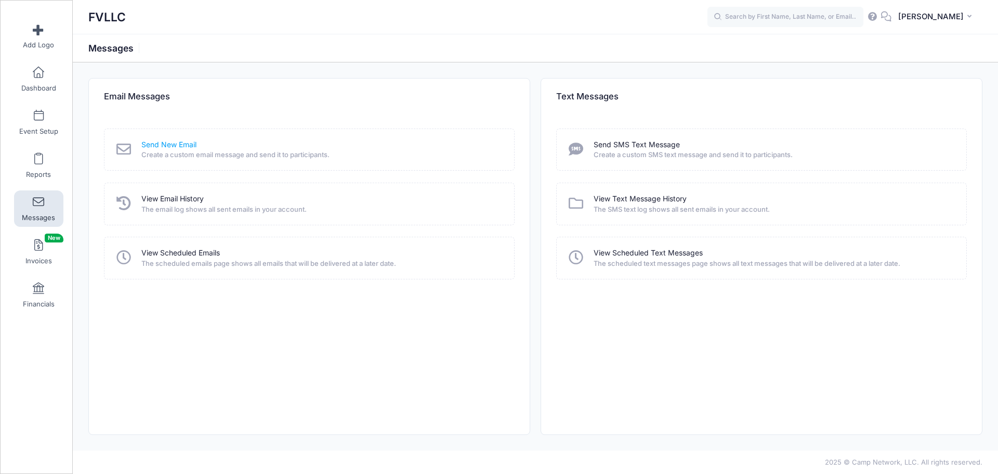
click at [173, 144] on link "Send New Email" at bounding box center [168, 144] width 55 height 11
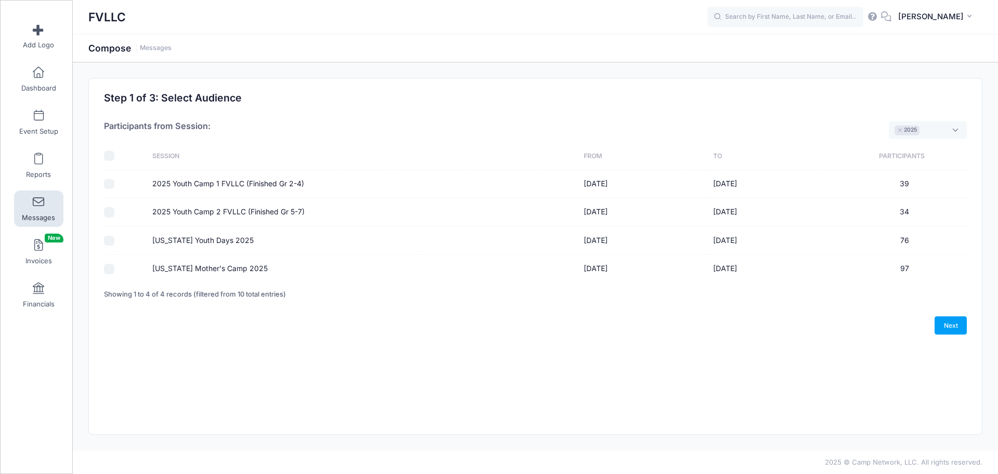
click at [113, 271] on input "Montana Mother's Camp 2025" at bounding box center [109, 269] width 10 height 10
checkbox input "true"
click at [949, 326] on link "Next" at bounding box center [951, 325] width 32 height 18
select select "50"
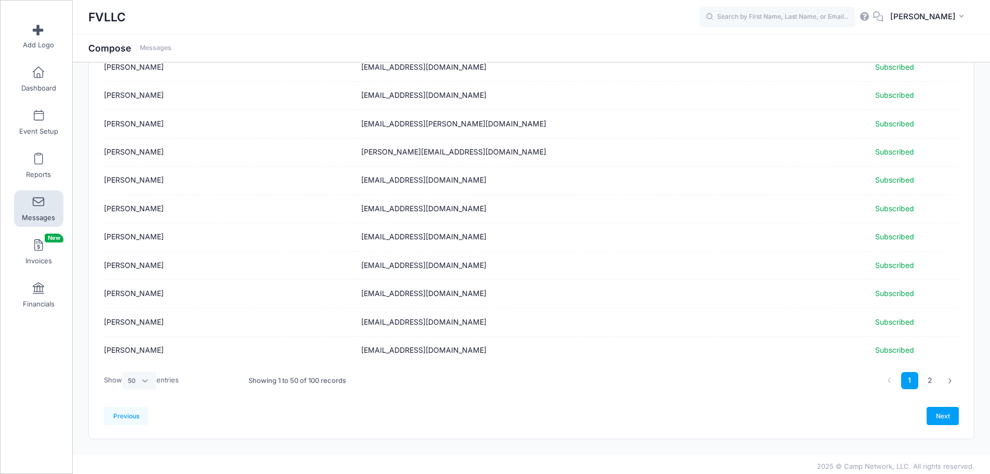
scroll to position [1211, 0]
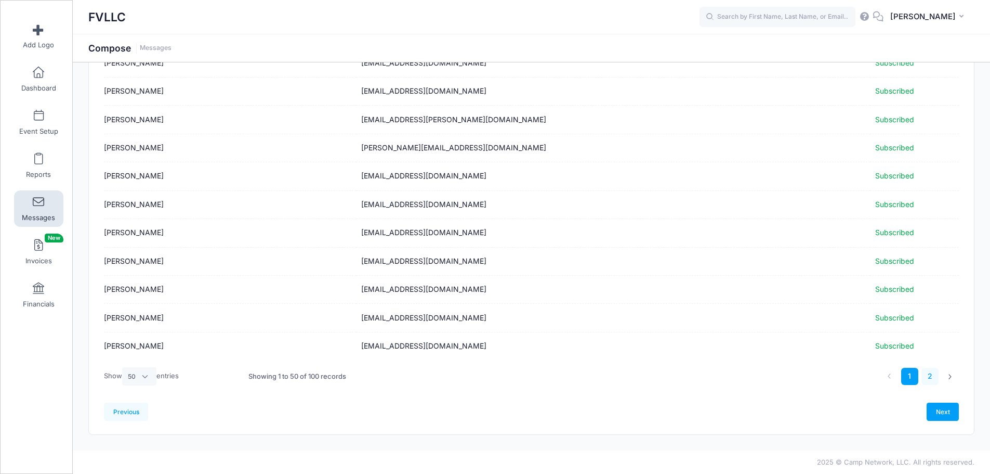
click at [934, 377] on link "2" at bounding box center [930, 376] width 17 height 17
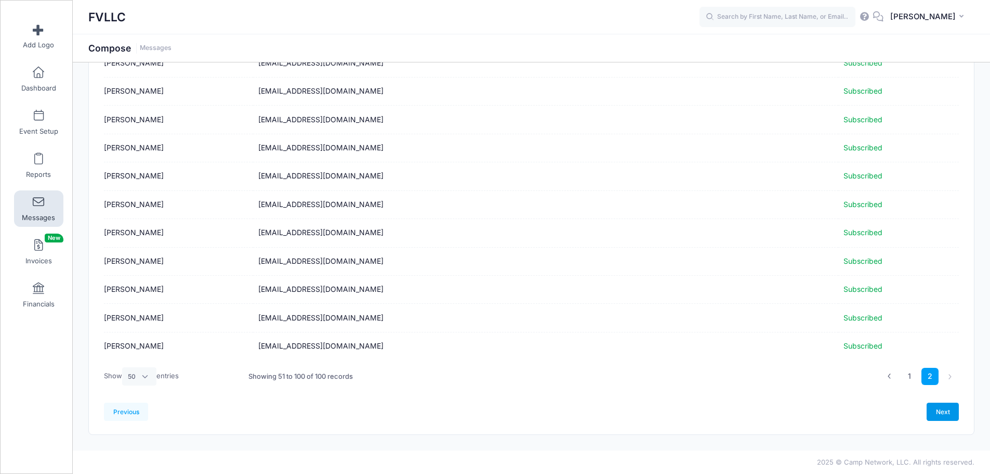
click at [935, 415] on link "Next" at bounding box center [943, 411] width 32 height 18
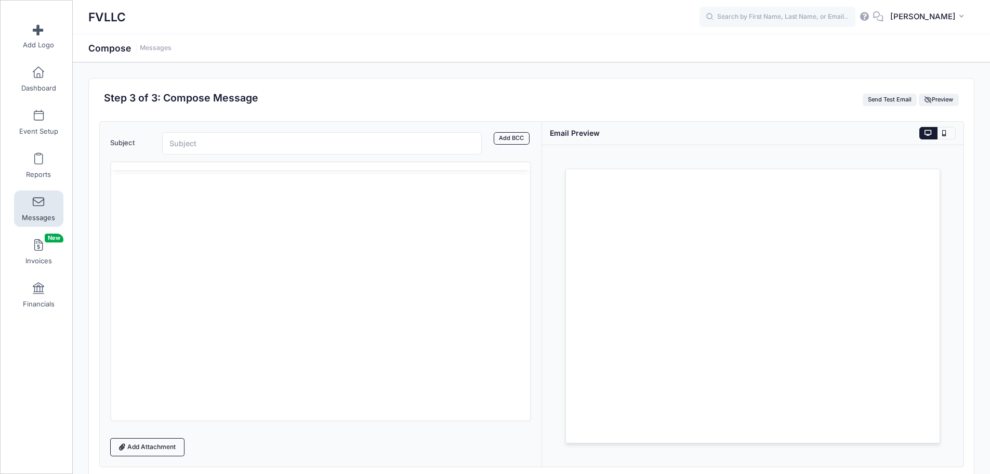
scroll to position [0, 0]
click at [205, 142] on input "Subject" at bounding box center [322, 143] width 320 height 22
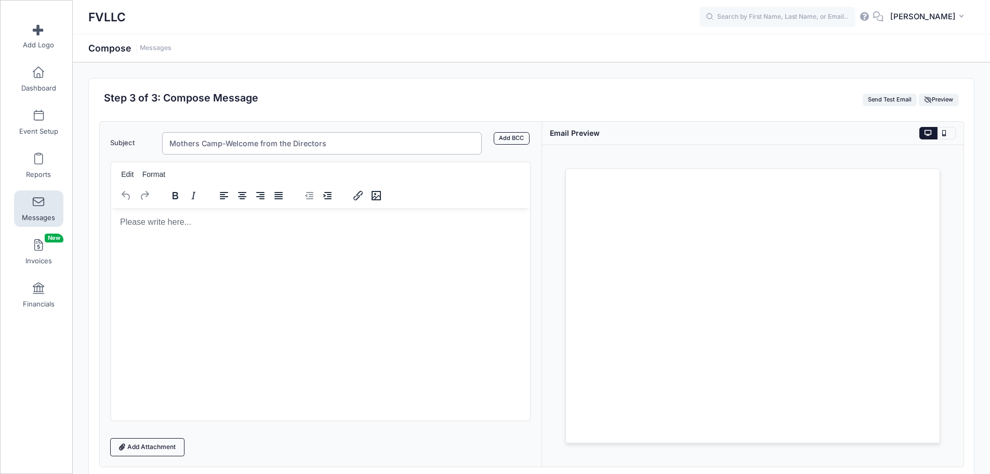
type input "Mothers Camp-Welcome from the Directors"
click at [183, 222] on body "Rich Text Area. Press ALT-0 for help." at bounding box center [320, 221] width 403 height 11
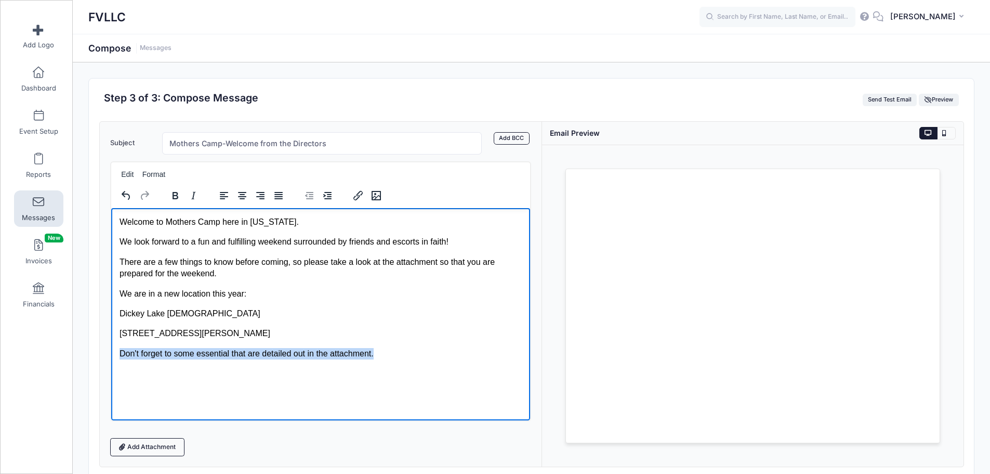
drag, startPoint x: 361, startPoint y: 352, endPoint x: 120, endPoint y: 349, distance: 241.2
click at [120, 349] on p "Don't forget to some essential that are detailed out in the attachment." at bounding box center [320, 352] width 403 height 11
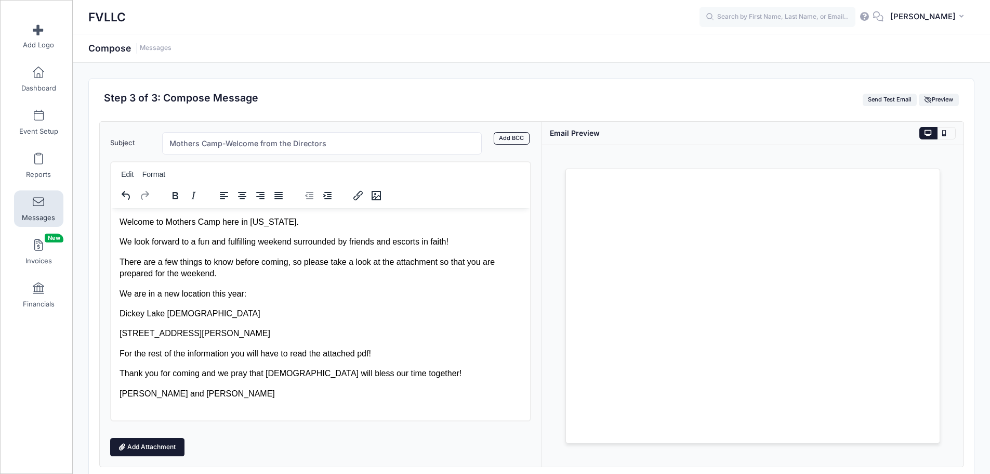
click at [164, 448] on link "Add Attachment" at bounding box center [147, 447] width 75 height 18
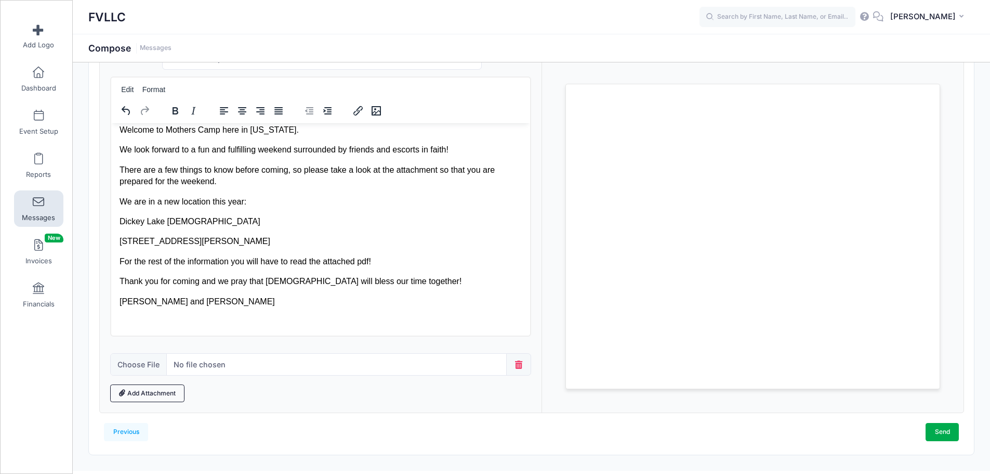
scroll to position [105, 0]
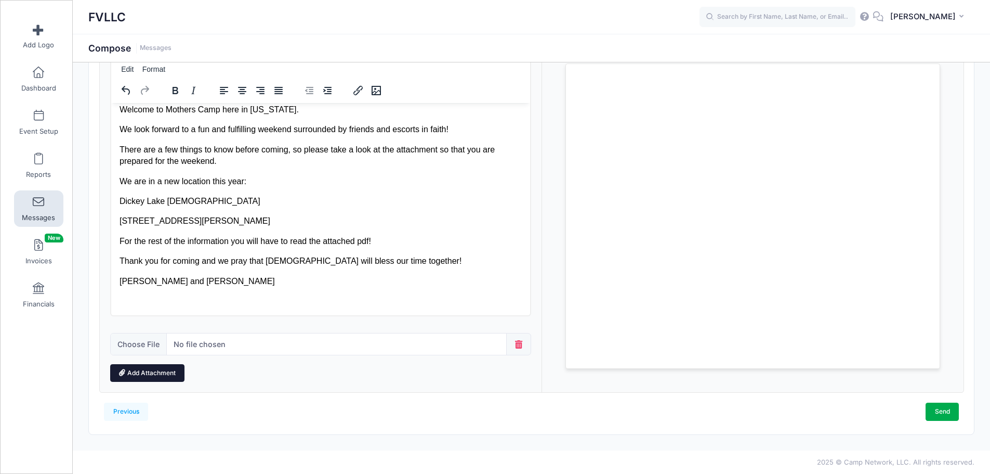
click at [141, 368] on link "Add Attachment" at bounding box center [147, 373] width 75 height 18
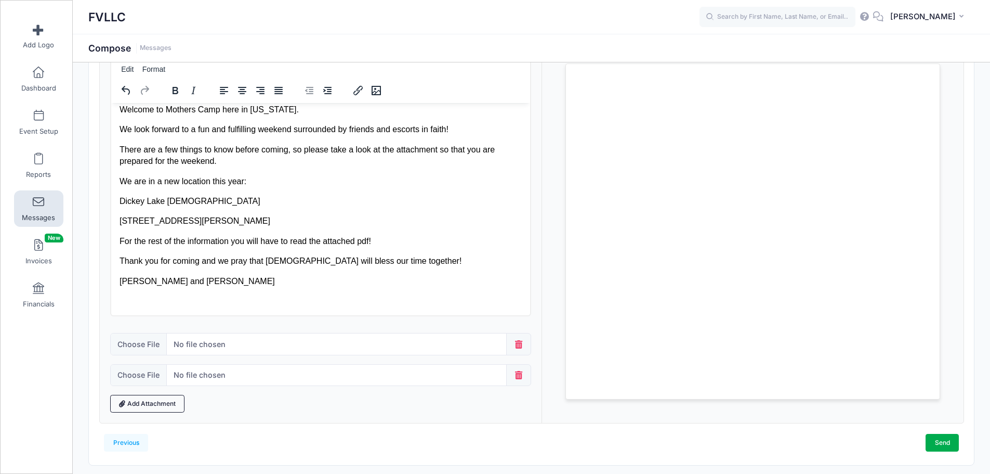
click at [511, 371] on span at bounding box center [518, 375] width 25 height 22
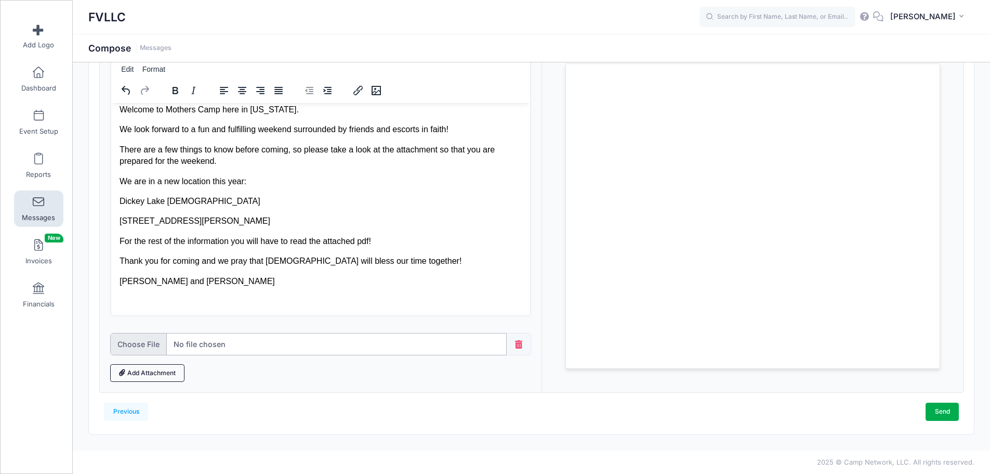
click at [195, 345] on input "file" at bounding box center [308, 344] width 397 height 22
type input "C:\fakepath\Agenda FVLLC Mother's Camp 2025-combined.pdf"
click at [214, 282] on p "Morgan Kumpula and Anna Maki" at bounding box center [320, 280] width 403 height 11
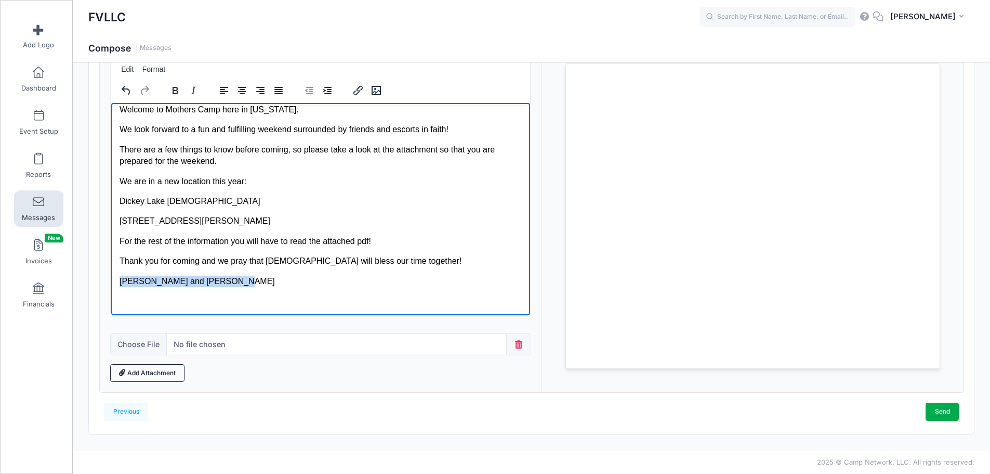
drag, startPoint x: 240, startPoint y: 280, endPoint x: 117, endPoint y: 279, distance: 122.7
click at [117, 279] on html "Welcome to Mothers Camp here in Montana. We look forward to a fun and fulfillin…" at bounding box center [320, 204] width 419 height 219
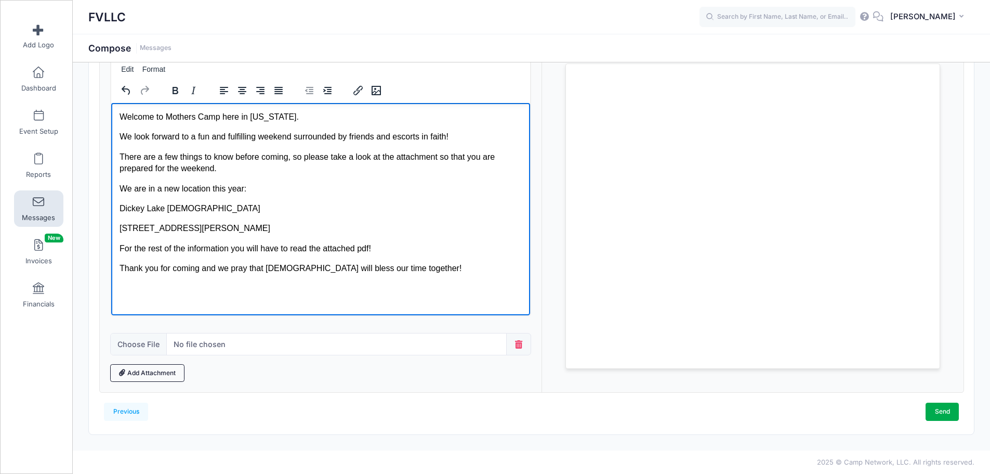
click at [158, 267] on p "Thank you for coming and we pray that God will bless our time together!" at bounding box center [320, 267] width 403 height 11
click at [276, 231] on p "1075 Hidden Cove Rd, Trego MT 59901" at bounding box center [320, 227] width 403 height 11
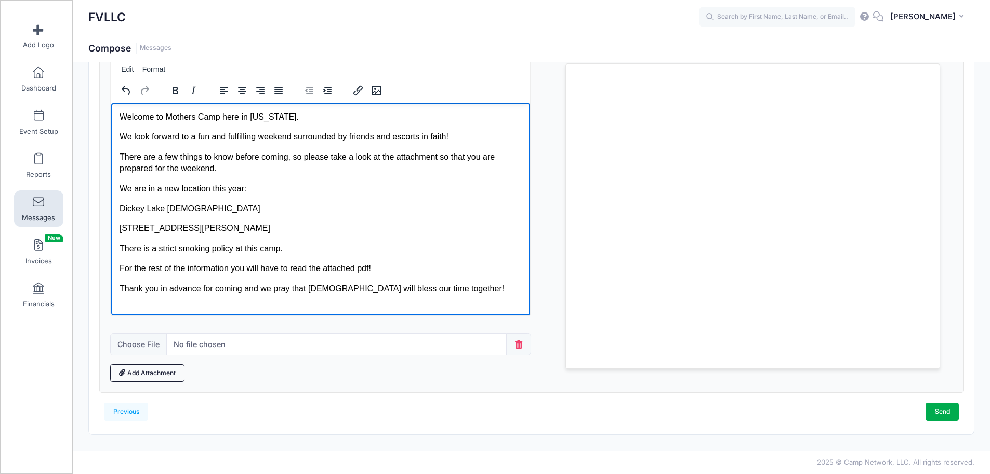
click at [371, 266] on p "For the rest of the information you will have to read the attached pdf!" at bounding box center [320, 267] width 403 height 11
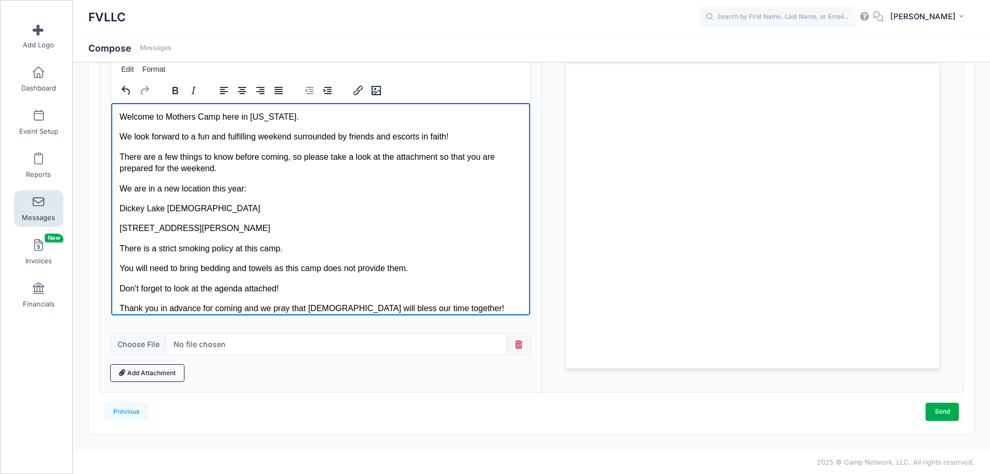
click at [272, 267] on p "You will need to bring bedding and towels as this camp does not provide them." at bounding box center [320, 267] width 403 height 11
click at [273, 267] on p "You will need to bring bedding and towels as this camp does not provide them." at bounding box center [320, 267] width 403 height 11
click at [409, 264] on p "You will need to bring bedding and towels, as this camp does not provide them." at bounding box center [320, 267] width 403 height 11
click at [280, 288] on p "Don't forget to look at the agenda attached!" at bounding box center [320, 287] width 403 height 11
click at [245, 135] on p "We look forward to a fun and fulfilling weekend surrounded by friends and escor…" at bounding box center [320, 135] width 403 height 11
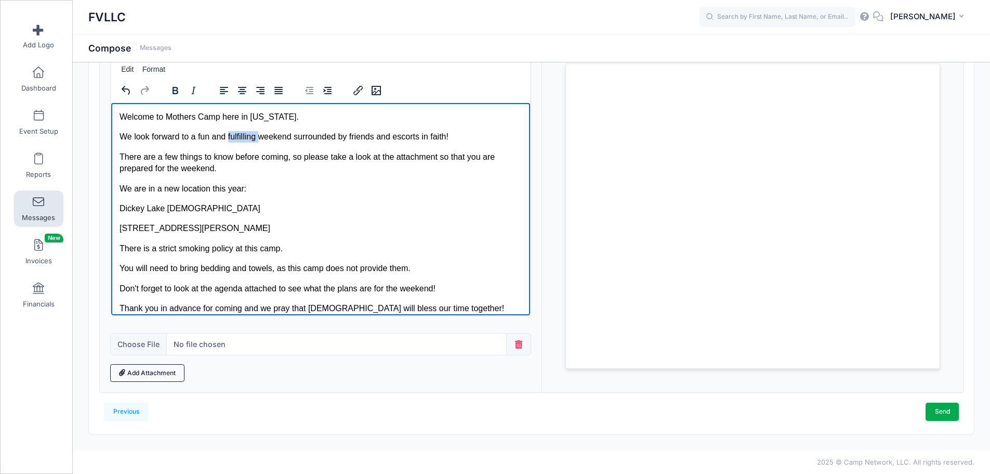
click at [245, 135] on p "We look forward to a fun and fulfilling weekend surrounded by friends and escor…" at bounding box center [320, 135] width 403 height 11
click at [245, 137] on p "We look forward to a fun and uplifing weekend surrounded by friends and escorts…" at bounding box center [320, 135] width 403 height 11
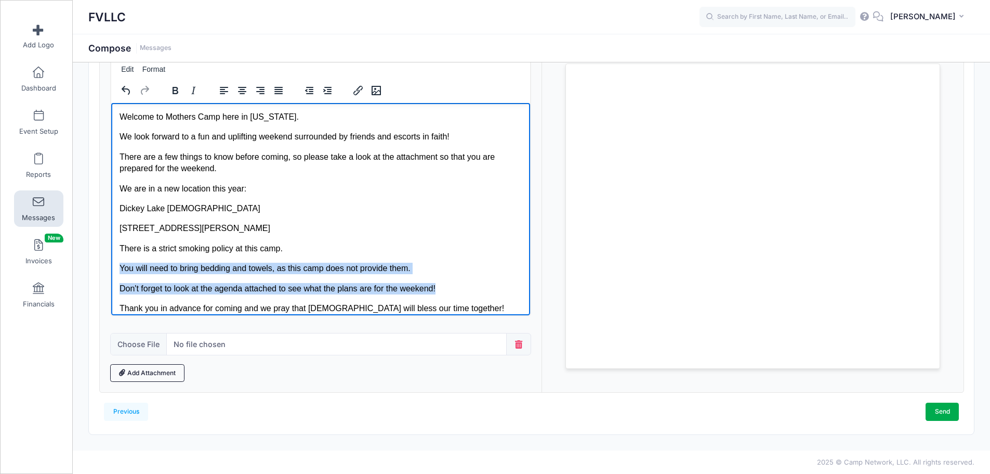
drag, startPoint x: 442, startPoint y: 287, endPoint x: 118, endPoint y: 255, distance: 326.0
click at [118, 255] on html "Welcome to Mothers Camp here in Montana. We look forward to a fun and uplifting…" at bounding box center [320, 231] width 419 height 259
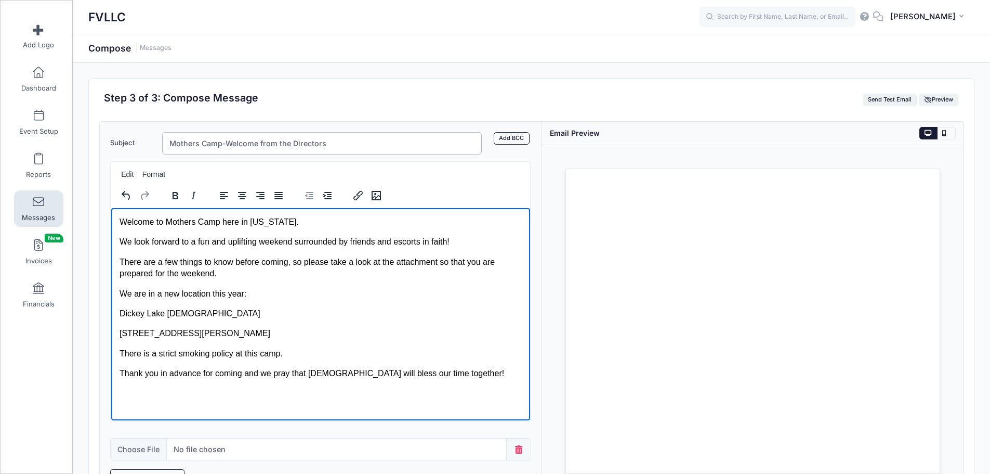
click at [167, 140] on input "Mothers Camp-Welcome from the Directors" at bounding box center [322, 143] width 320 height 22
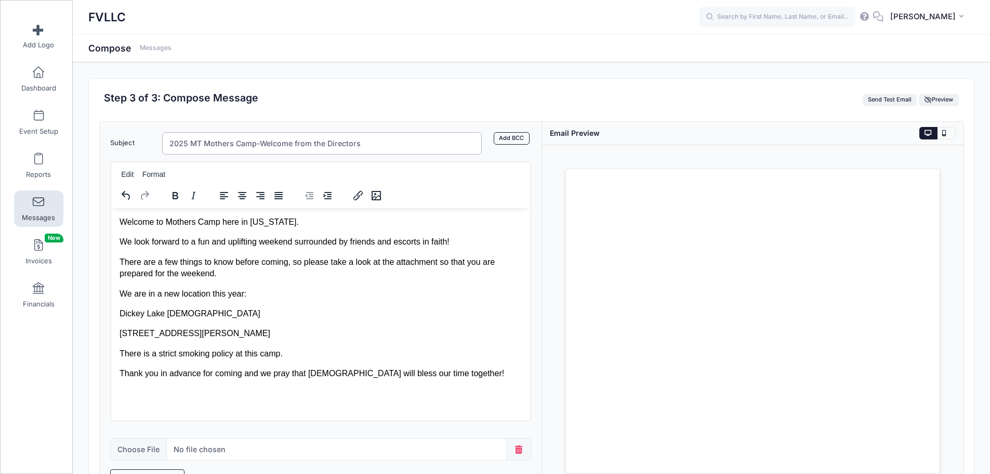
click at [359, 143] on input "2025 MT Mothers Camp-Welcome from the Directors" at bounding box center [322, 143] width 320 height 22
type input "2025 MT Mothers Camp-Welcome from the Directors!"
click at [516, 136] on link "Add BCC" at bounding box center [512, 138] width 36 height 12
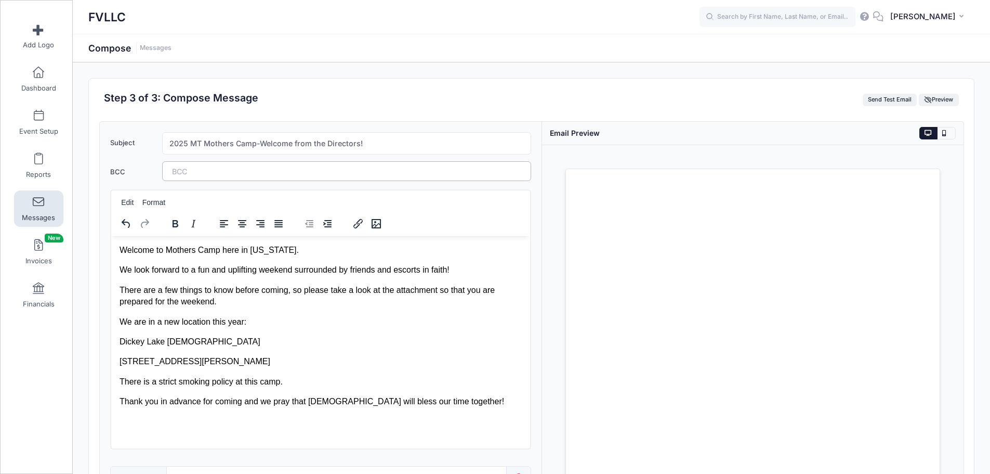
click at [430, 176] on tags "​" at bounding box center [347, 171] width 370 height 20
click at [538, 178] on div "Subject 2025 MT Mothers Camp-Welcome from the Directors! Add CC Add BCC CC ​ BC…" at bounding box center [321, 323] width 443 height 403
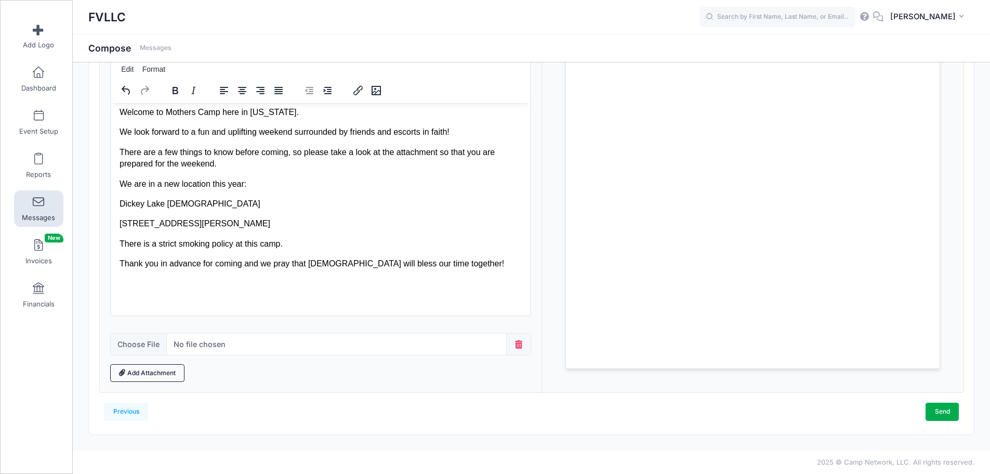
scroll to position [7, 0]
click at [939, 408] on link "Send" at bounding box center [942, 411] width 33 height 18
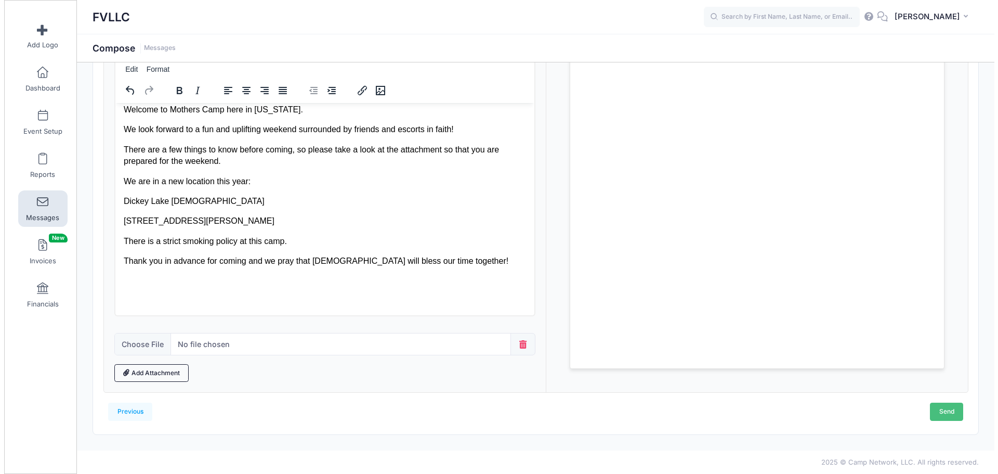
scroll to position [0, 0]
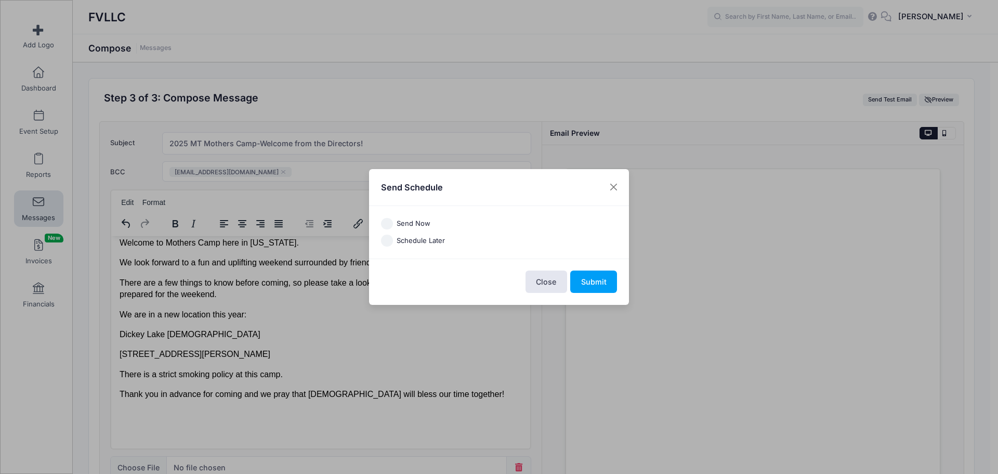
click at [399, 226] on label "Send Now" at bounding box center [414, 223] width 34 height 10
click at [393, 226] on input "Send Now" at bounding box center [387, 224] width 12 height 12
radio input "true"
click at [587, 282] on button "Submit" at bounding box center [593, 281] width 47 height 22
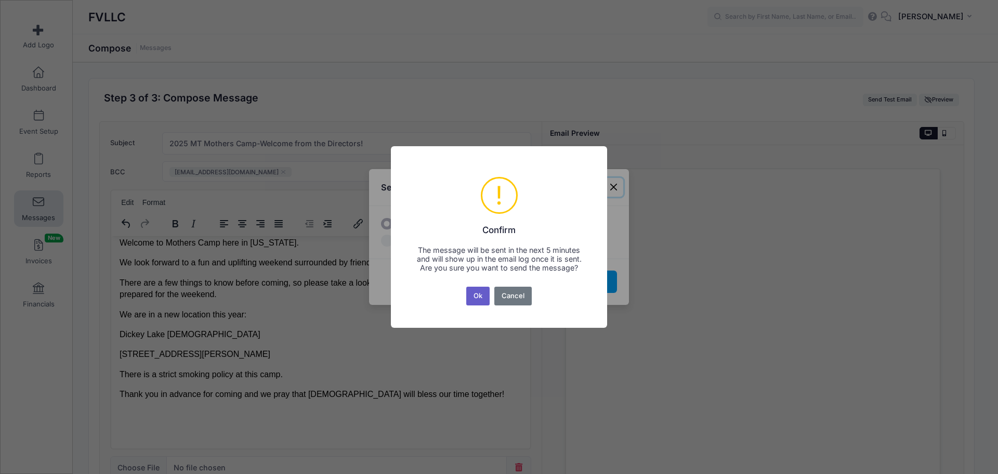
click at [478, 297] on button "Ok" at bounding box center [478, 295] width 24 height 19
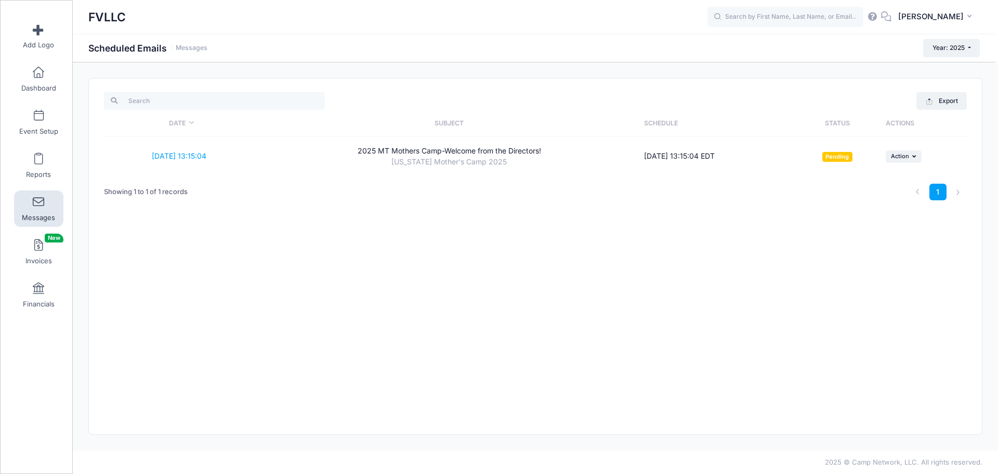
click at [38, 207] on span at bounding box center [38, 201] width 0 height 11
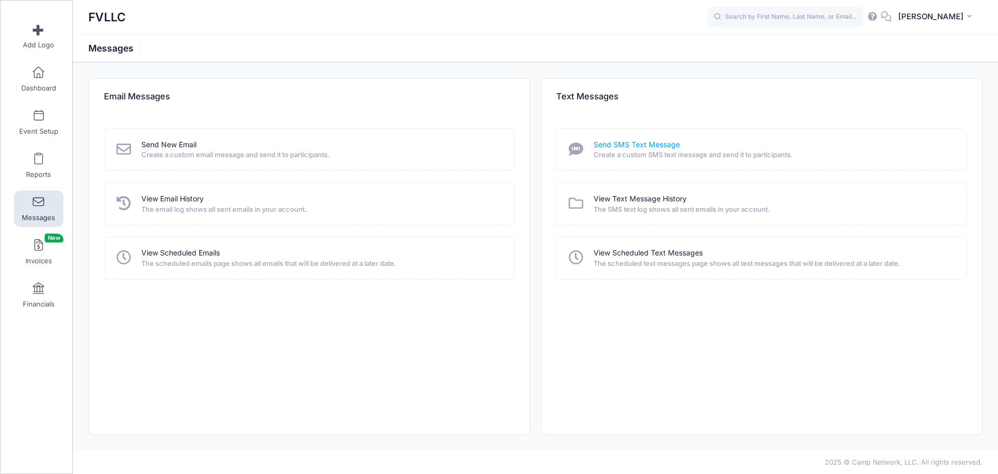
click at [614, 142] on link "Send SMS Text Message" at bounding box center [637, 144] width 86 height 11
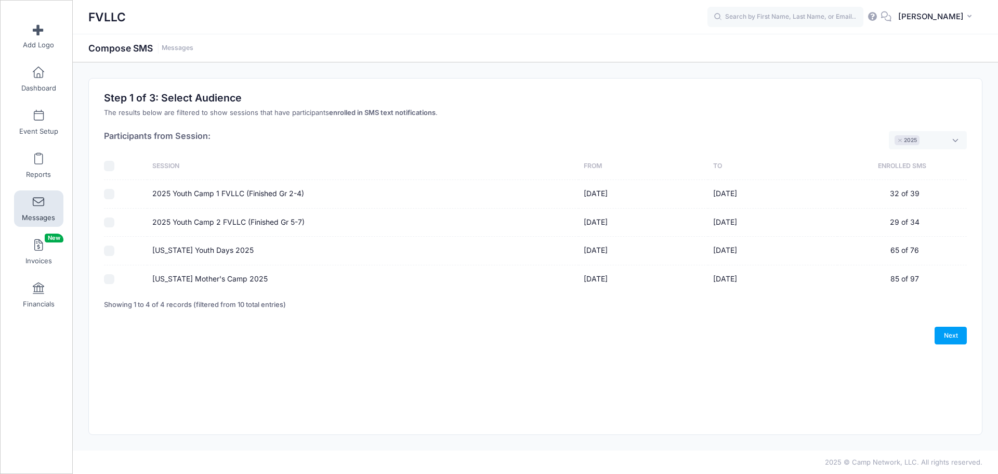
click at [109, 281] on input "[US_STATE] Mother's Camp 2025" at bounding box center [109, 279] width 10 height 10
checkbox input "true"
click at [941, 337] on link "Next" at bounding box center [951, 335] width 32 height 18
select select "50"
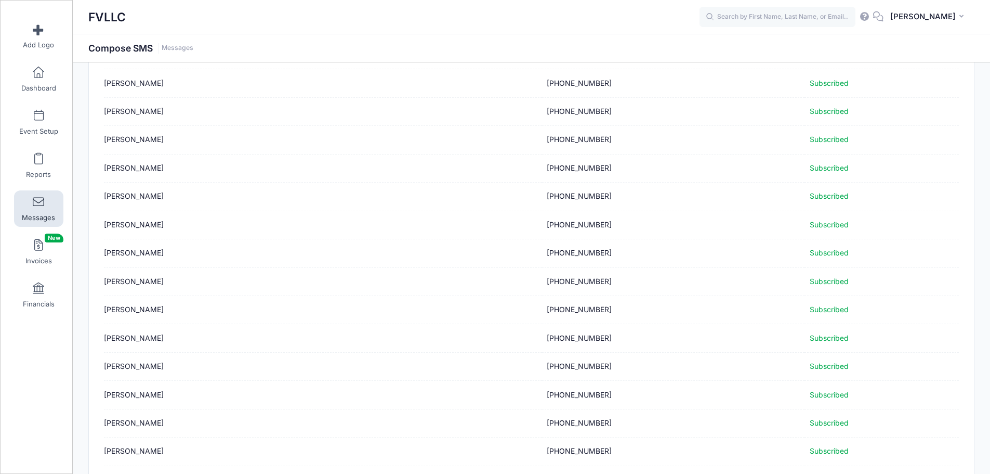
scroll to position [1211, 0]
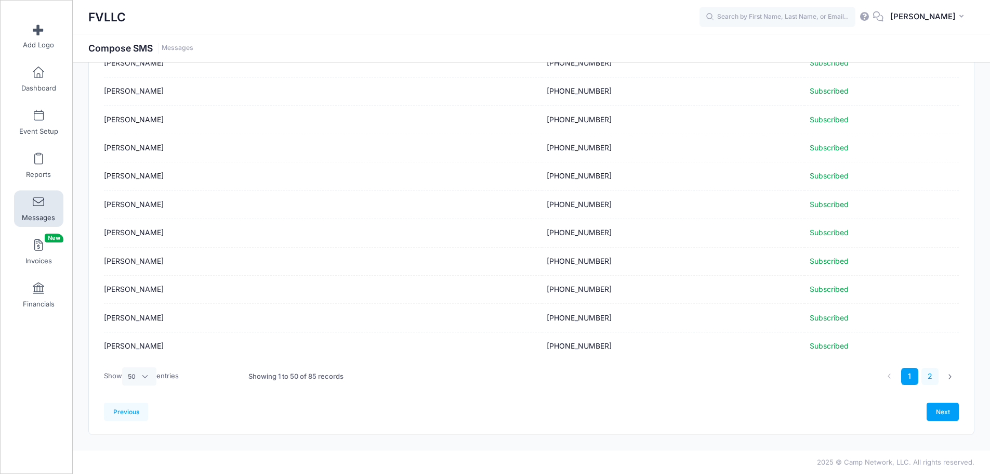
click at [930, 377] on link "2" at bounding box center [930, 376] width 17 height 17
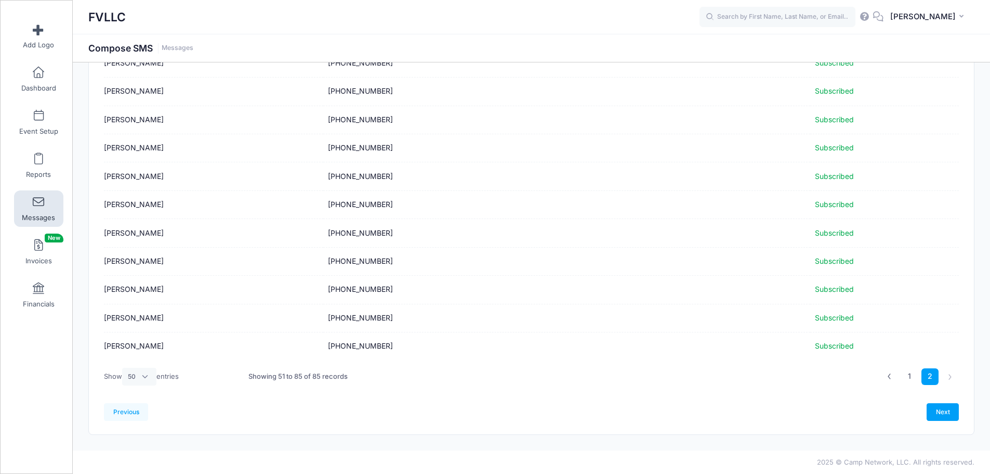
scroll to position [786, 0]
click at [943, 414] on link "Next" at bounding box center [943, 412] width 32 height 18
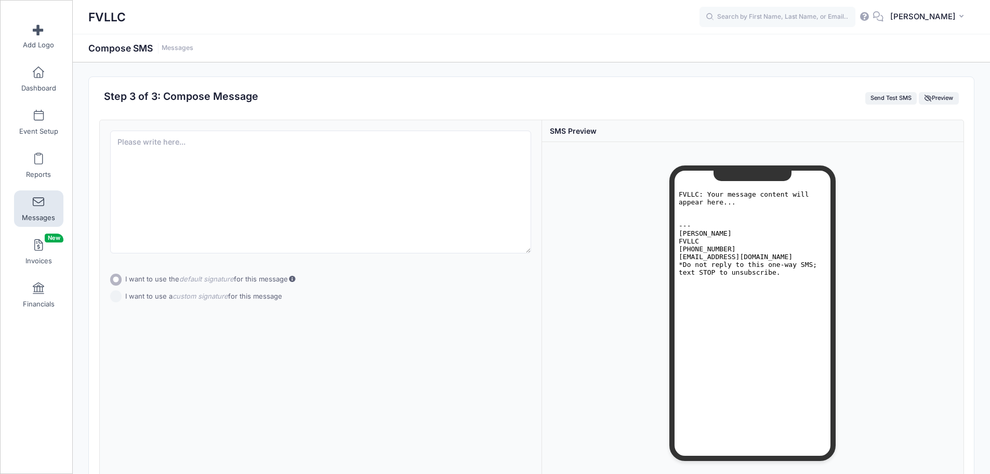
scroll to position [0, 0]
click at [295, 173] on textarea at bounding box center [321, 193] width 422 height 123
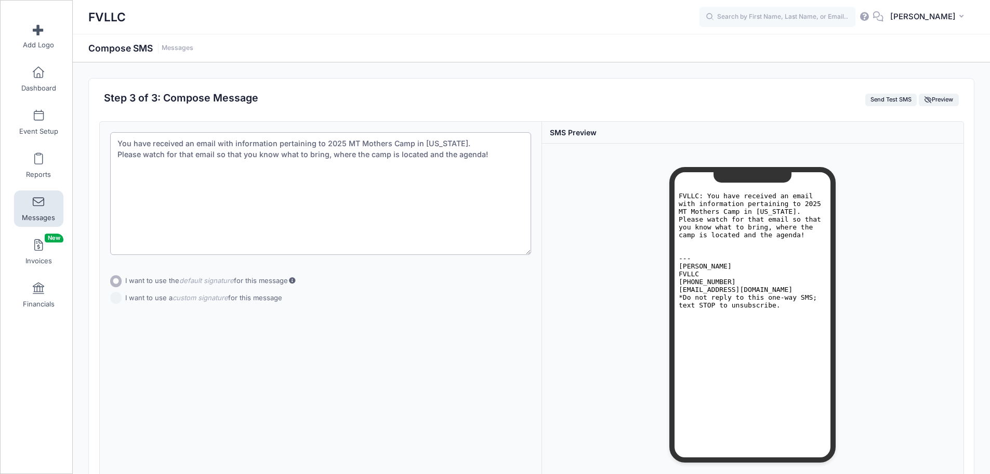
click at [423, 153] on textarea "You have received an email with information pertaining to 2025 MT Mothers Camp …" at bounding box center [321, 193] width 422 height 123
type textarea "You have received an email with information pertaining to 2025 MT Mothers Camp …"
click at [162, 298] on form "Subject Add CC Add BCC CC ​ BCC ​ Add Attachment" at bounding box center [321, 215] width 422 height 166
click at [117, 288] on input "I want to use a custom signature for this message" at bounding box center [116, 288] width 12 height 12
radio input "true"
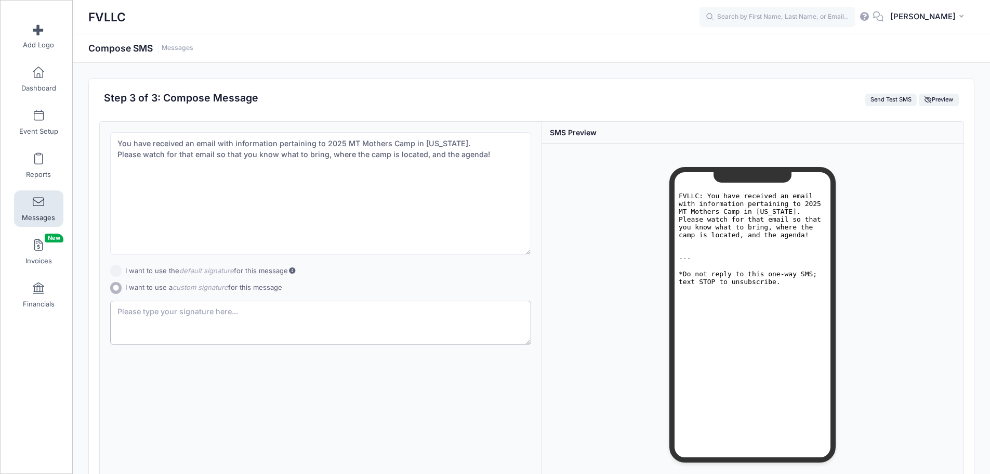
click at [252, 314] on textarea at bounding box center [321, 322] width 422 height 45
type textarea "T"
click at [116, 313] on textarea "Mothers Camp Directors" at bounding box center [321, 322] width 422 height 45
type textarea "2025 MT Mothers Camp Directors"
drag, startPoint x: 181, startPoint y: 143, endPoint x: 131, endPoint y: 139, distance: 50.6
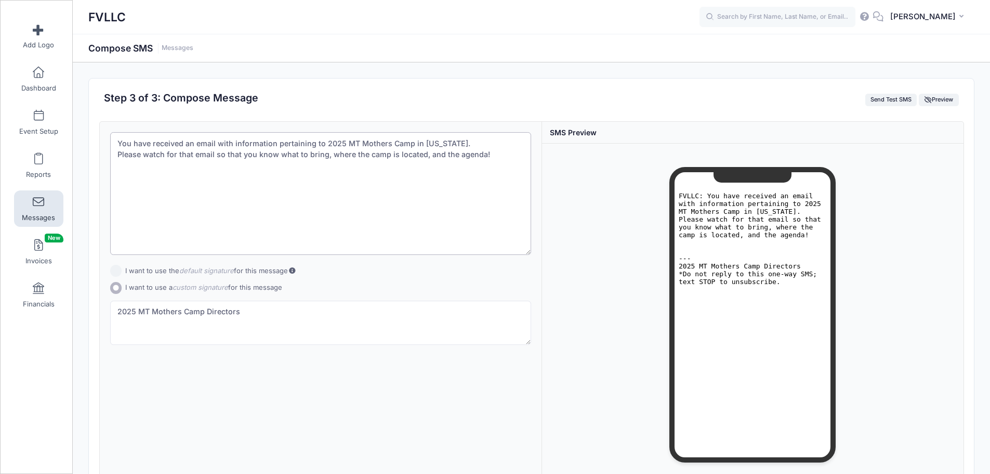
click at [131, 139] on textarea "You have received an email with information pertaining to 2025 MT Mothers Camp …" at bounding box center [321, 193] width 422 height 123
click at [398, 141] on textarea "You will receive an email with information pertaining to 2025 MT Mothers Camp i…" at bounding box center [321, 193] width 422 height 123
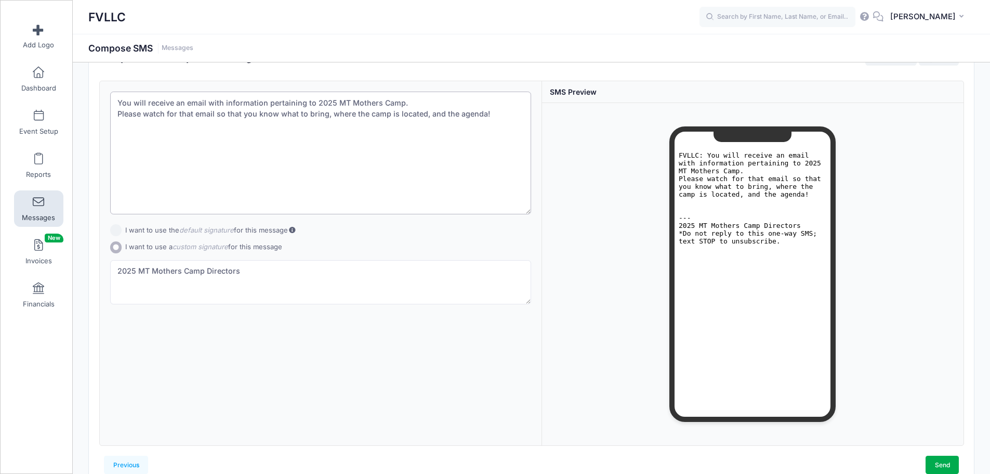
scroll to position [94, 0]
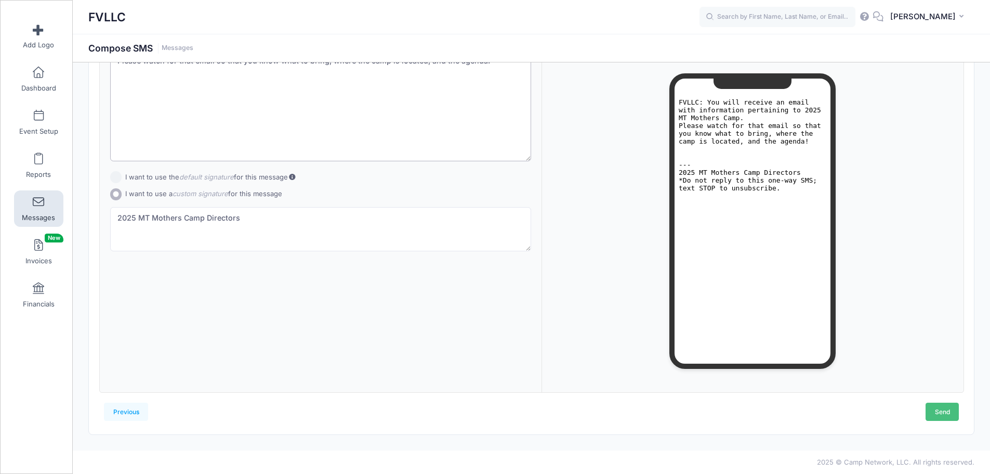
type textarea "You will receive an email with information pertaining to 2025 MT Mothers Camp. …"
click at [934, 410] on link "Send" at bounding box center [942, 411] width 33 height 18
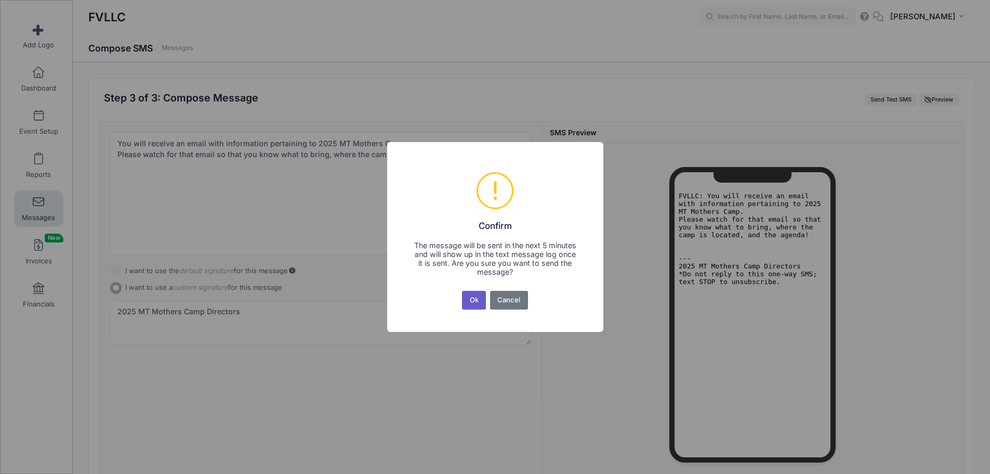
click at [471, 296] on button "Ok" at bounding box center [474, 300] width 24 height 19
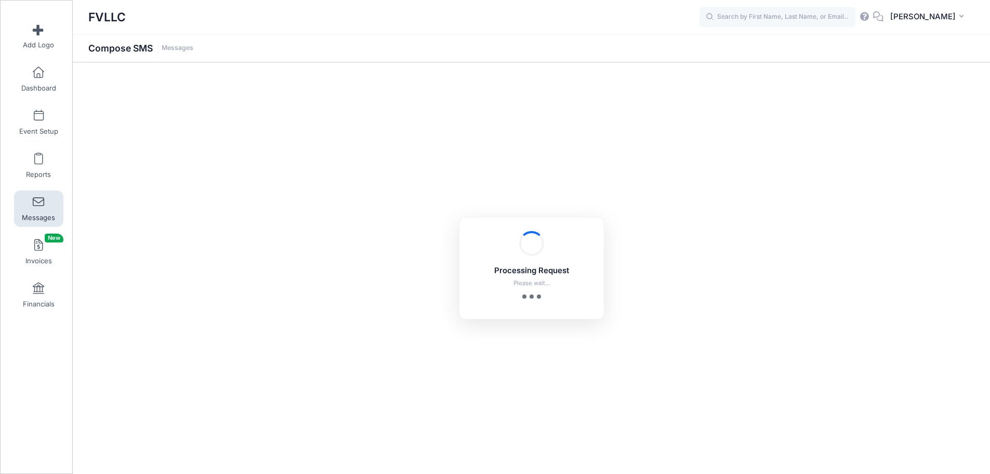
scroll to position [94, 0]
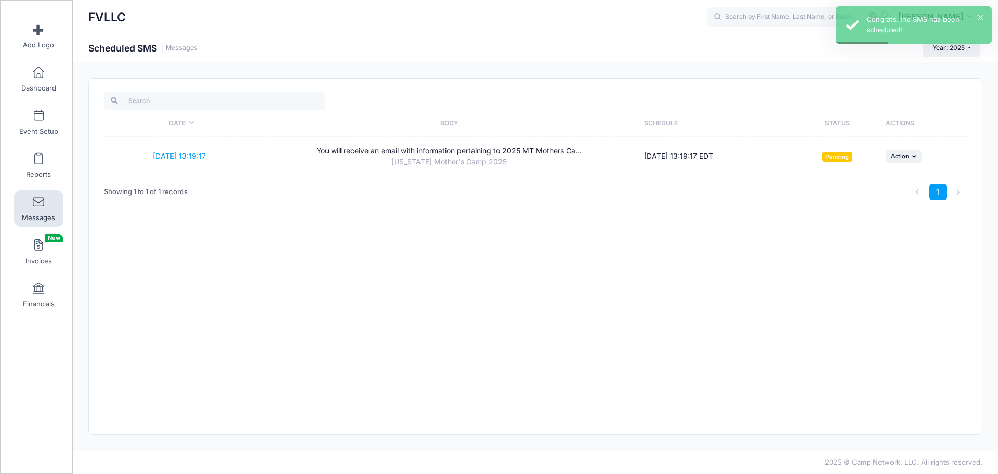
click at [38, 207] on span at bounding box center [38, 201] width 0 height 11
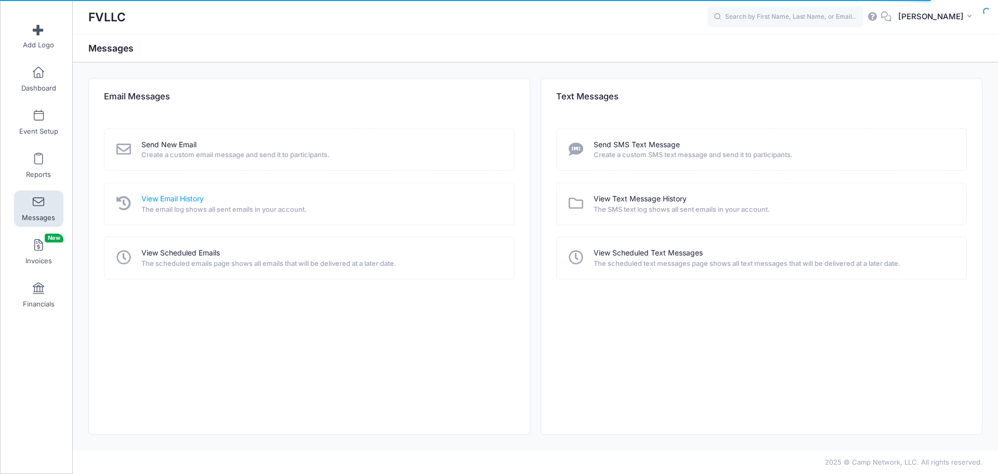
click at [179, 194] on link "View Email History" at bounding box center [172, 198] width 62 height 11
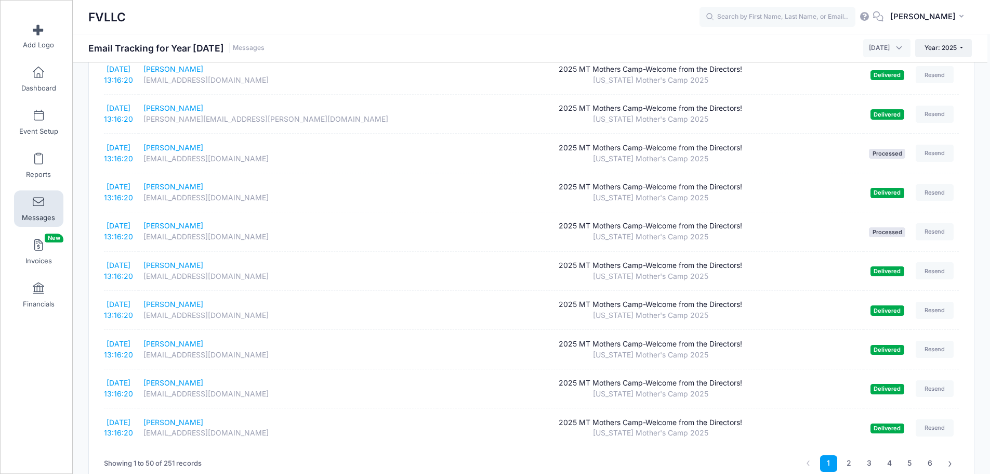
scroll to position [1709, 0]
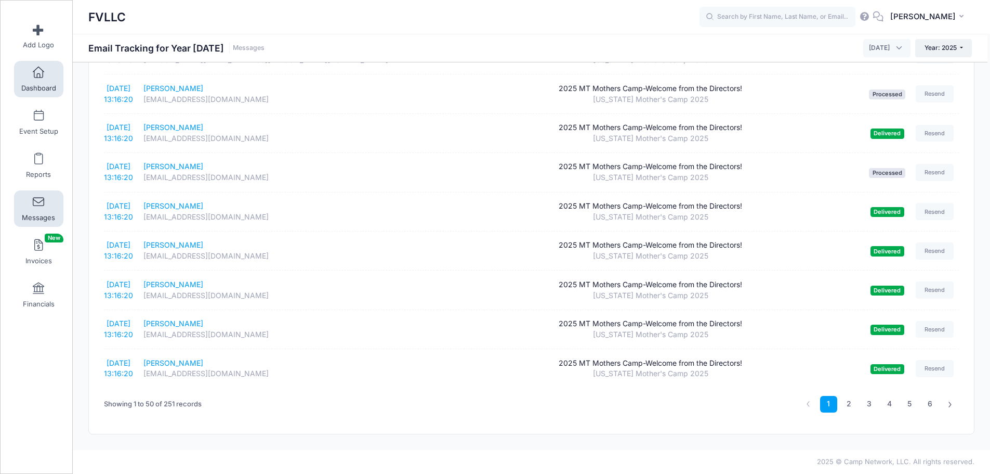
click at [37, 82] on link "Dashboard" at bounding box center [38, 79] width 49 height 36
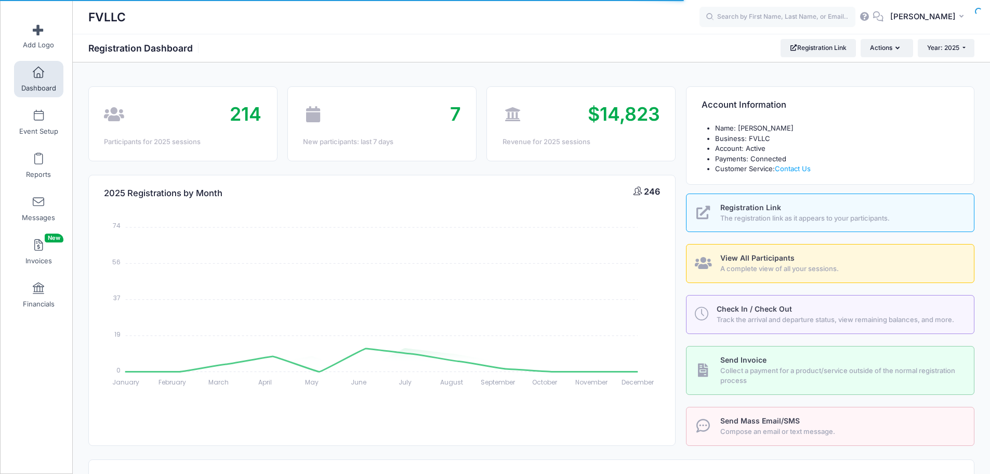
select select
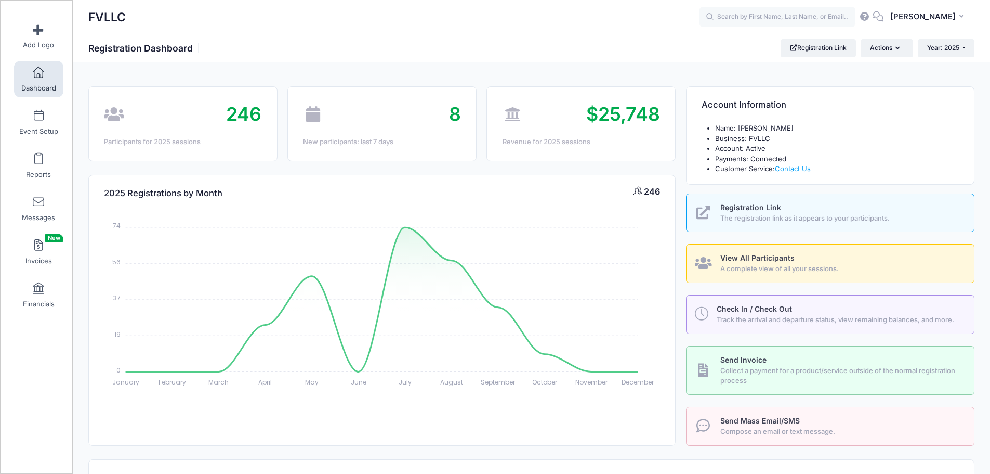
scroll to position [312, 0]
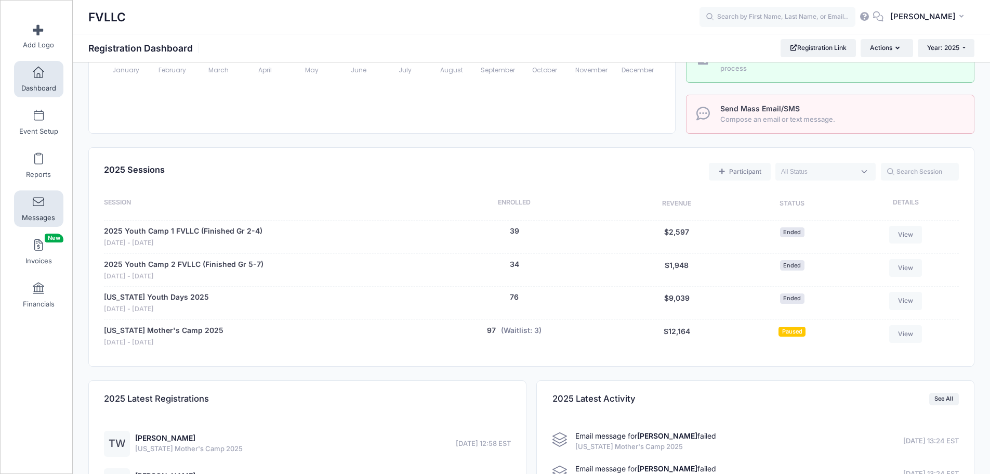
click at [43, 207] on link "Messages" at bounding box center [38, 208] width 49 height 36
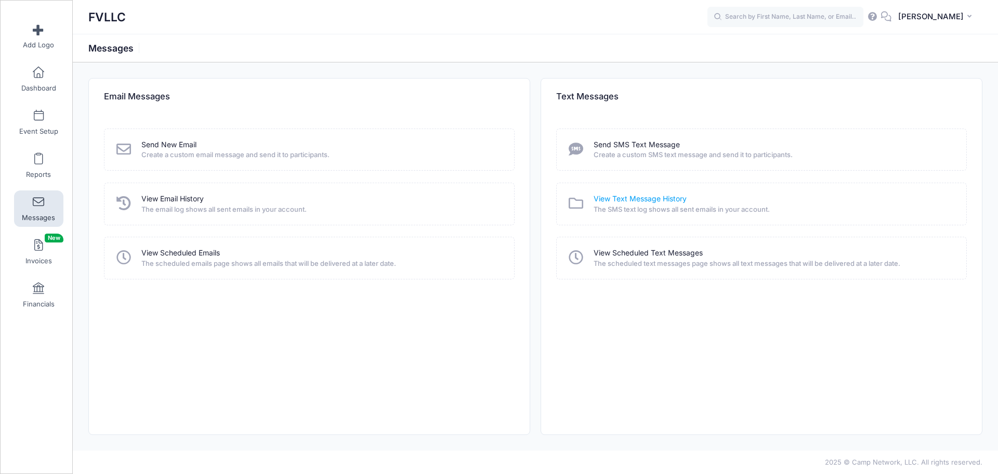
click at [622, 196] on link "View Text Message History" at bounding box center [640, 198] width 93 height 11
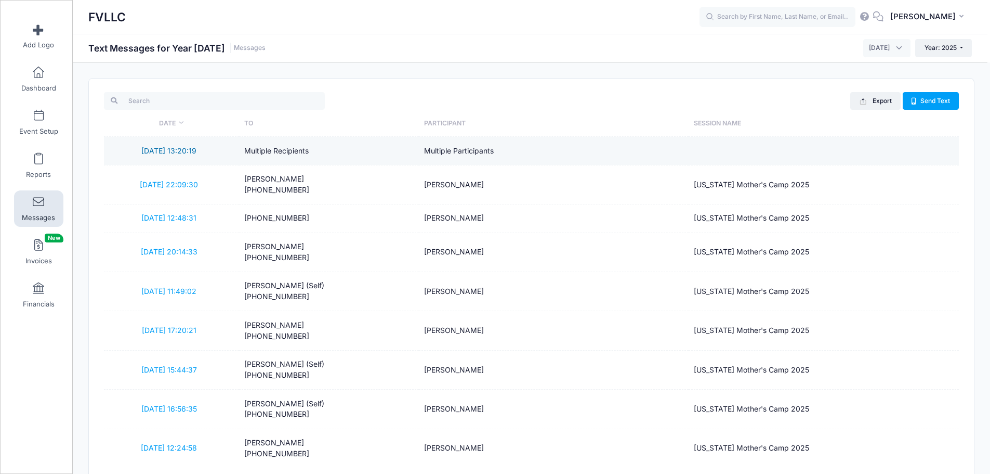
click at [189, 154] on link "[DATE] 13:20:19" at bounding box center [168, 150] width 55 height 9
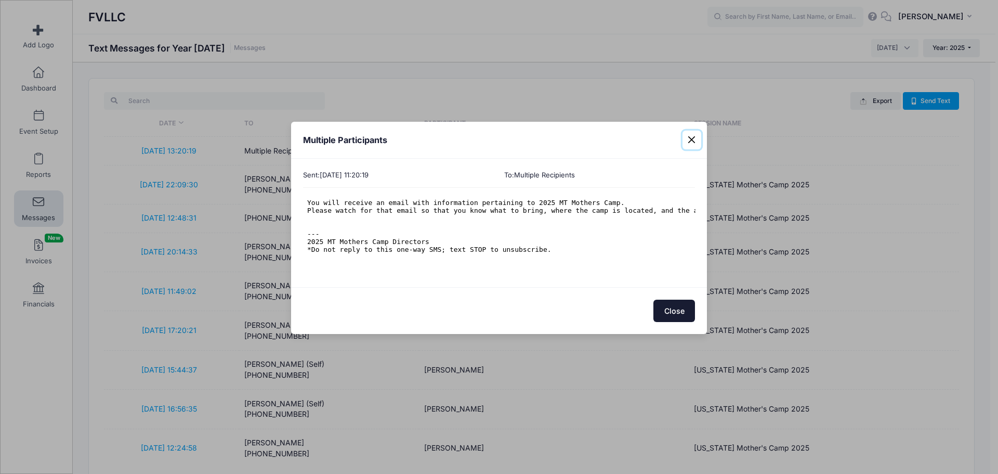
click at [689, 141] on button "Close" at bounding box center [692, 139] width 19 height 19
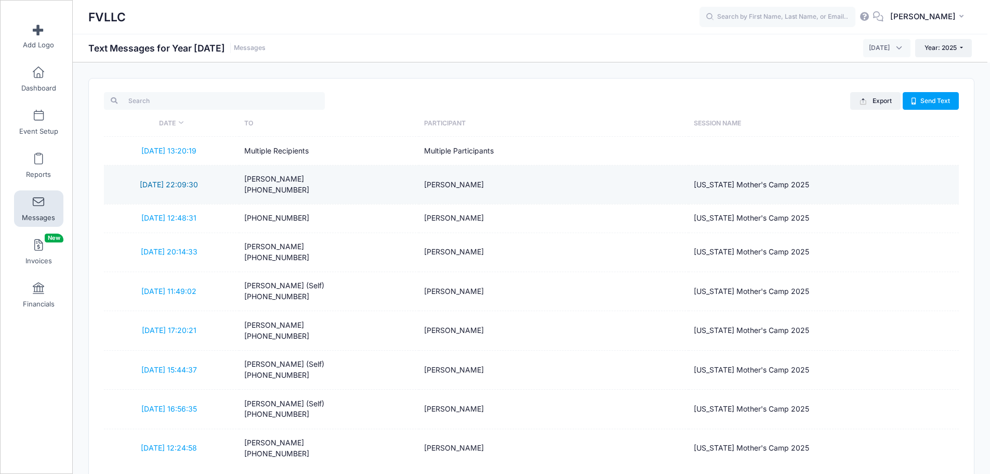
click at [168, 183] on link "10/12/2025 22:09:30" at bounding box center [169, 184] width 58 height 9
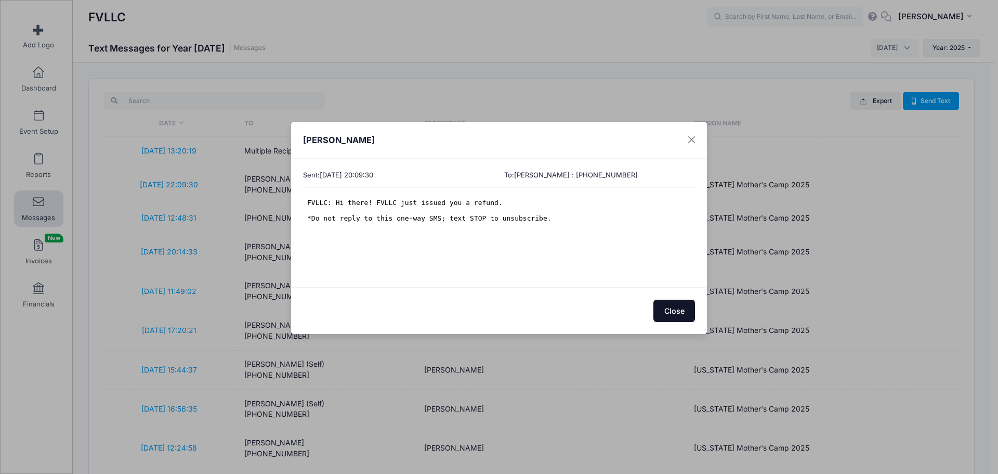
click at [668, 312] on button "Close" at bounding box center [674, 310] width 42 height 22
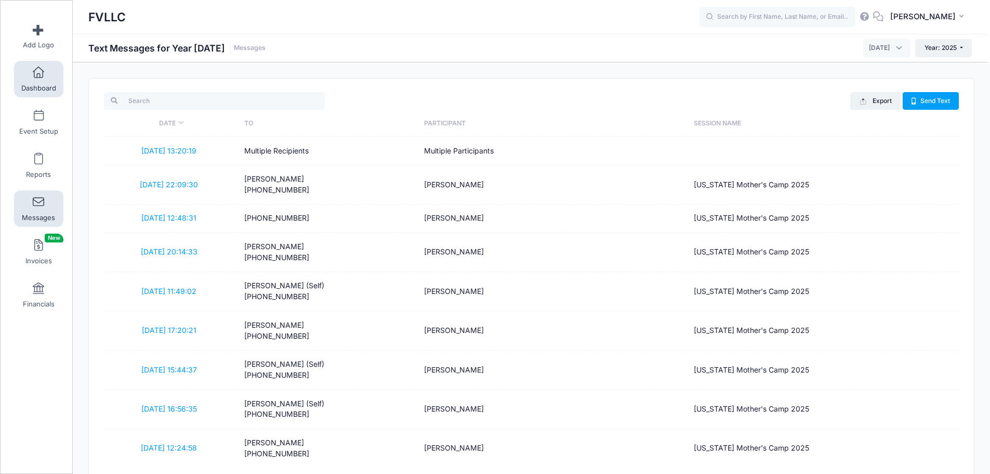
click at [38, 85] on span "Dashboard" at bounding box center [38, 88] width 35 height 9
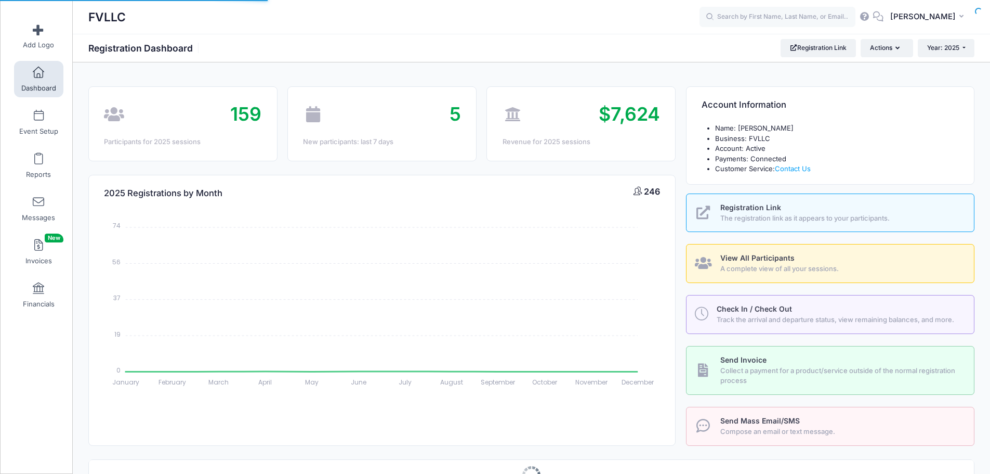
select select
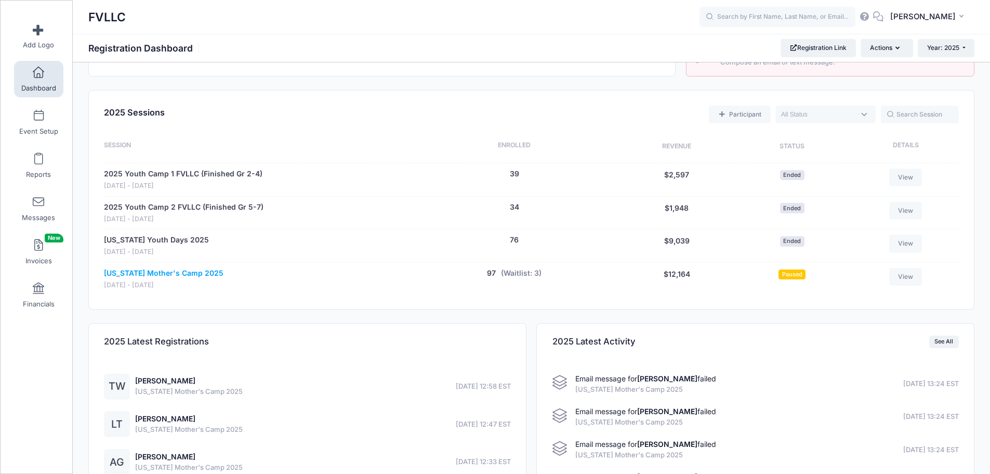
scroll to position [369, 0]
click at [177, 270] on link "[US_STATE] Mother's Camp 2025" at bounding box center [164, 273] width 120 height 11
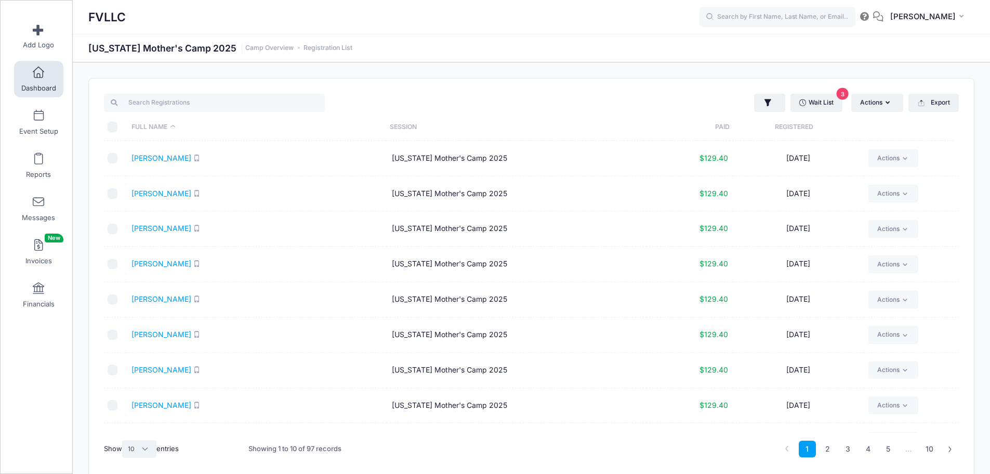
click at [151, 449] on select "All 10 25 50" at bounding box center [139, 449] width 34 height 18
select select "50"
click at [124, 440] on select "All 10 25 50" at bounding box center [139, 449] width 34 height 18
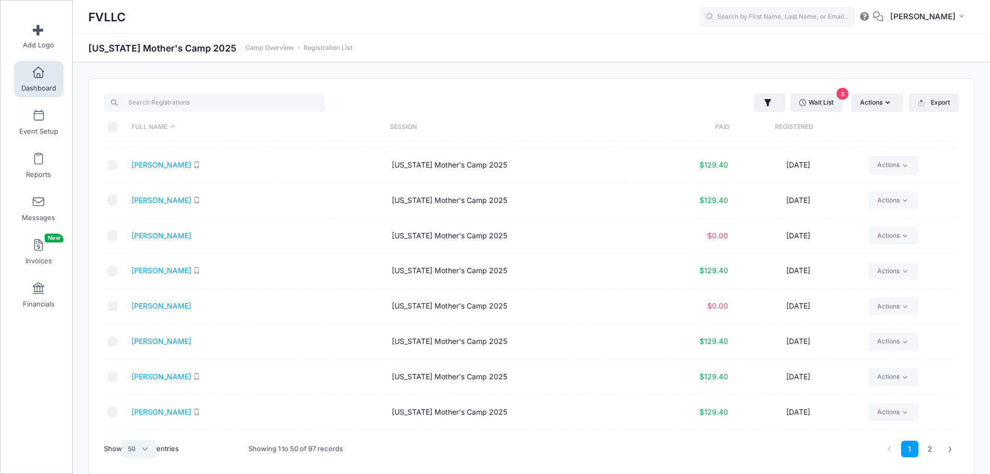
scroll to position [1471, 0]
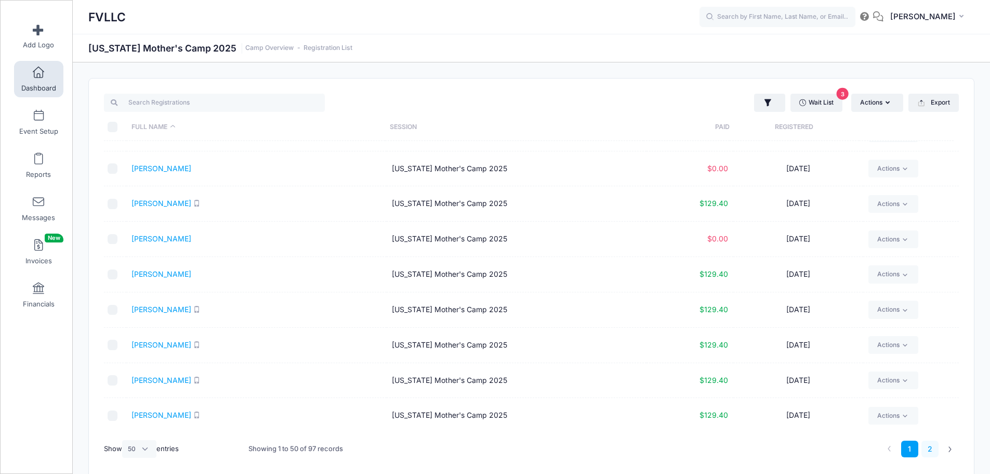
click at [931, 454] on link "2" at bounding box center [930, 448] width 17 height 17
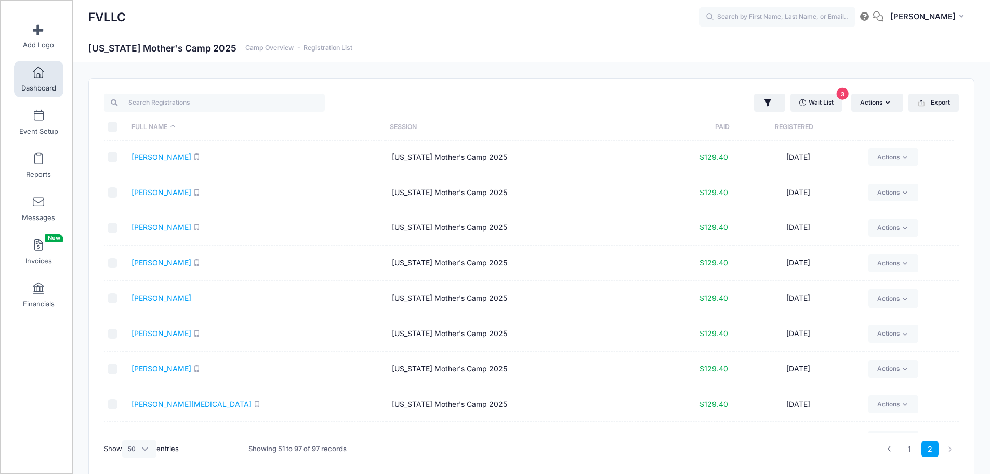
scroll to position [0, 0]
click at [34, 82] on link "Dashboard" at bounding box center [38, 79] width 49 height 36
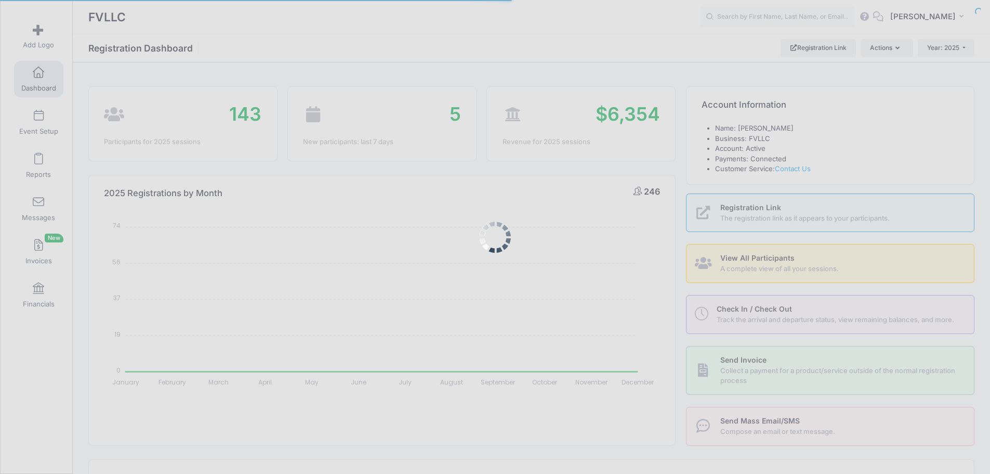
select select
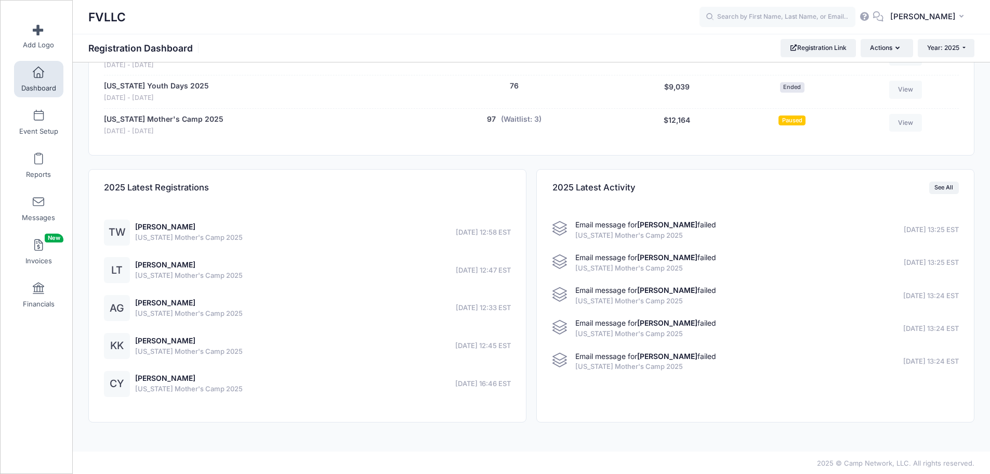
scroll to position [524, 0]
click at [953, 186] on link "See All" at bounding box center [944, 186] width 30 height 12
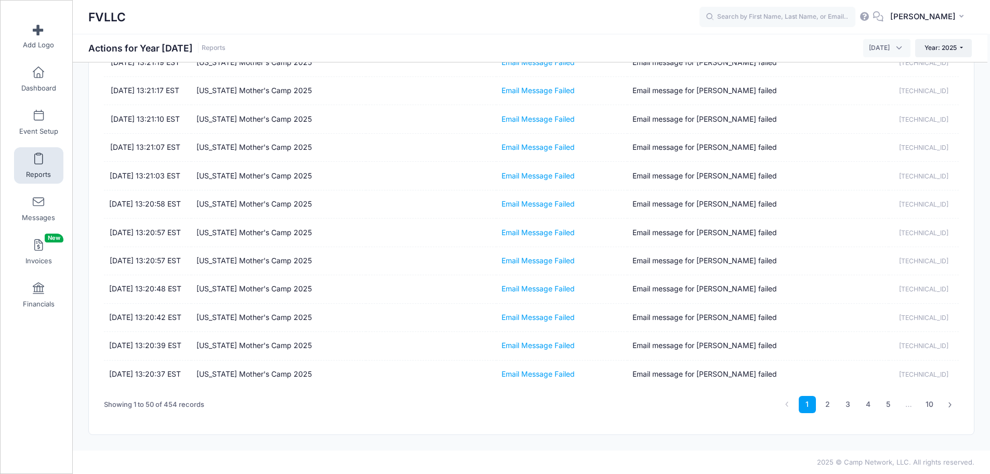
scroll to position [1676, 0]
click at [824, 402] on link "2" at bounding box center [827, 404] width 17 height 17
click at [45, 77] on link "Dashboard" at bounding box center [38, 79] width 49 height 36
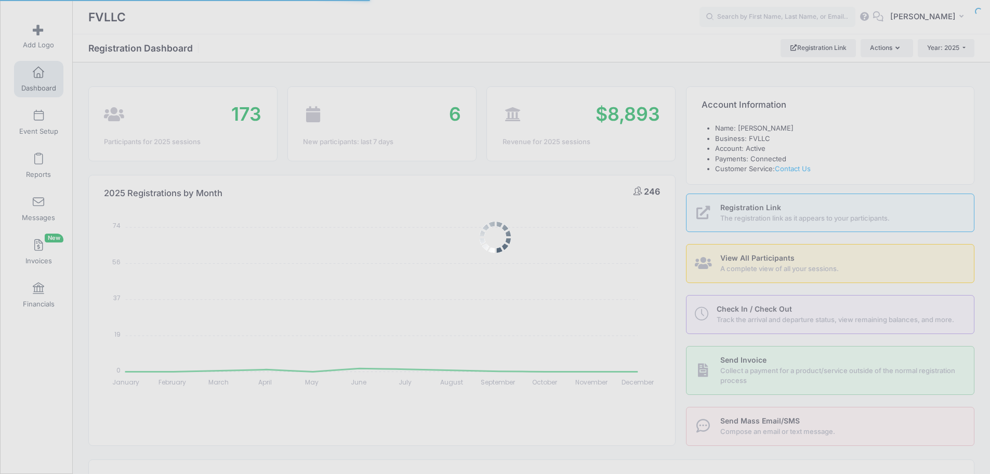
select select
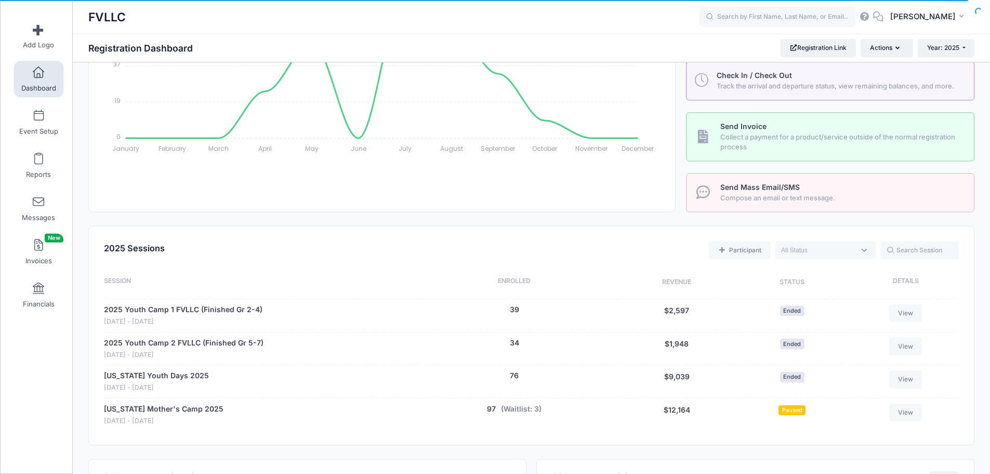
scroll to position [312, 0]
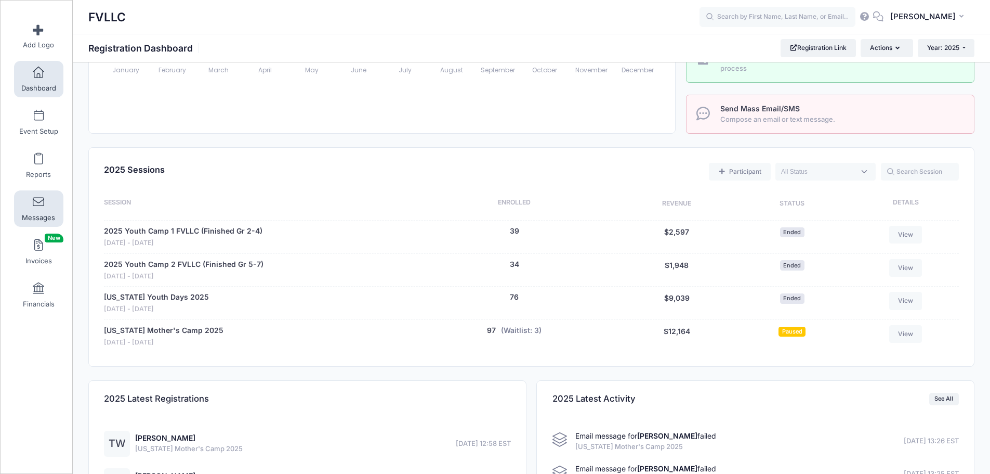
click at [51, 204] on link "Messages" at bounding box center [38, 208] width 49 height 36
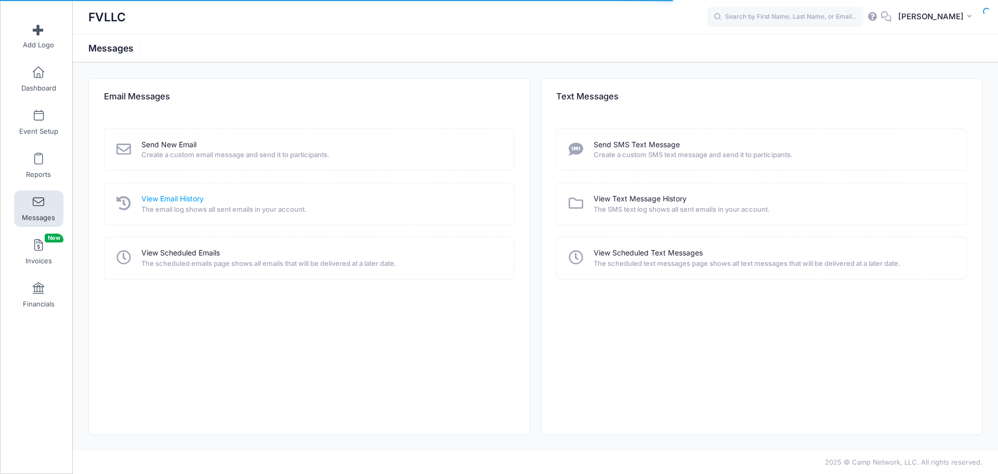
click at [178, 199] on link "View Email History" at bounding box center [172, 198] width 62 height 11
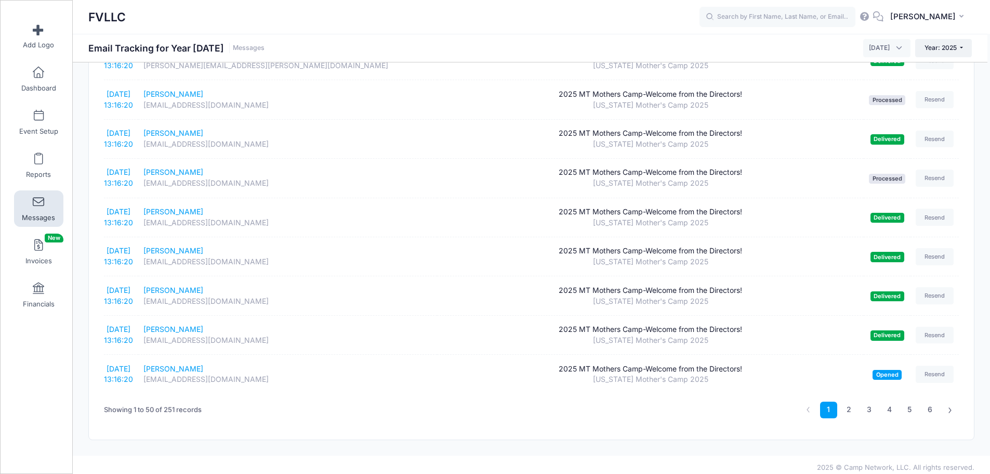
scroll to position [1709, 0]
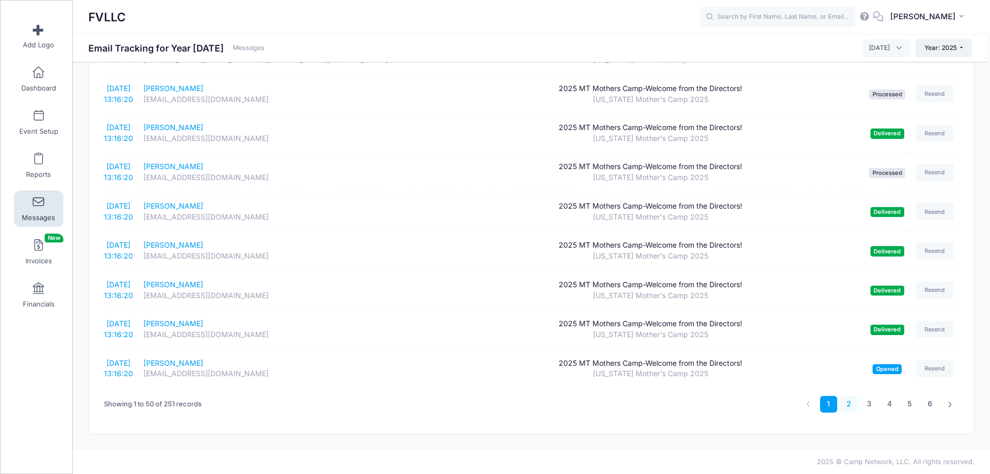
click at [851, 406] on link "2" at bounding box center [849, 404] width 17 height 17
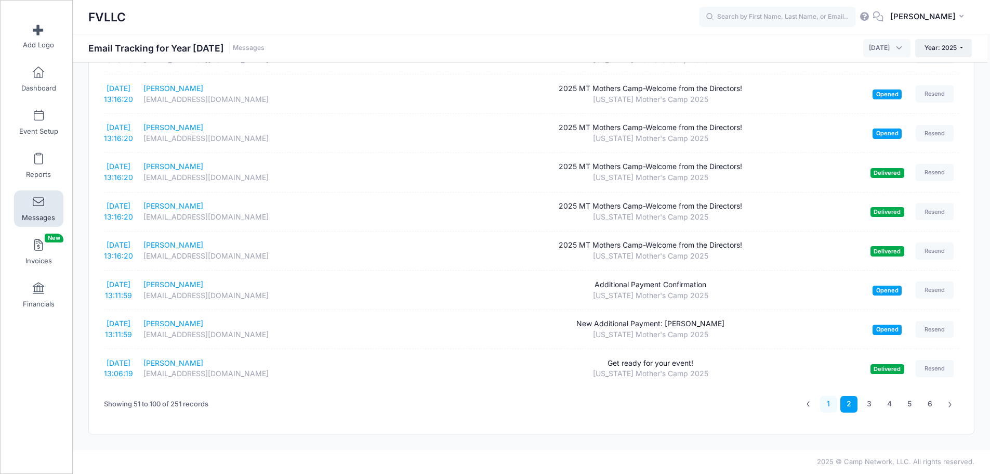
click at [831, 404] on link "1" at bounding box center [828, 404] width 17 height 17
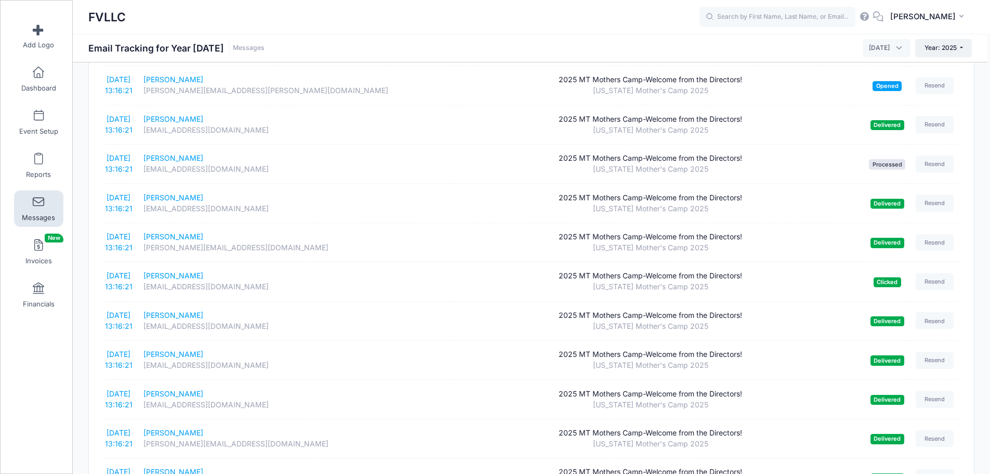
scroll to position [0, 0]
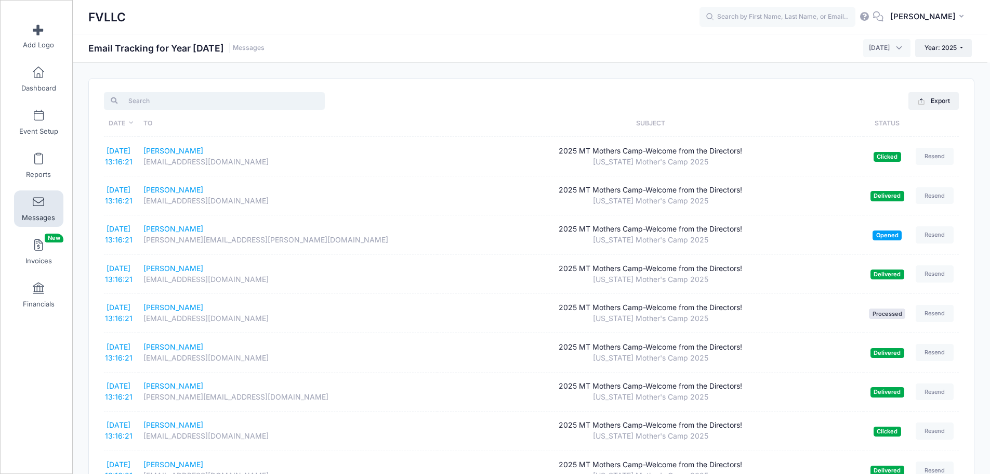
click at [205, 103] on input "search" at bounding box center [214, 101] width 221 height 18
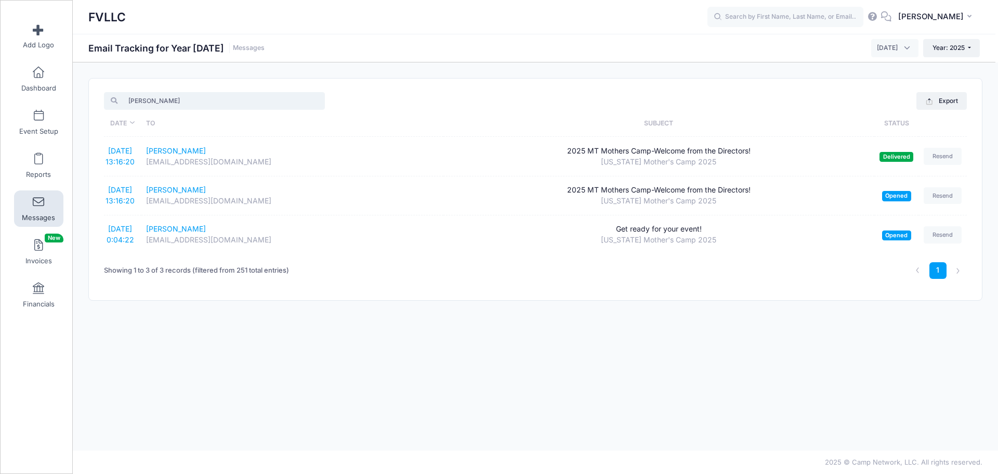
type input "brooke"
click at [317, 102] on input "brooke" at bounding box center [214, 101] width 221 height 18
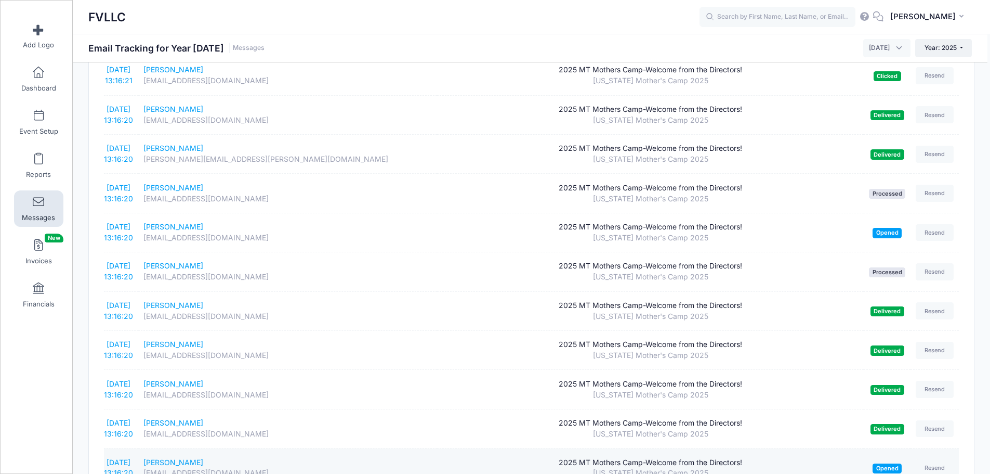
scroll to position [1657, 0]
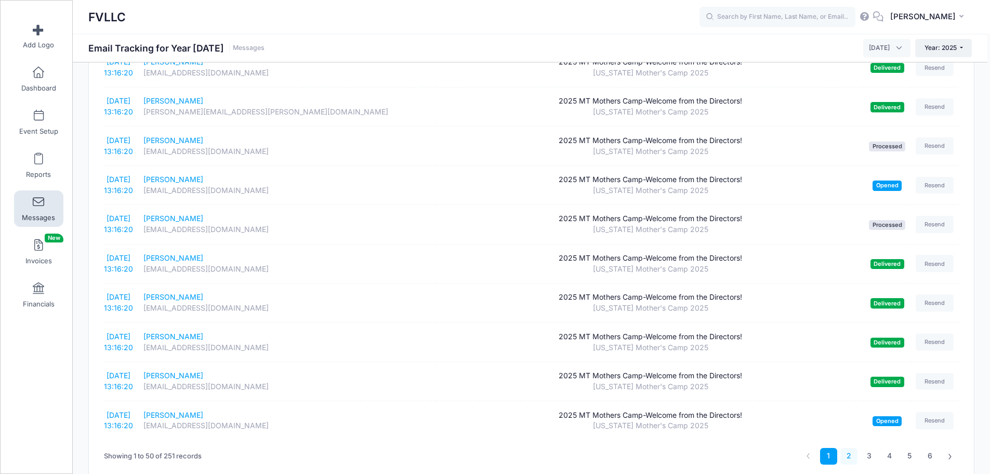
click at [850, 456] on link "2" at bounding box center [849, 456] width 17 height 17
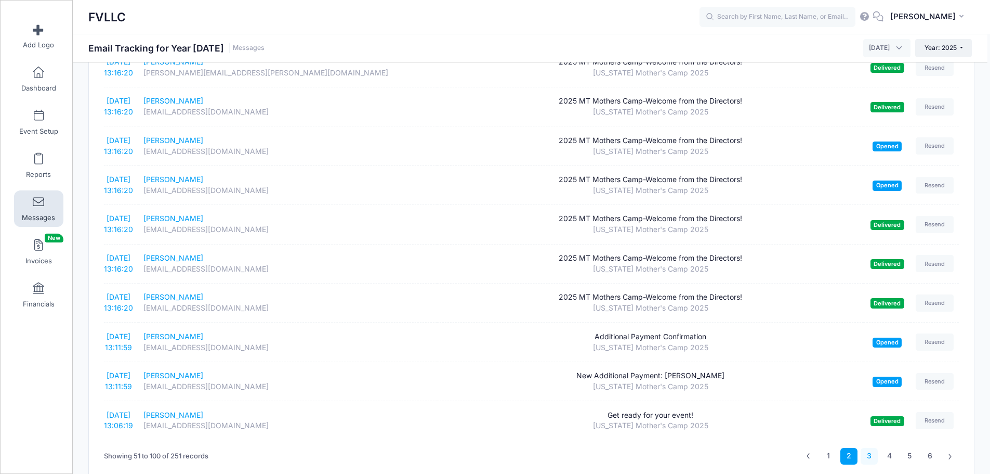
click at [870, 454] on link "3" at bounding box center [869, 456] width 17 height 17
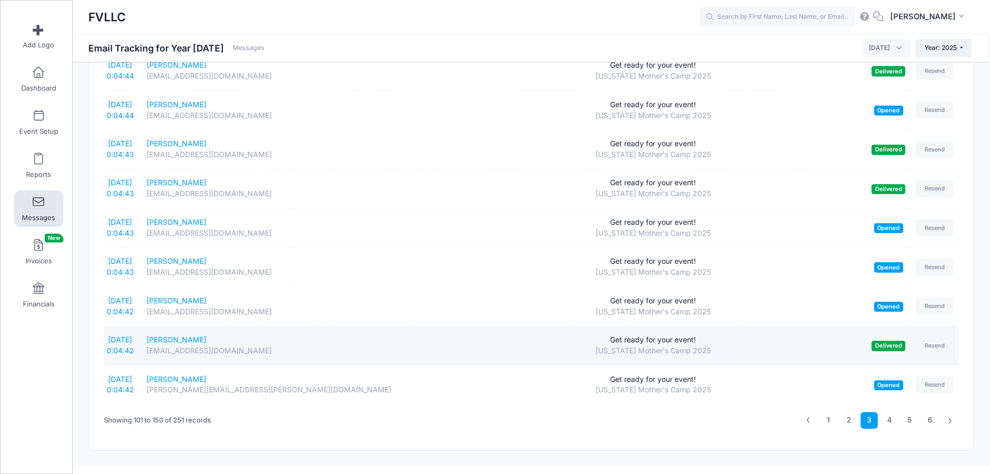
scroll to position [1709, 0]
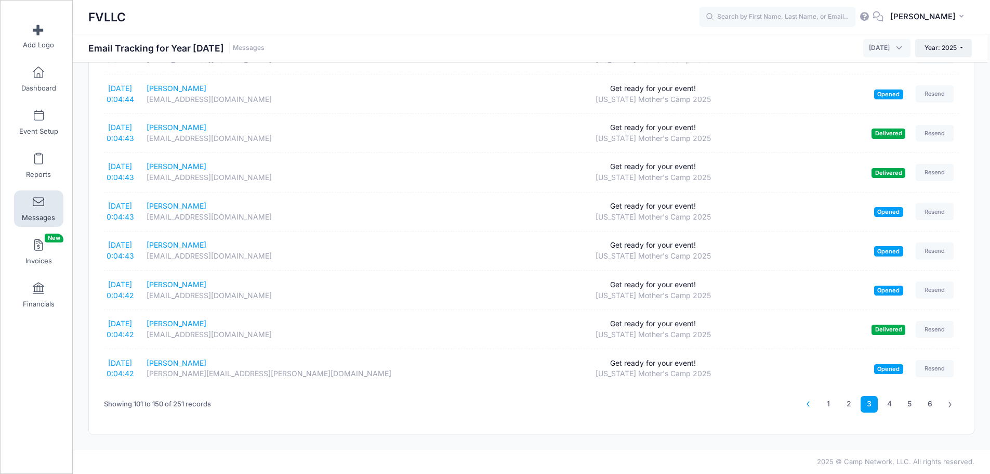
click at [809, 402] on icon at bounding box center [809, 404] width 6 height 6
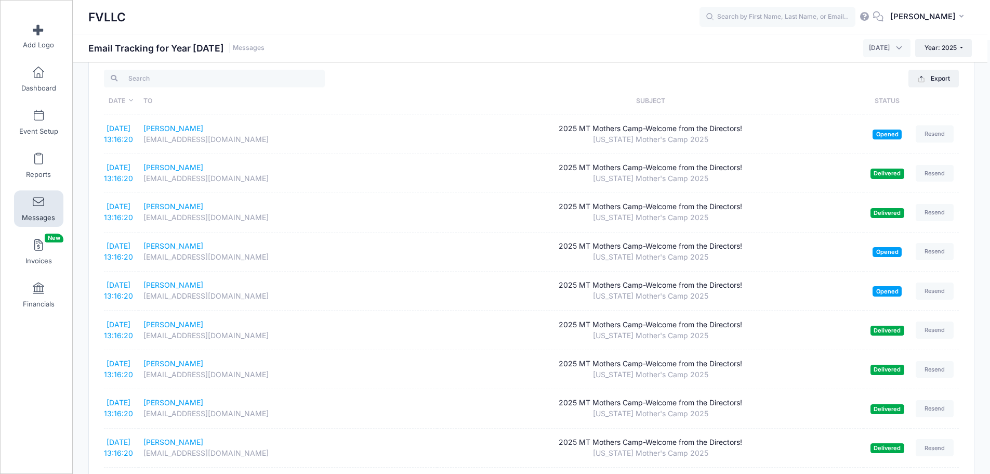
scroll to position [0, 0]
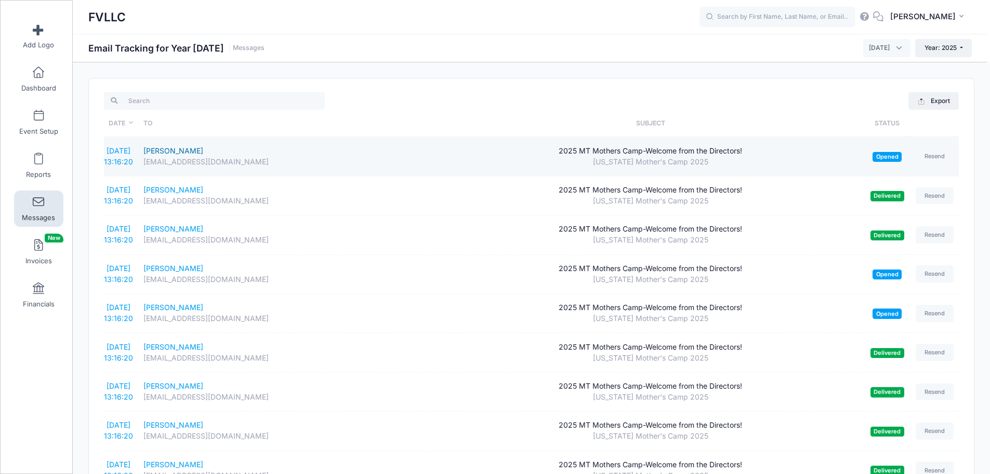
click at [175, 152] on div "Brooke Loukusa" at bounding box center [287, 151] width 288 height 11
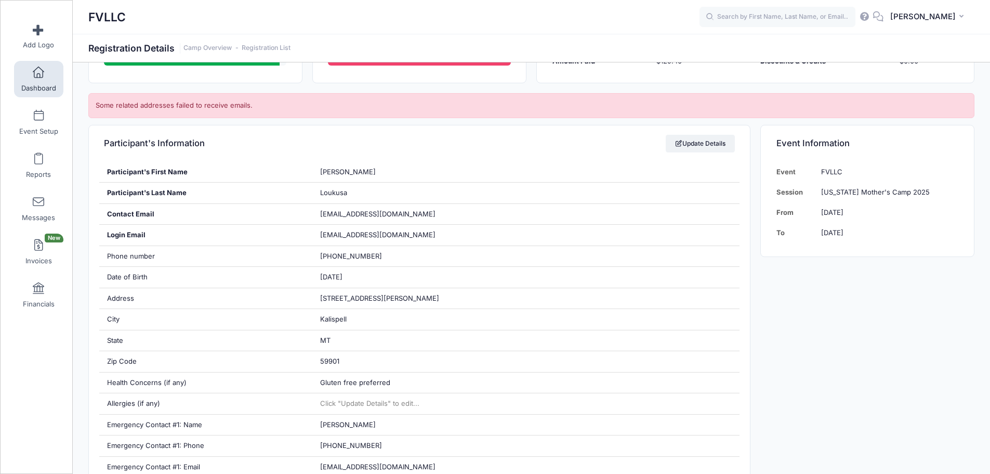
scroll to position [208, 0]
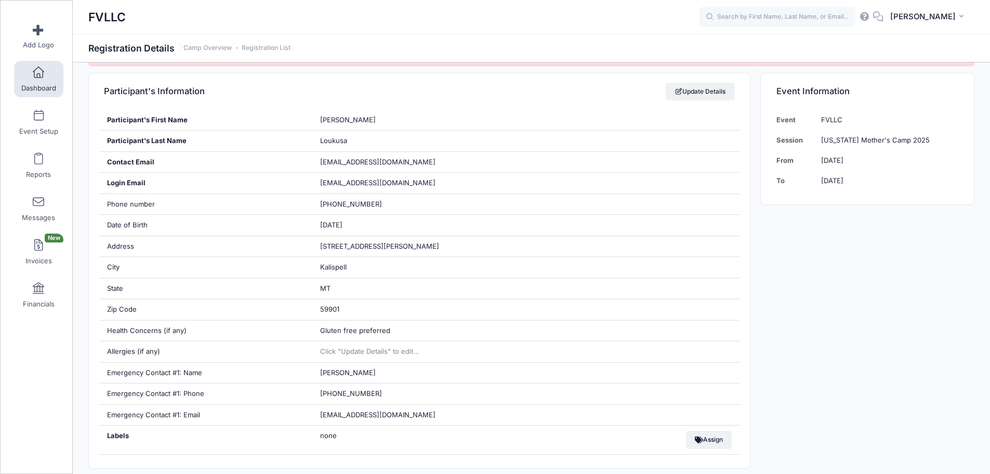
click at [41, 88] on span "Dashboard" at bounding box center [38, 88] width 35 height 9
